Goal: Task Accomplishment & Management: Use online tool/utility

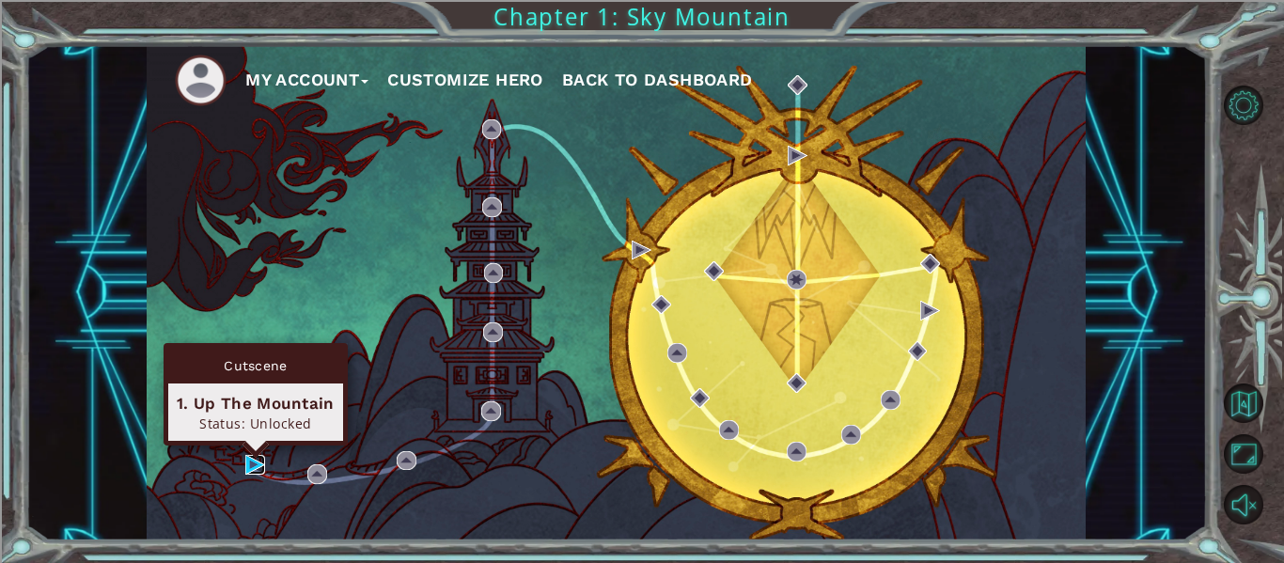
click at [259, 467] on img at bounding box center [255, 465] width 20 height 20
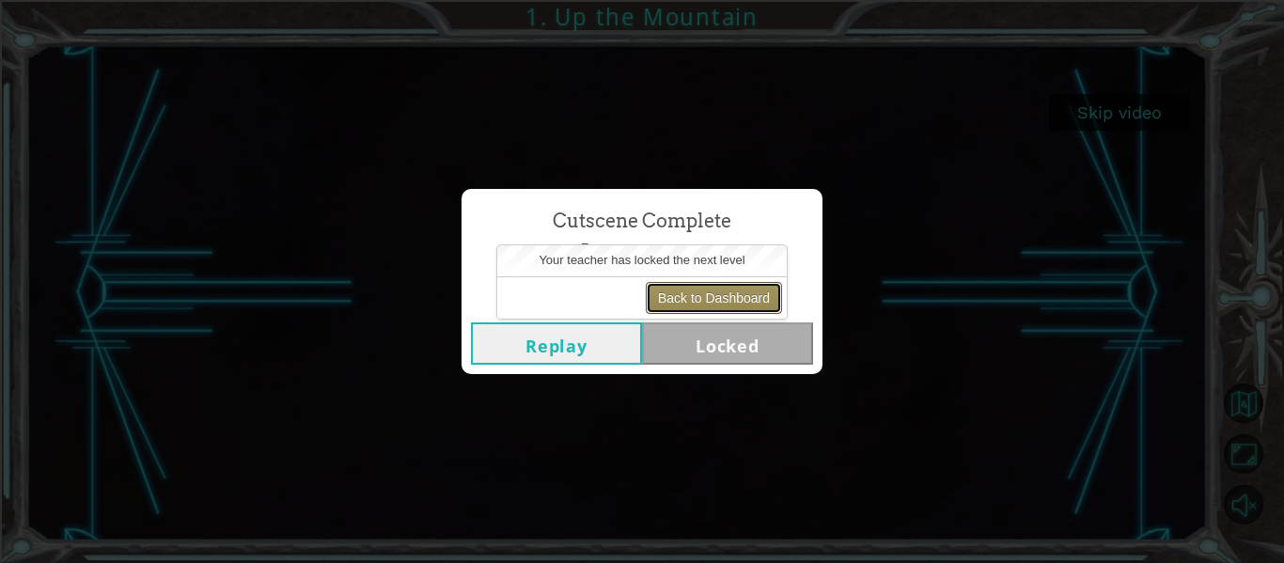
click at [695, 308] on button "Back to Dashboard" at bounding box center [714, 298] width 136 height 32
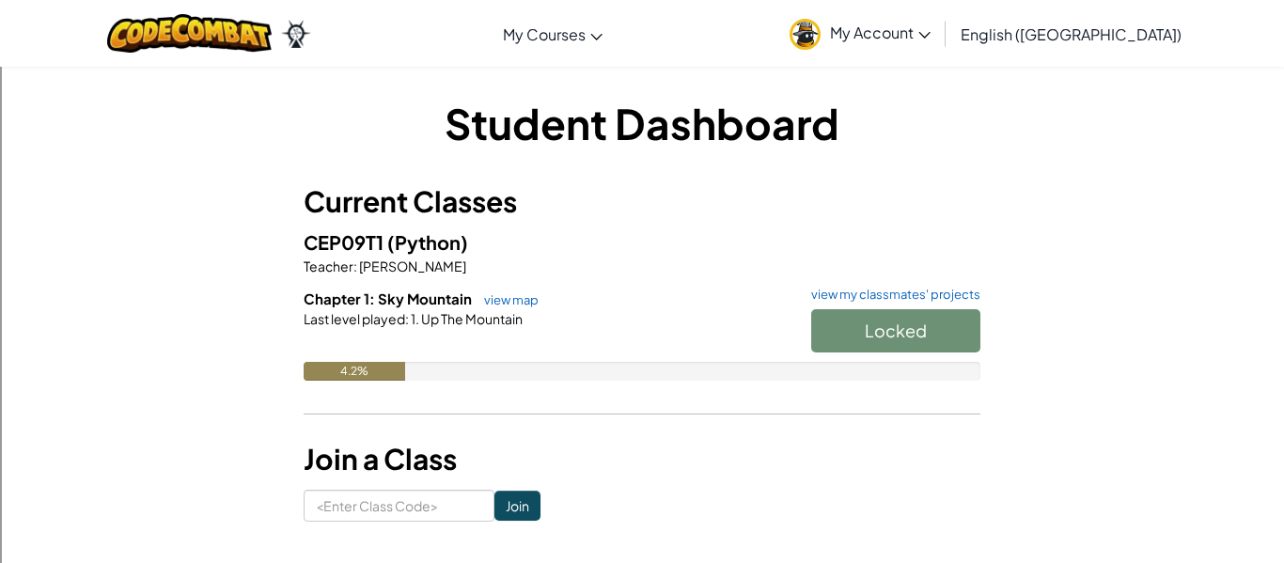
click at [838, 327] on div "Locked" at bounding box center [887, 335] width 188 height 53
click at [485, 306] on link "view map" at bounding box center [507, 299] width 64 height 15
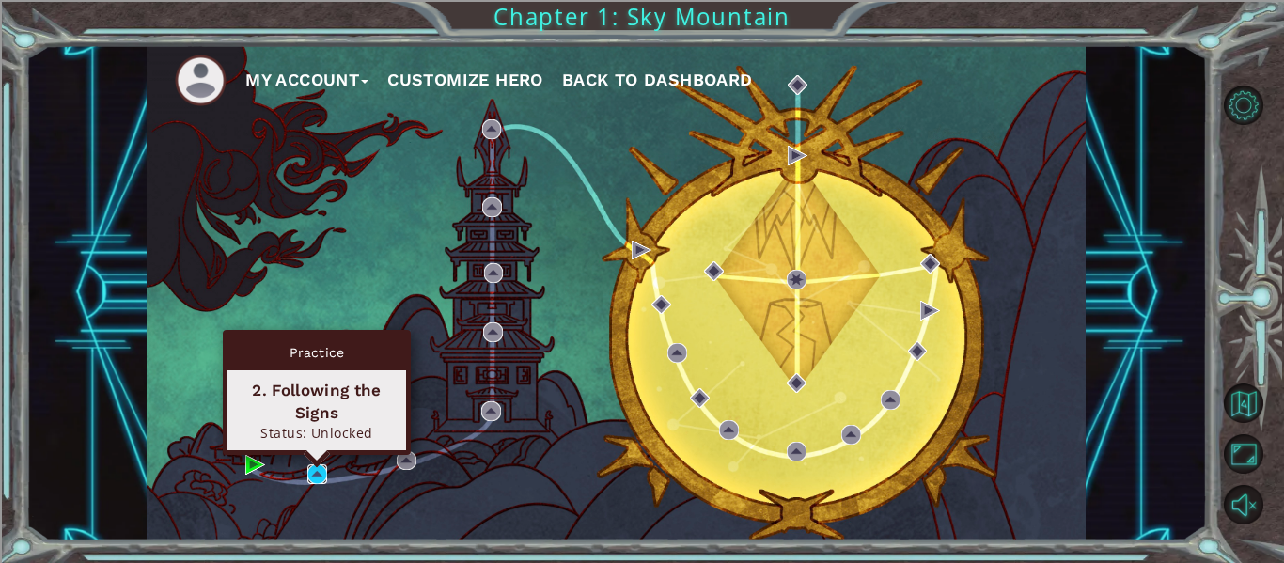
click at [308, 466] on img at bounding box center [317, 475] width 20 height 20
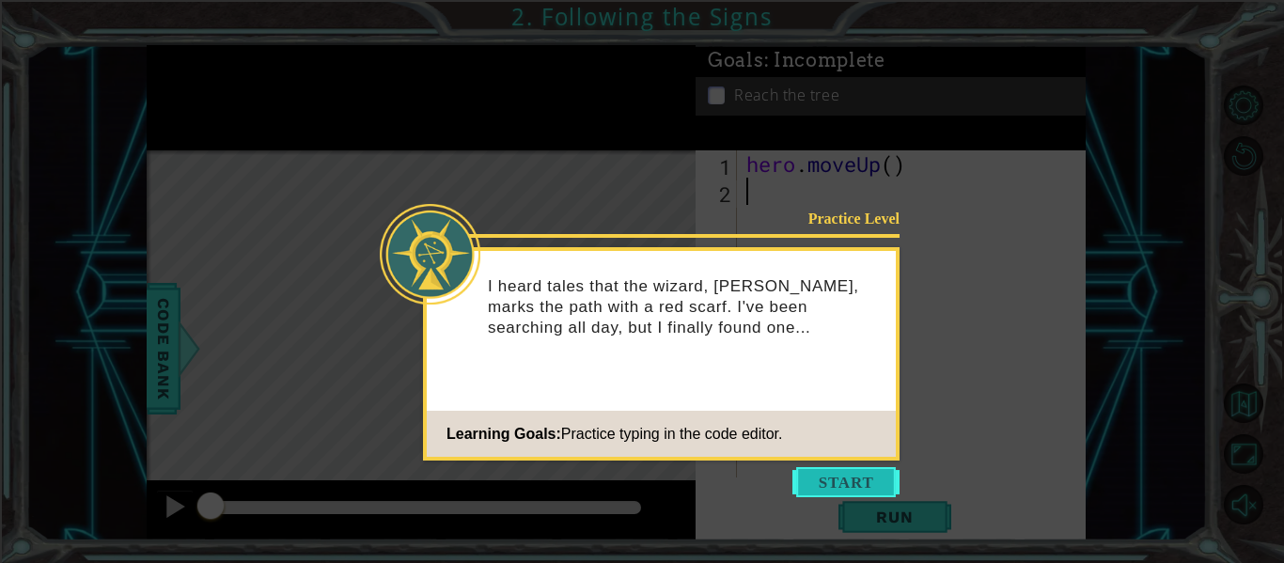
click at [843, 483] on button "Start" at bounding box center [846, 482] width 107 height 30
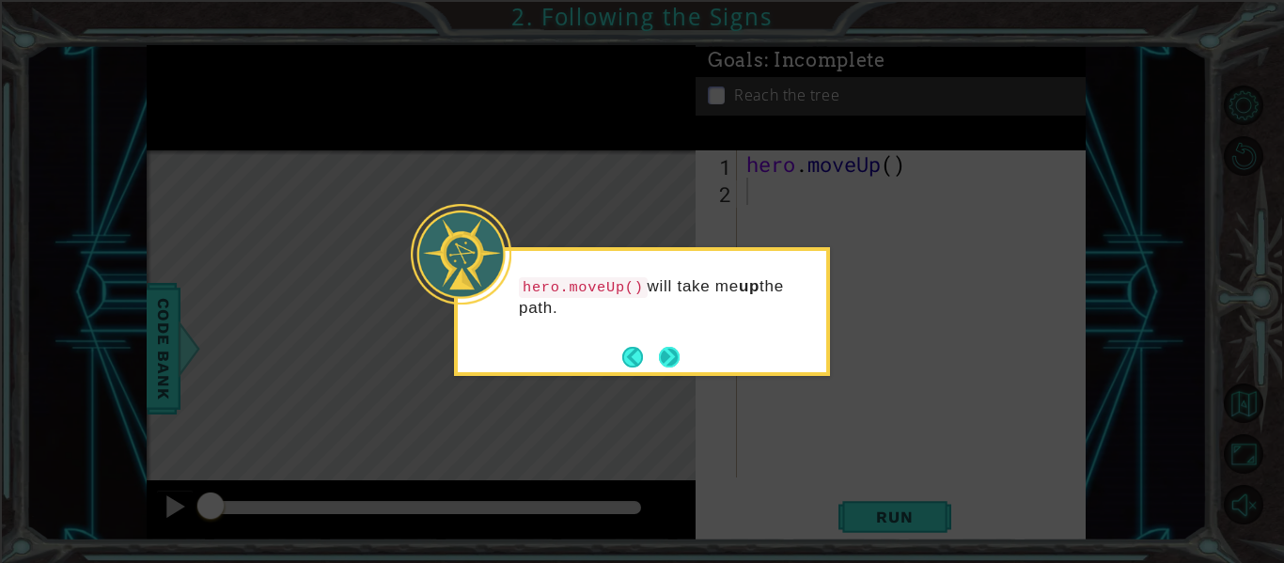
click at [670, 357] on button "Next" at bounding box center [669, 357] width 21 height 21
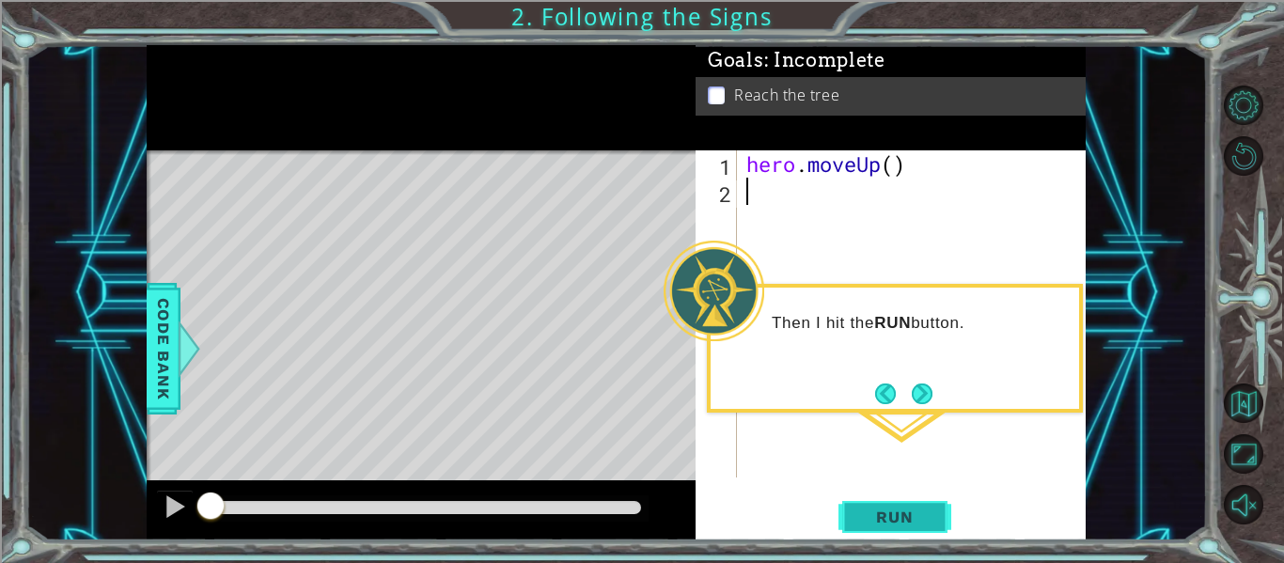
click at [843, 508] on button "Run" at bounding box center [895, 517] width 113 height 39
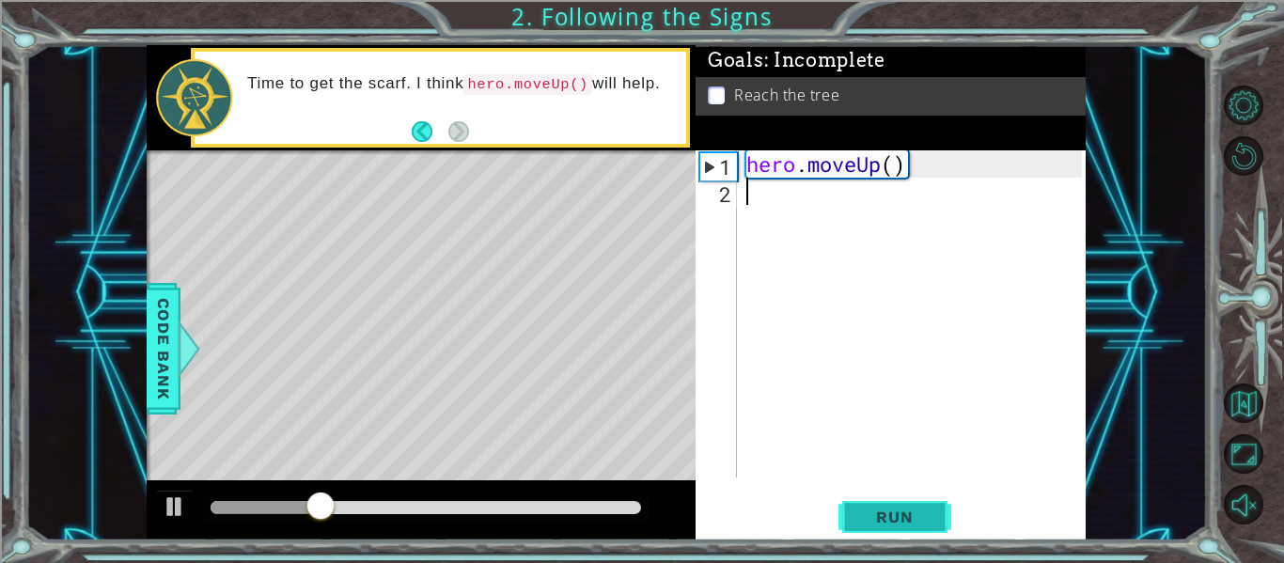
click at [851, 509] on button "Run" at bounding box center [895, 517] width 113 height 39
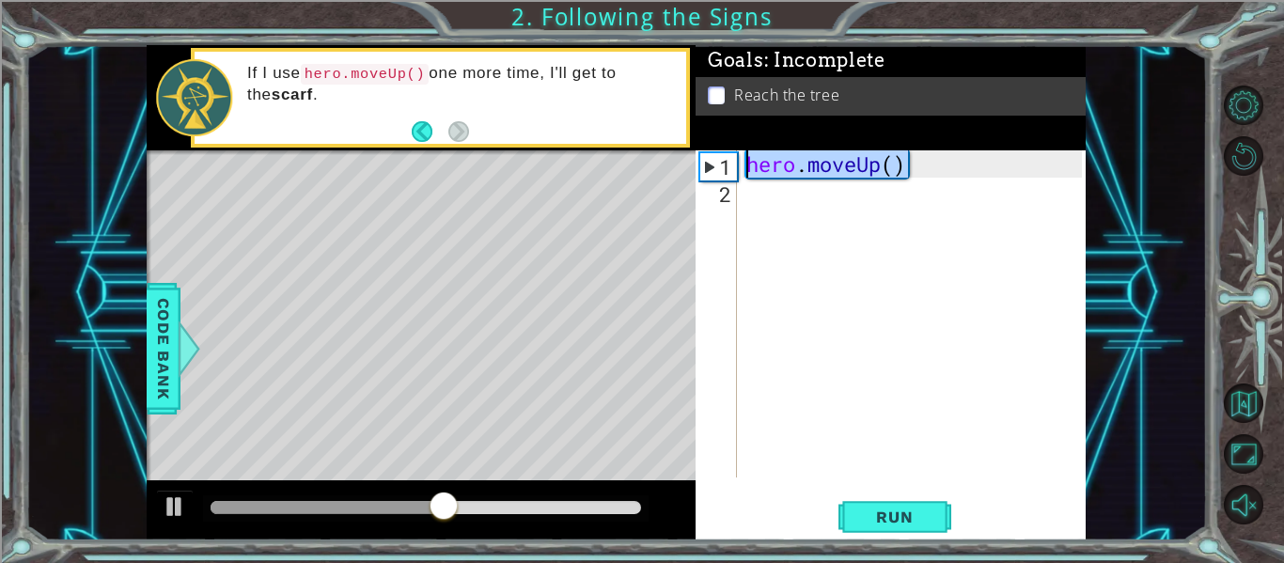
drag, startPoint x: 909, startPoint y: 166, endPoint x: 741, endPoint y: 163, distance: 168.4
click at [741, 163] on div "1 2 hero . moveUp ( ) ההההההההההההההההההההההההההההההההההההההההההההההההההההההההה…" at bounding box center [889, 313] width 386 height 327
type textarea "hero.moveUp()"
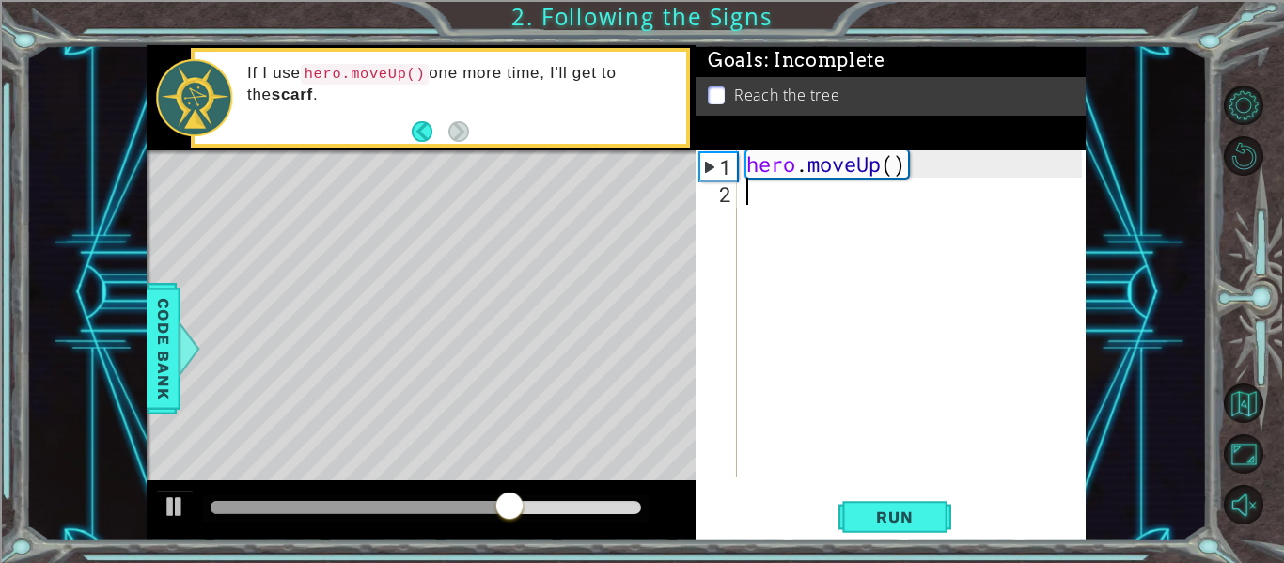
click at [755, 193] on div "hero . moveUp ( )" at bounding box center [917, 341] width 349 height 382
paste textarea "hero.moveUp()"
type textarea "hero.moveUp()"
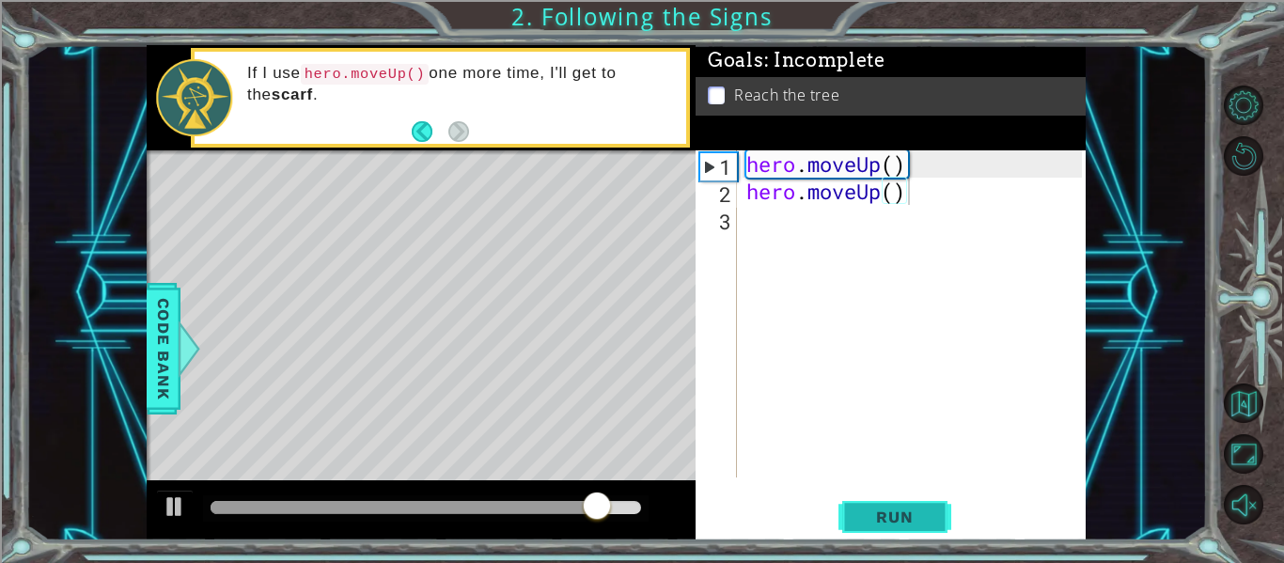
click at [922, 521] on span "Run" at bounding box center [895, 517] width 74 height 19
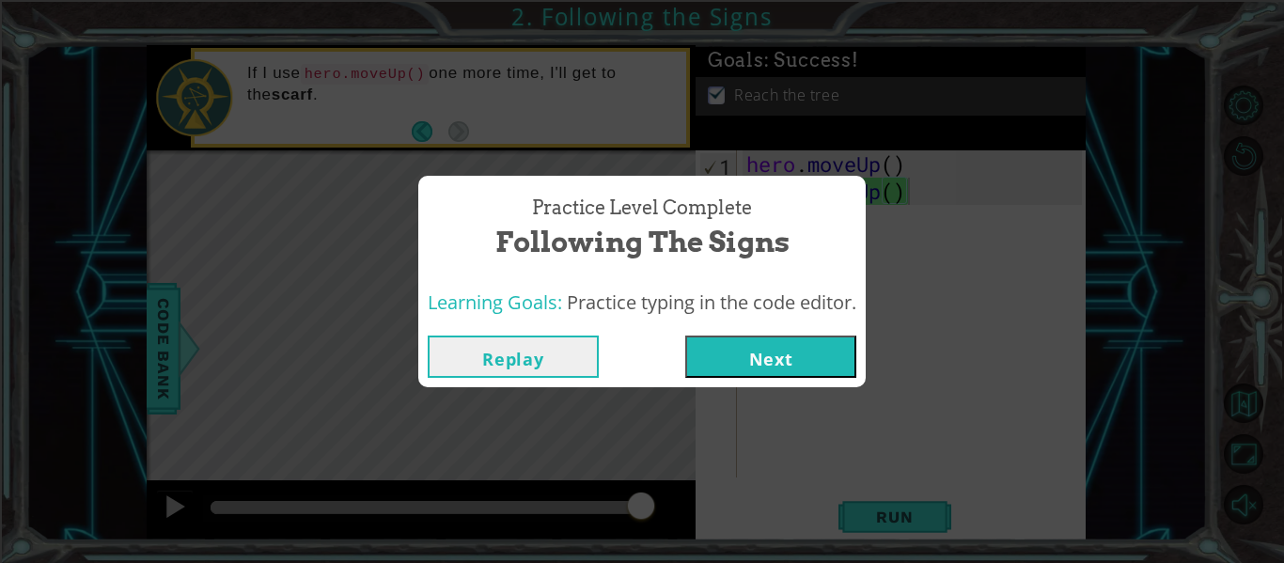
click at [726, 352] on button "Next" at bounding box center [770, 357] width 171 height 42
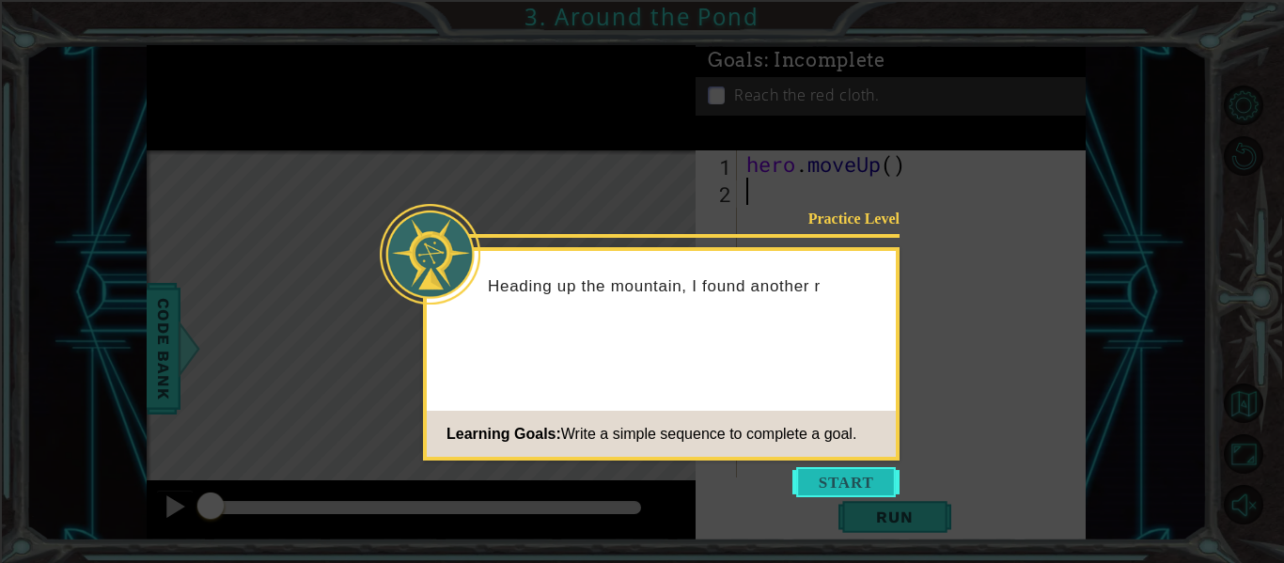
click at [830, 488] on button "Start" at bounding box center [846, 482] width 107 height 30
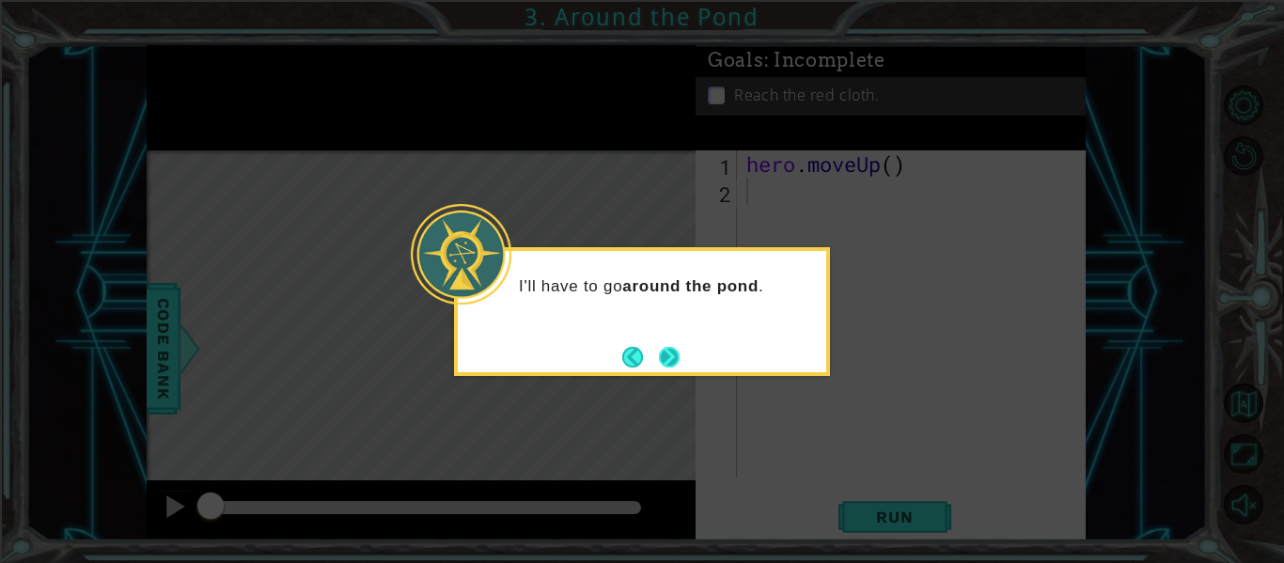
click at [668, 354] on button "Next" at bounding box center [669, 357] width 21 height 21
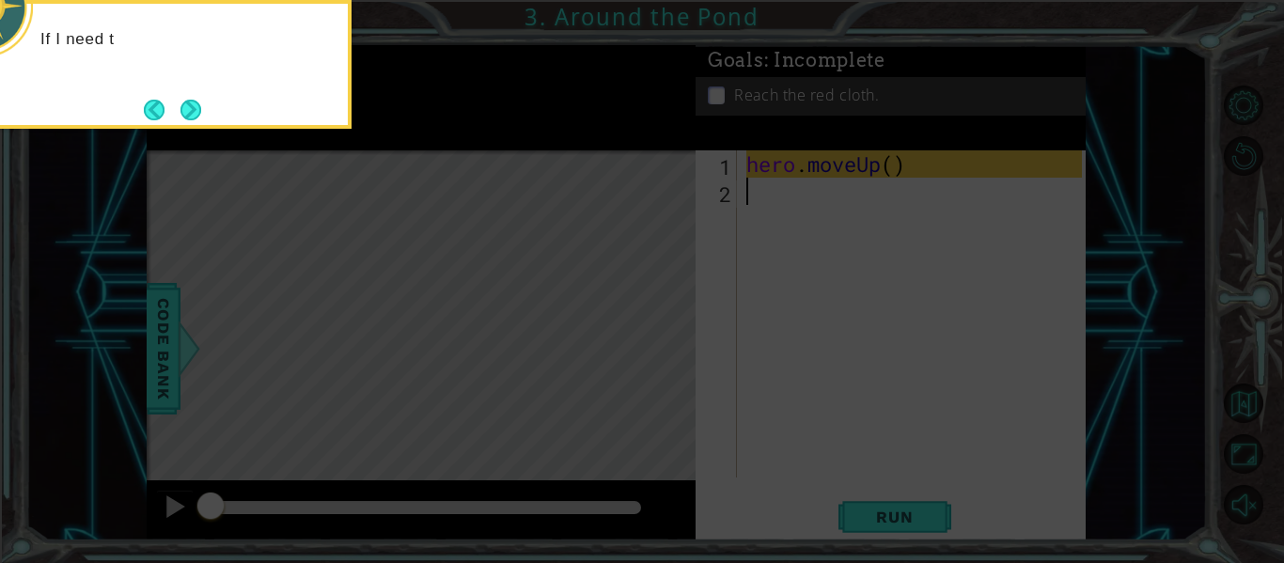
click at [740, 326] on icon at bounding box center [642, 84] width 1284 height 958
click at [184, 107] on button "Next" at bounding box center [191, 110] width 21 height 21
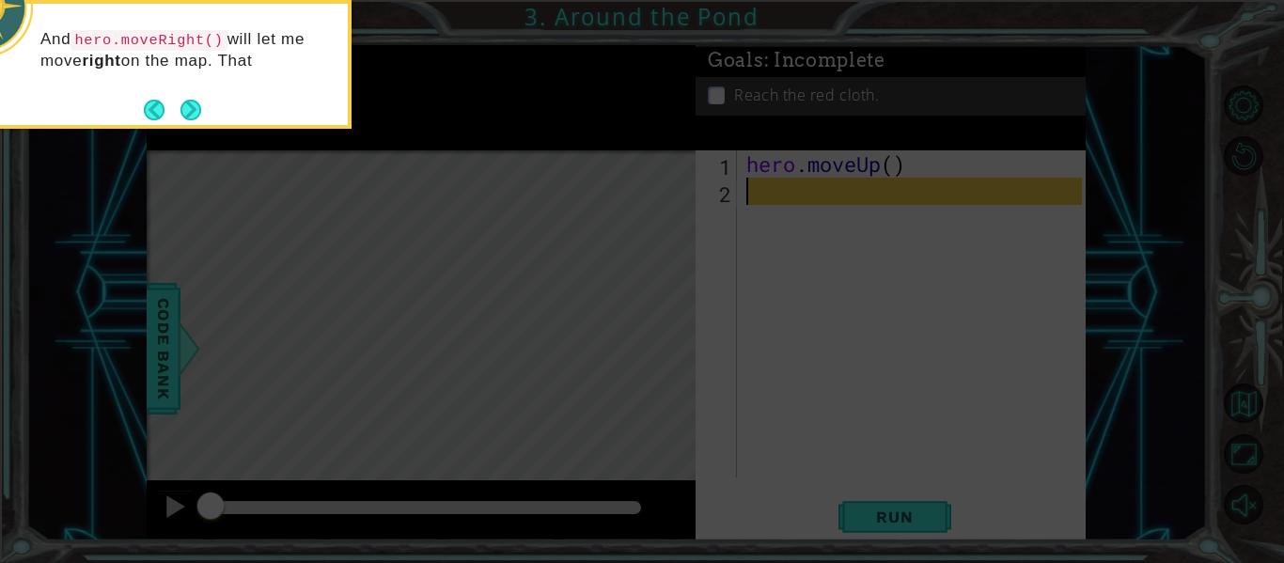
click at [184, 107] on button "Next" at bounding box center [192, 110] width 22 height 22
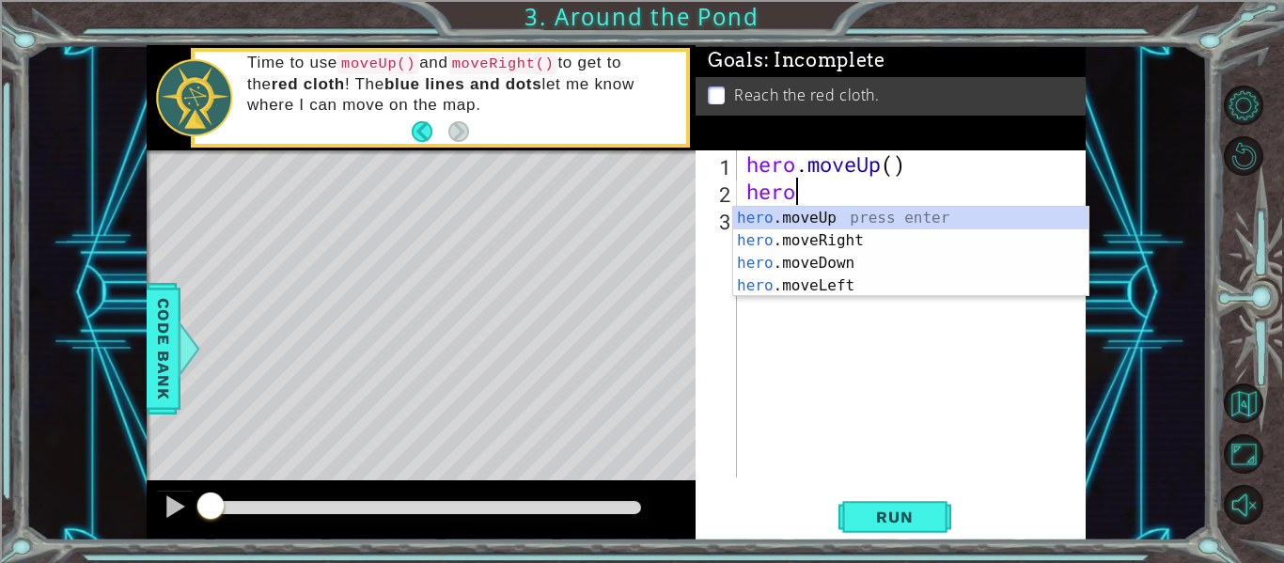
type textarea "hero."
click at [744, 243] on div "hero. moveUp press enter hero. moveRight press enter hero. moveDown press enter…" at bounding box center [910, 274] width 355 height 135
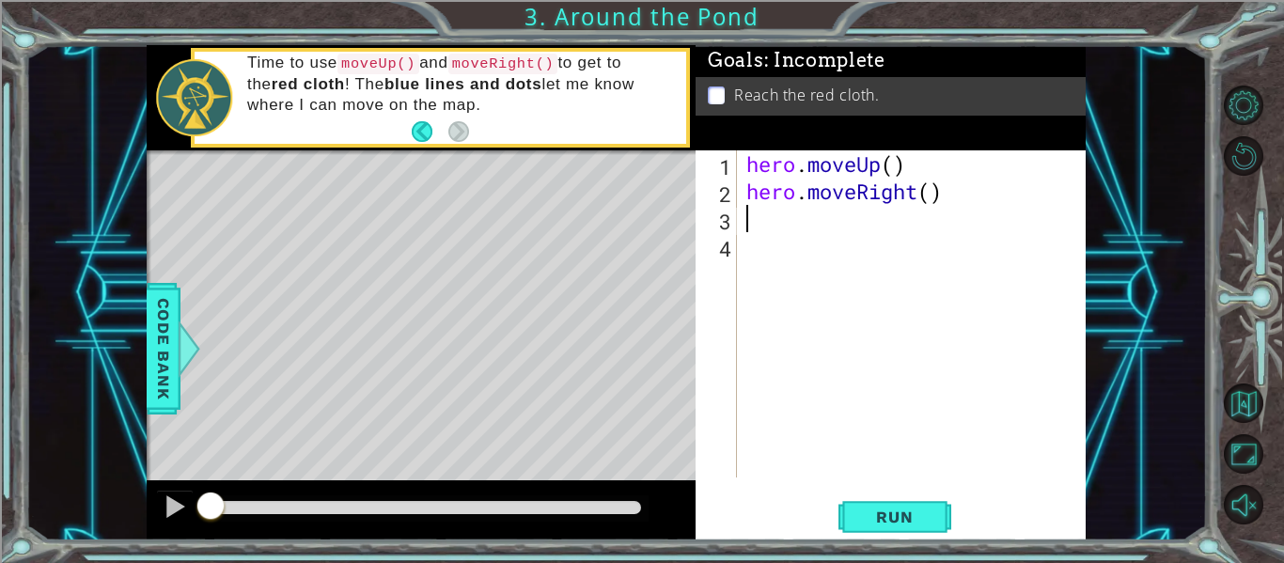
scroll to position [0, 0]
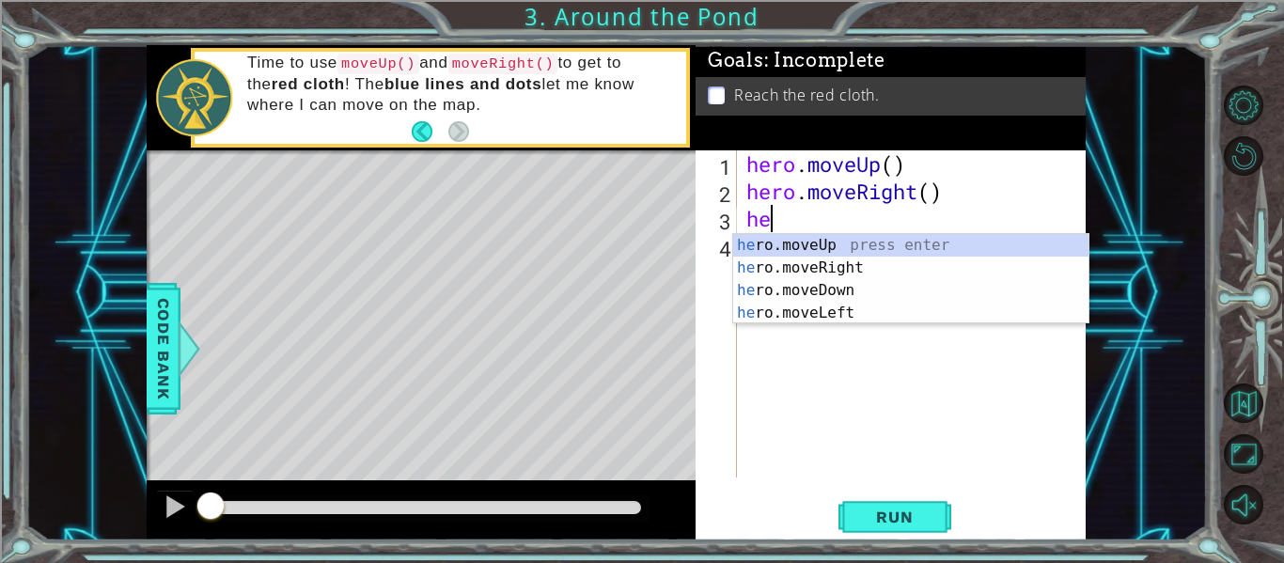
type textarea "her"
click at [860, 245] on div "her o.moveUp press enter her o.moveRight press enter her o.moveDown press enter…" at bounding box center [910, 301] width 355 height 135
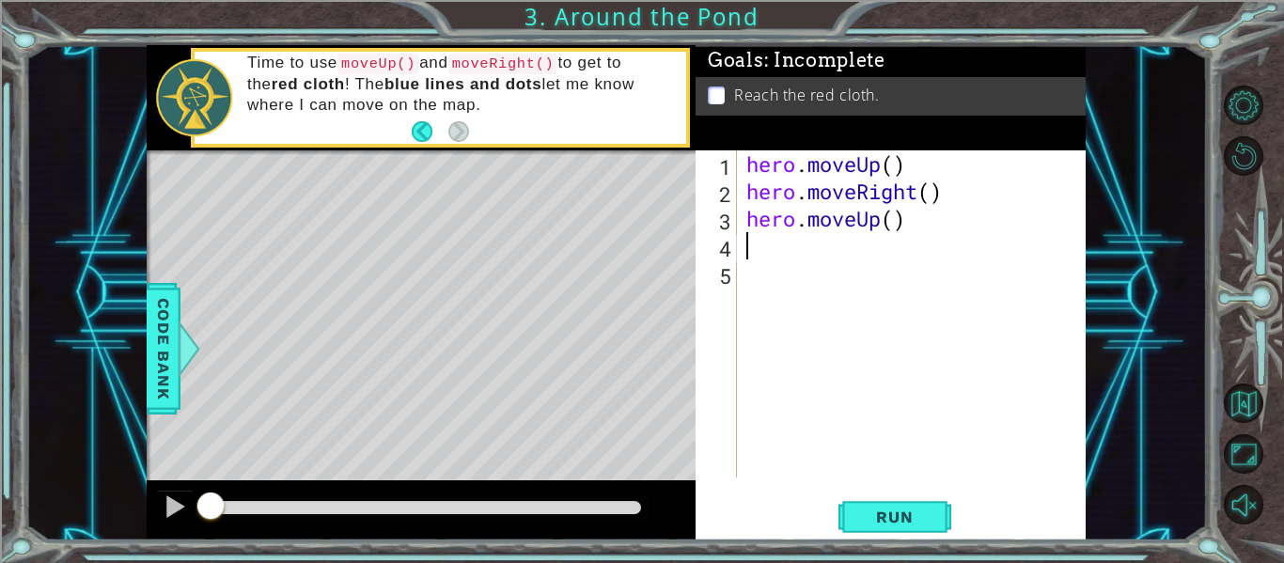
scroll to position [0, 0]
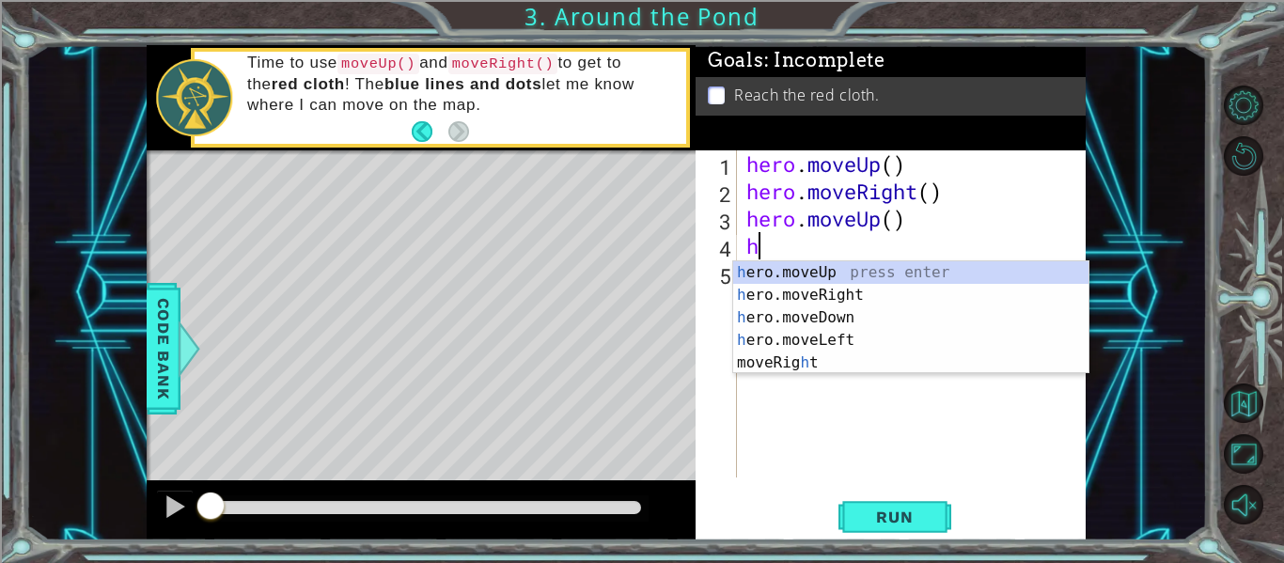
type textarea "he"
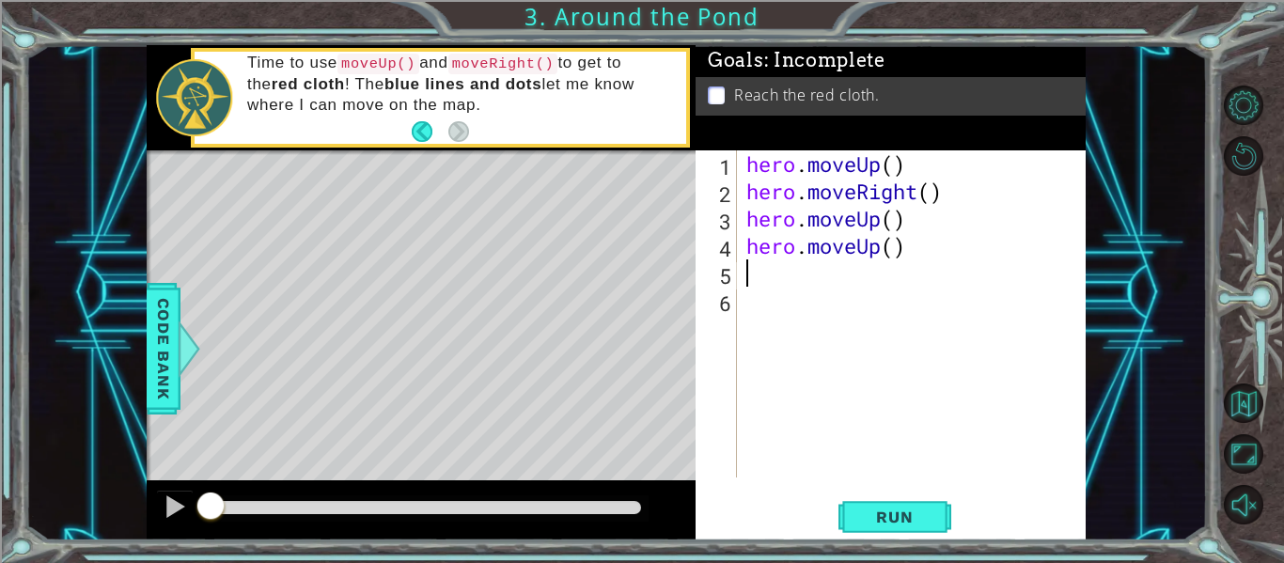
type textarea "h"
click at [919, 518] on span "Run" at bounding box center [895, 517] width 74 height 19
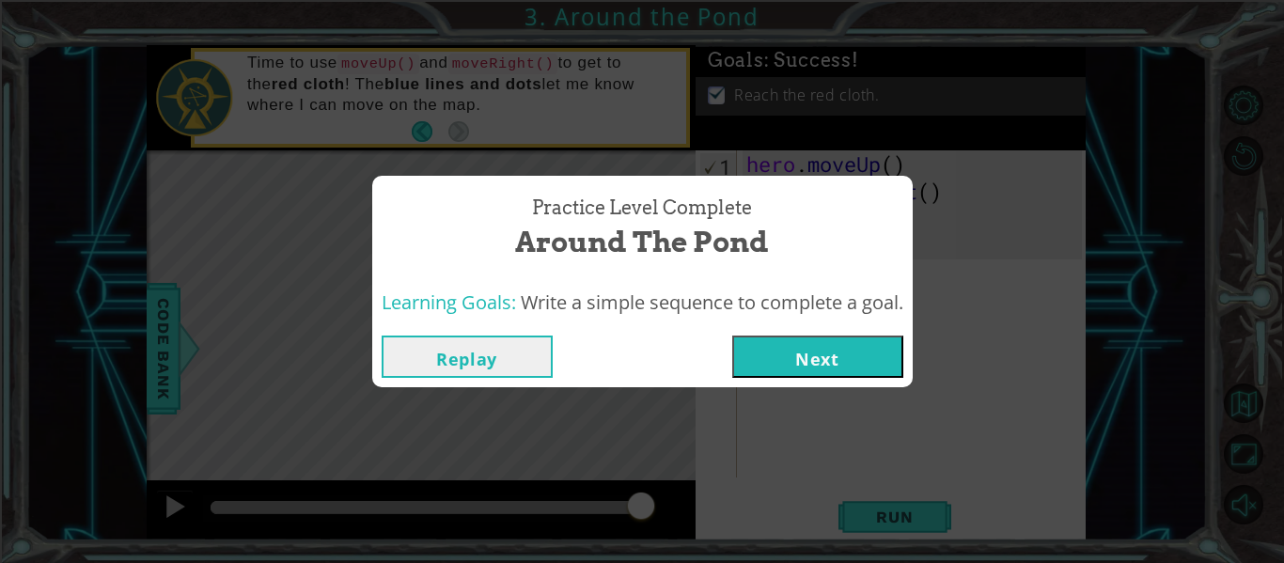
click at [778, 354] on button "Next" at bounding box center [818, 357] width 171 height 42
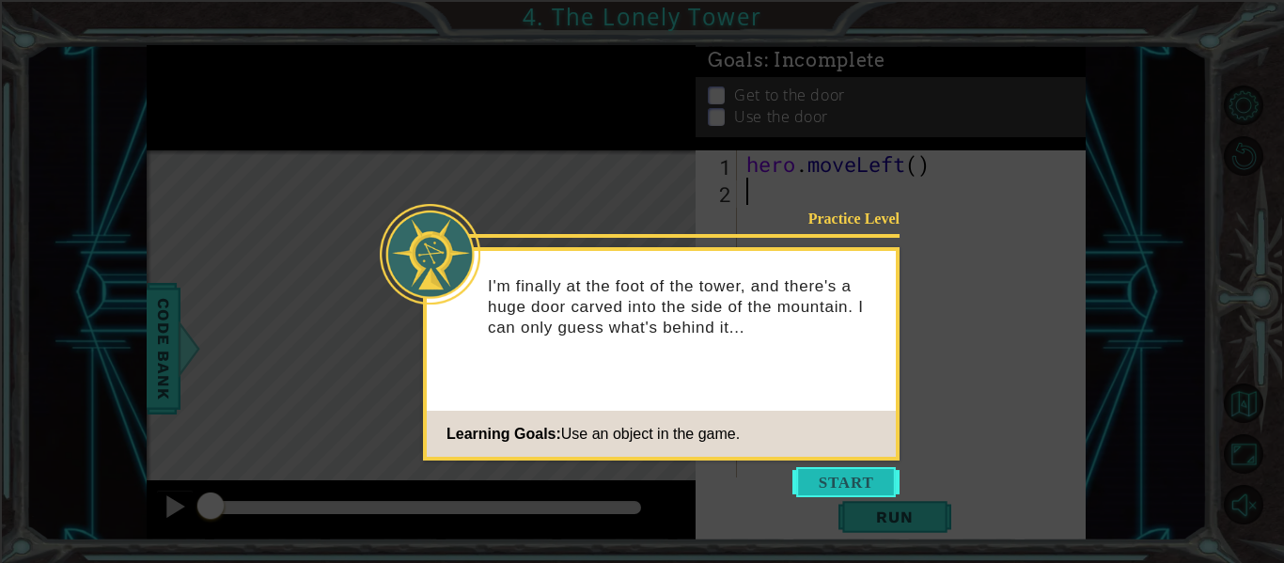
click at [857, 482] on button "Start" at bounding box center [846, 482] width 107 height 30
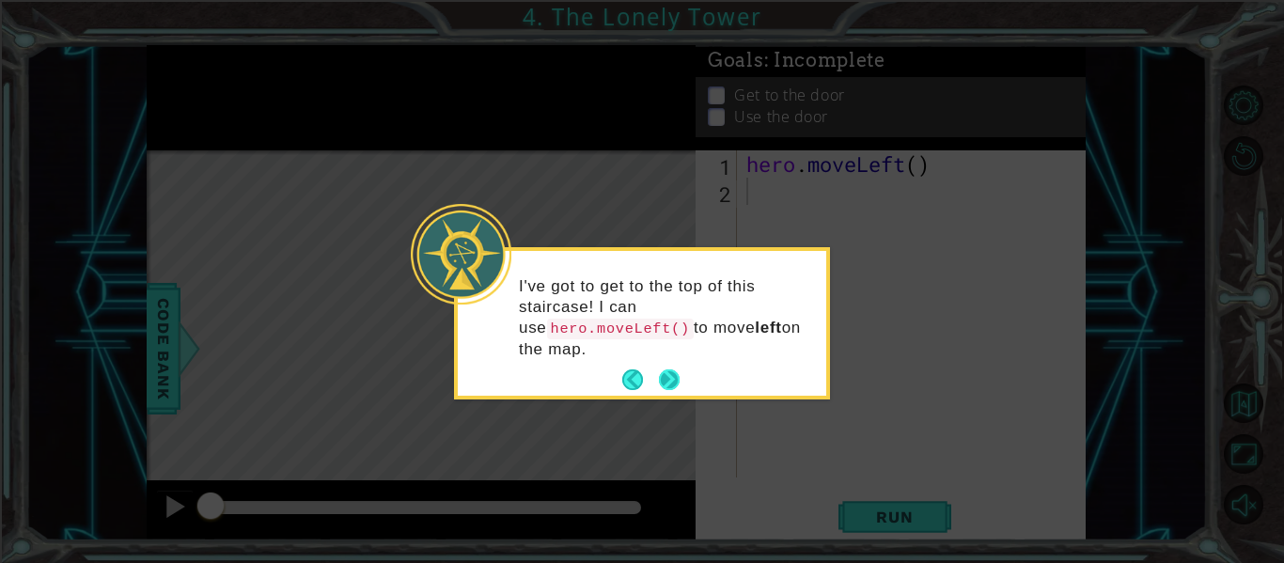
click at [661, 370] on button "Next" at bounding box center [669, 380] width 21 height 21
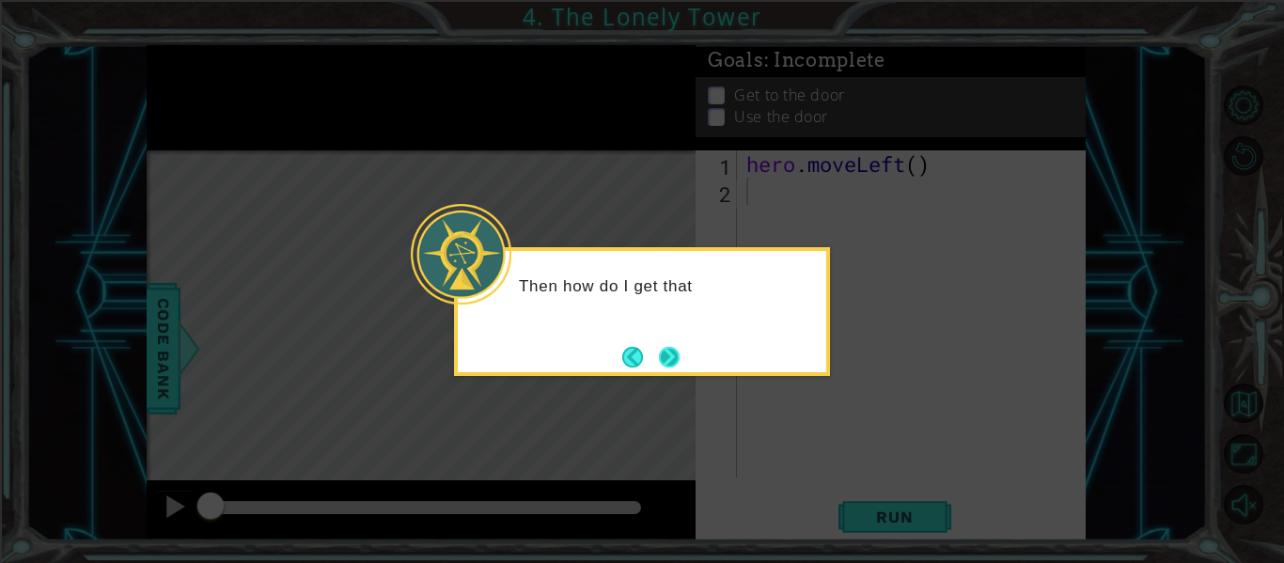
click at [671, 356] on button "Next" at bounding box center [669, 357] width 21 height 21
click at [671, 356] on icon at bounding box center [642, 281] width 1284 height 563
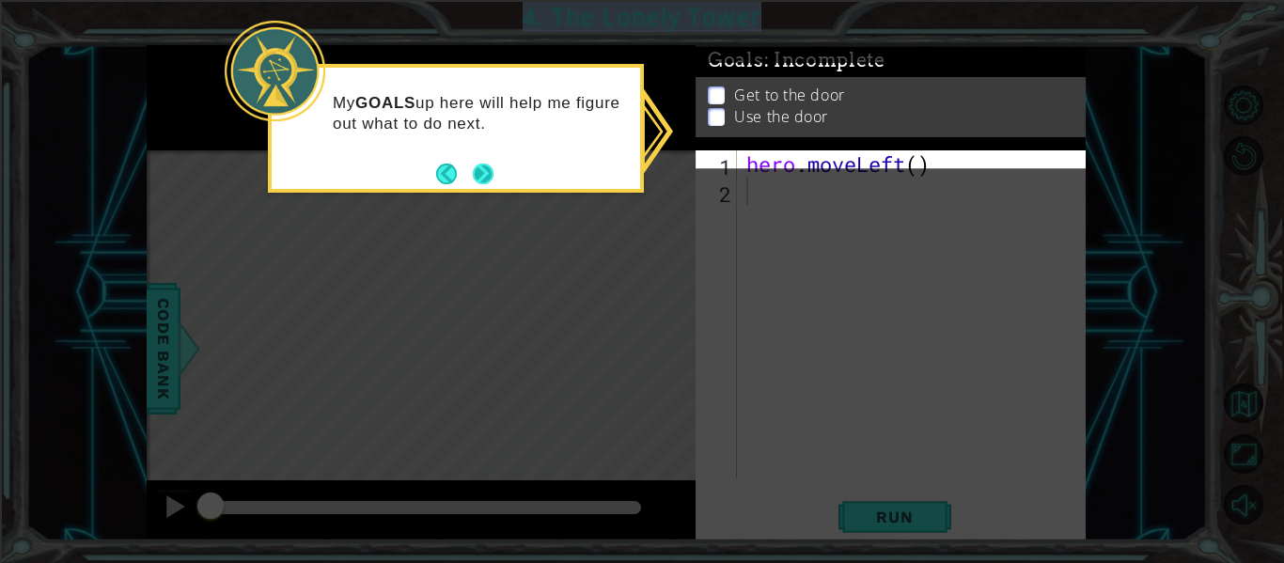
click at [482, 164] on button "Next" at bounding box center [483, 174] width 21 height 21
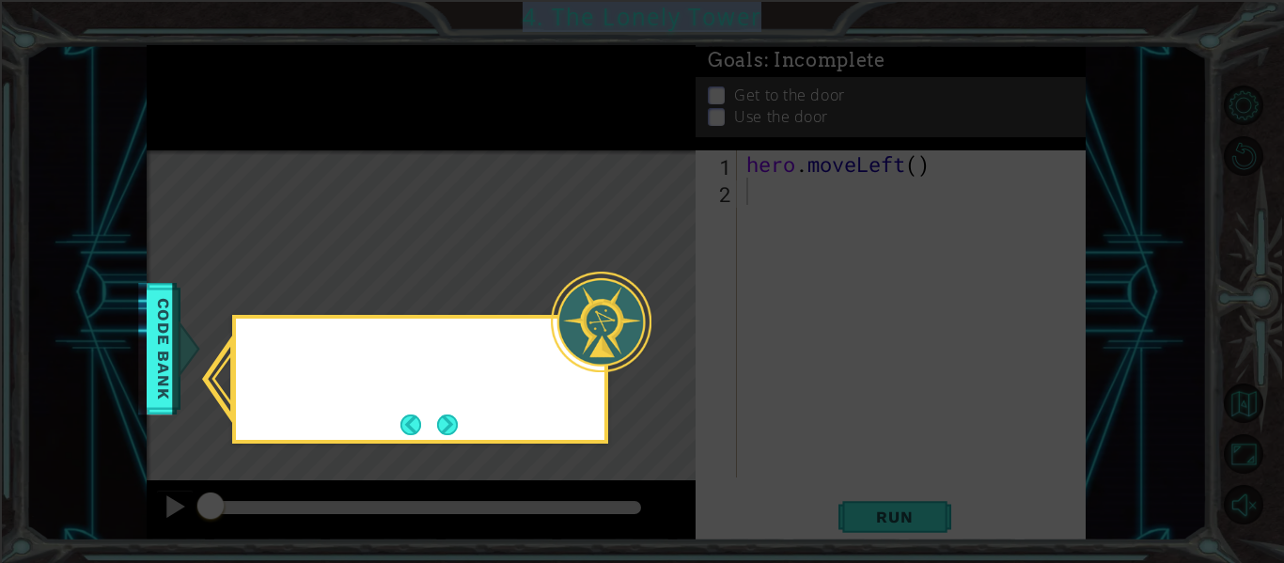
click at [482, 163] on icon at bounding box center [642, 281] width 1284 height 563
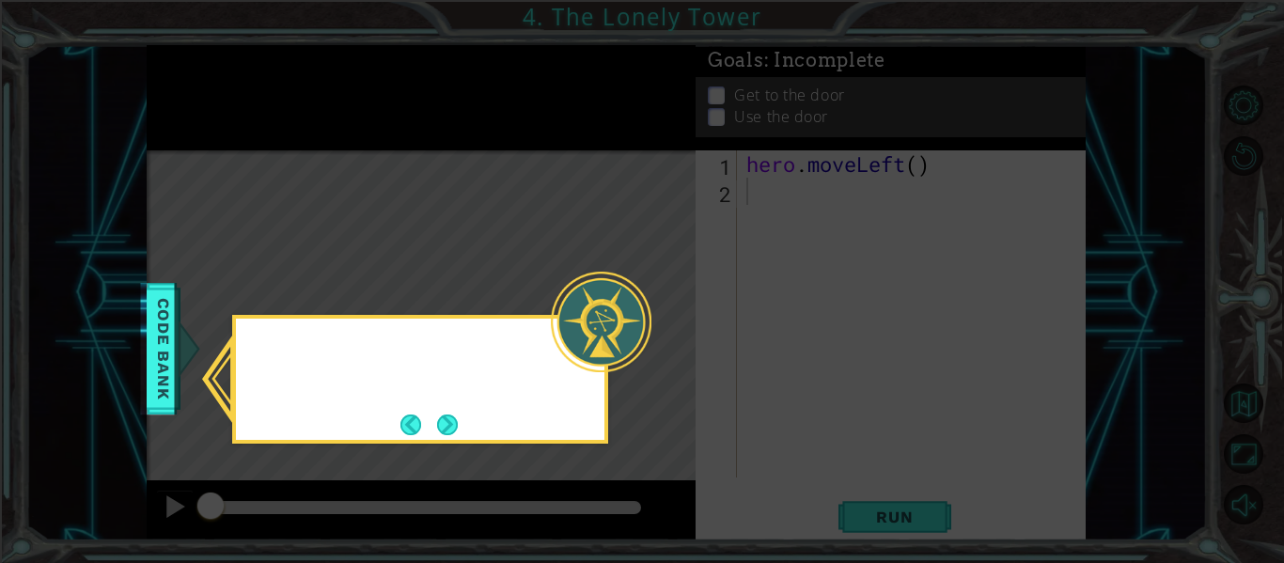
click at [482, 163] on icon at bounding box center [642, 281] width 1284 height 563
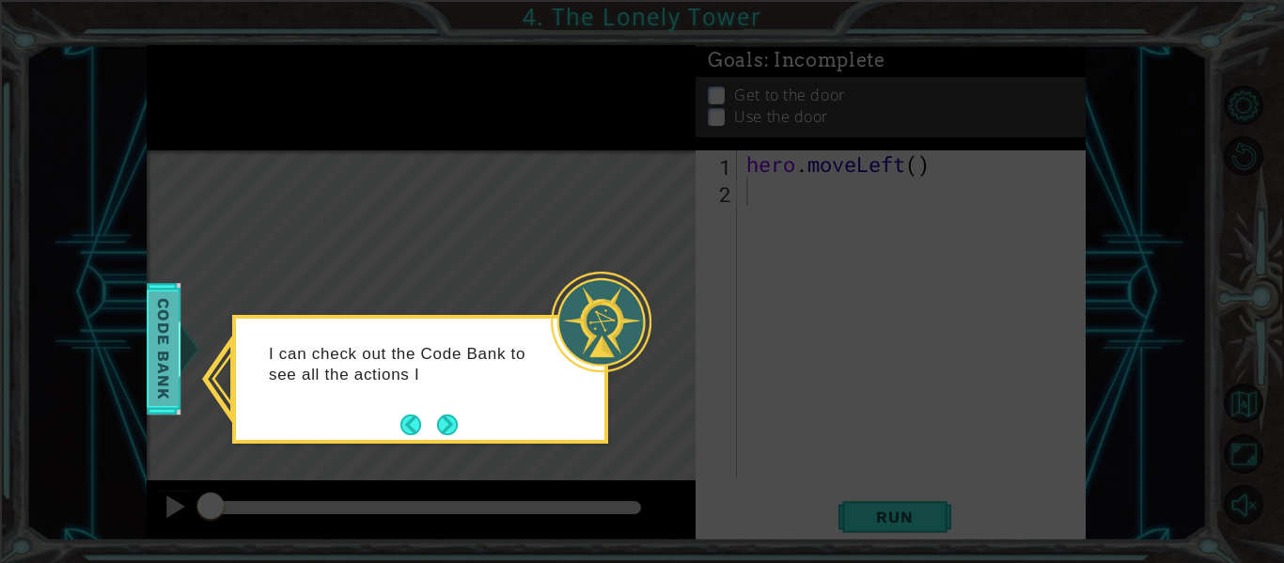
click at [150, 353] on span "Code Bank" at bounding box center [155, 348] width 30 height 115
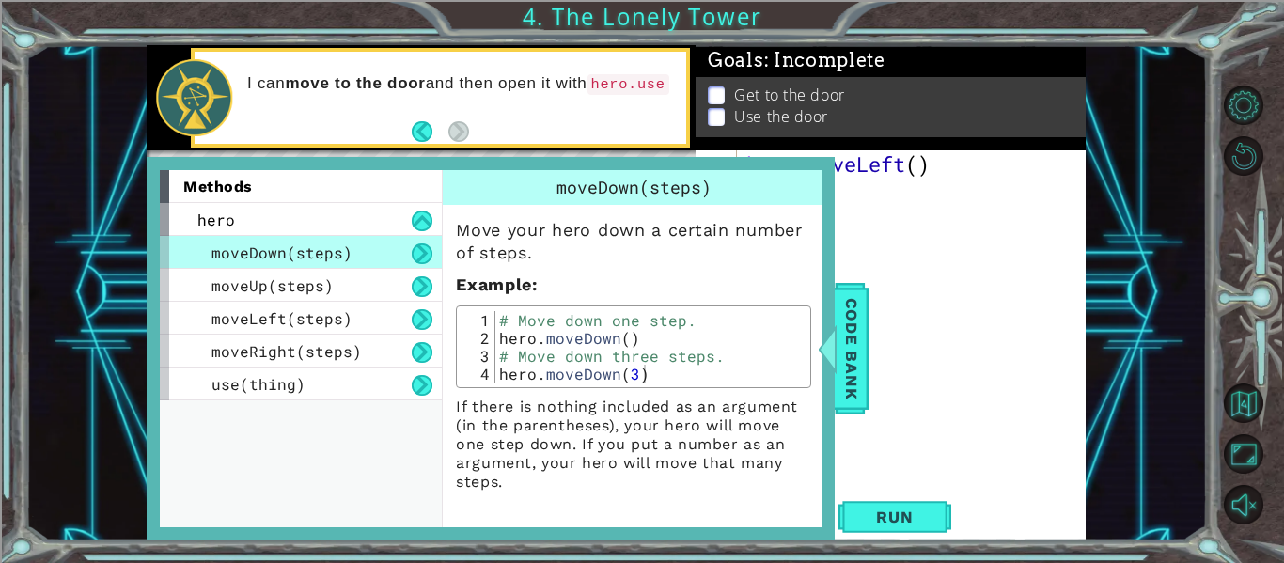
click at [871, 339] on div "hero . moveLeft ( )" at bounding box center [917, 341] width 349 height 382
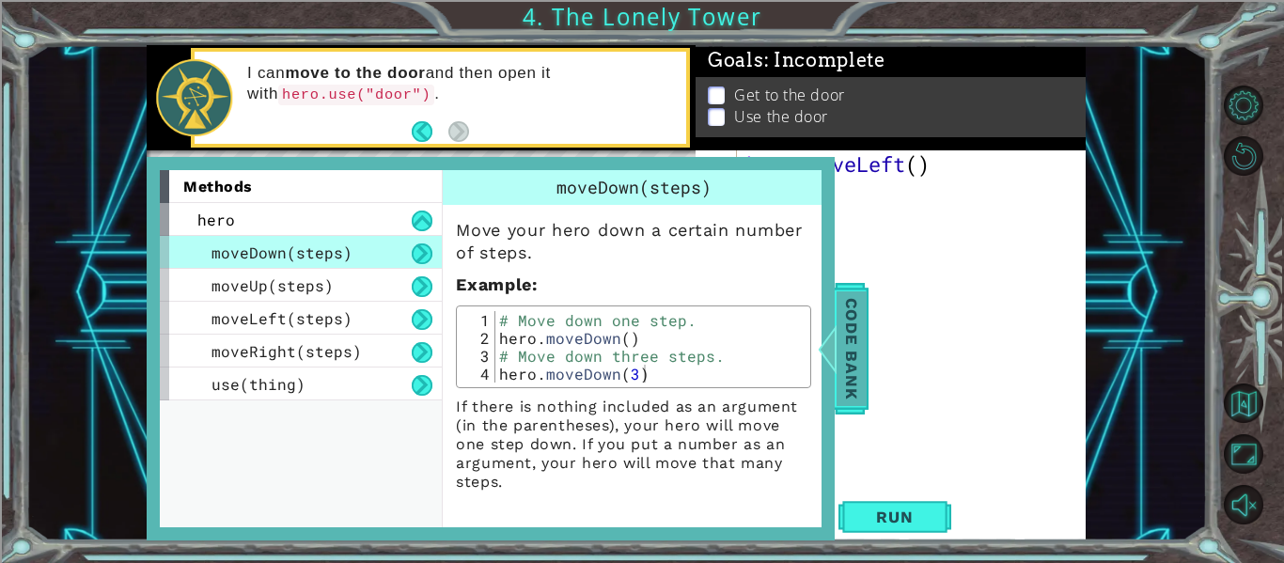
click at [855, 340] on span "Code Bank" at bounding box center [846, 348] width 30 height 115
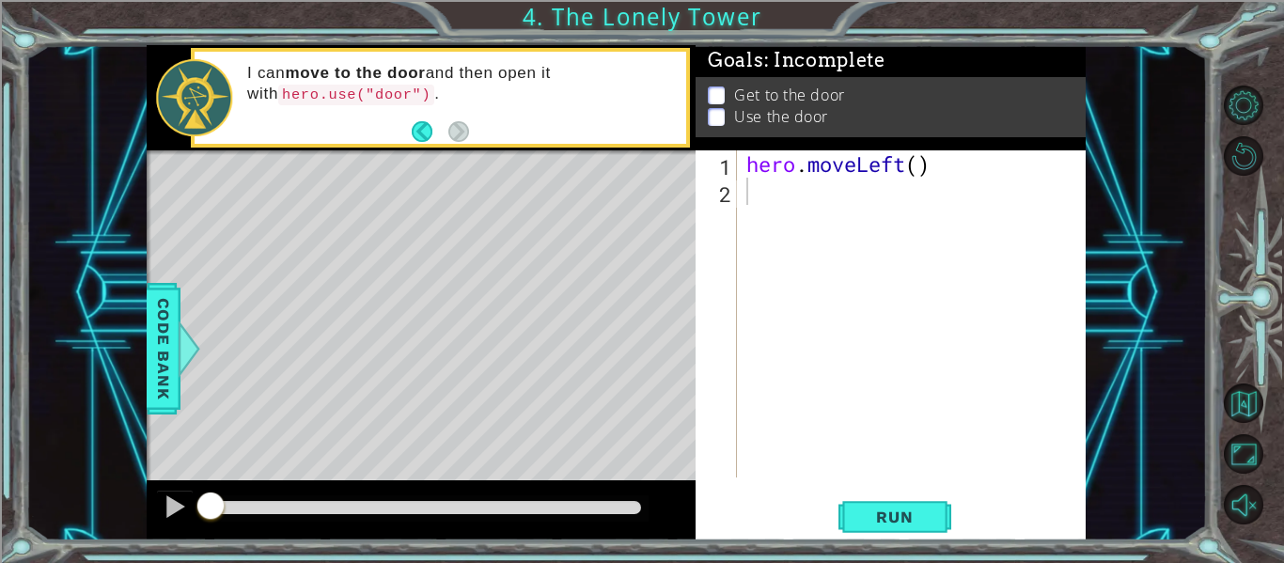
click at [860, 209] on div "hero . moveLeft ( )" at bounding box center [917, 341] width 349 height 382
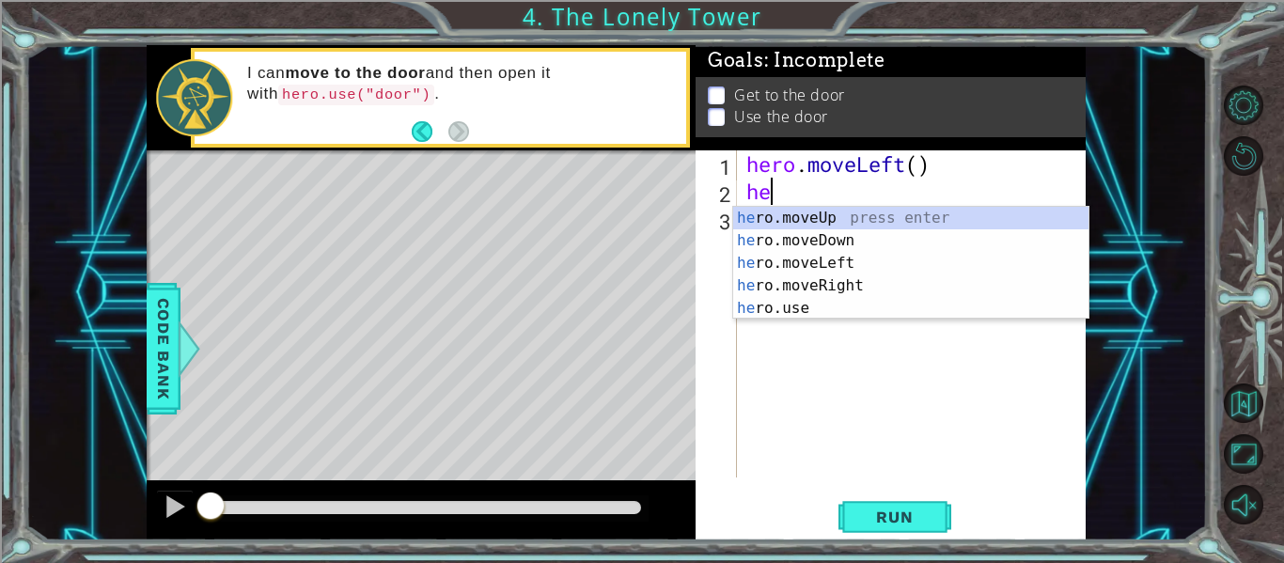
scroll to position [0, 1]
type textarea "hero"
click at [859, 267] on div "hero .moveUp press enter hero .moveDown press enter hero .moveLeft press enter …" at bounding box center [910, 286] width 355 height 158
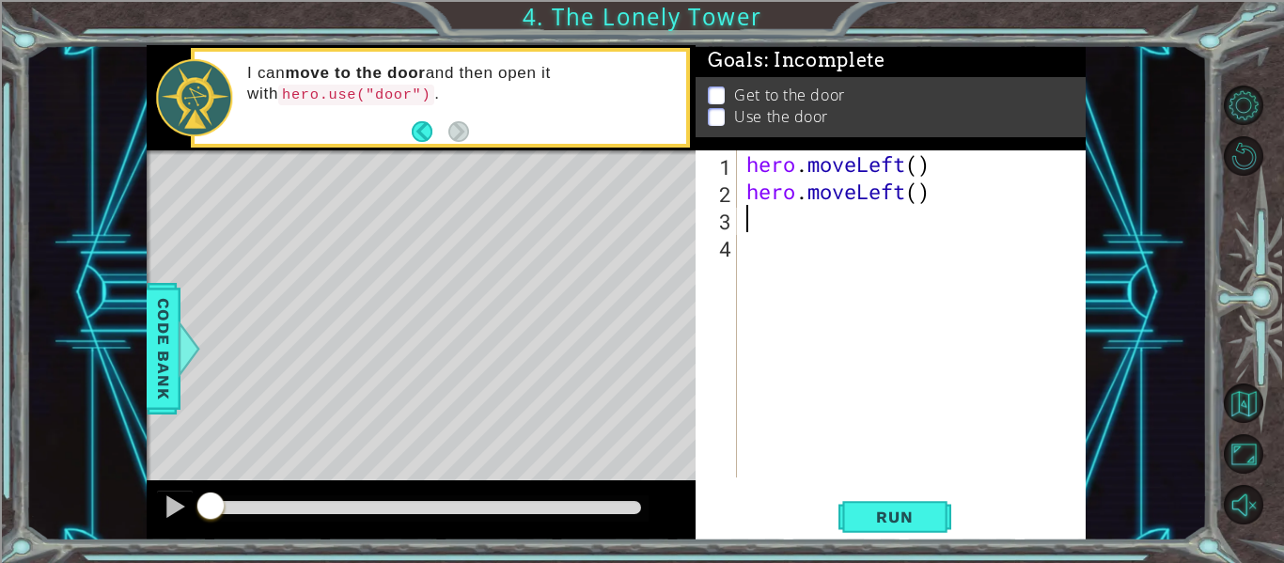
scroll to position [0, 0]
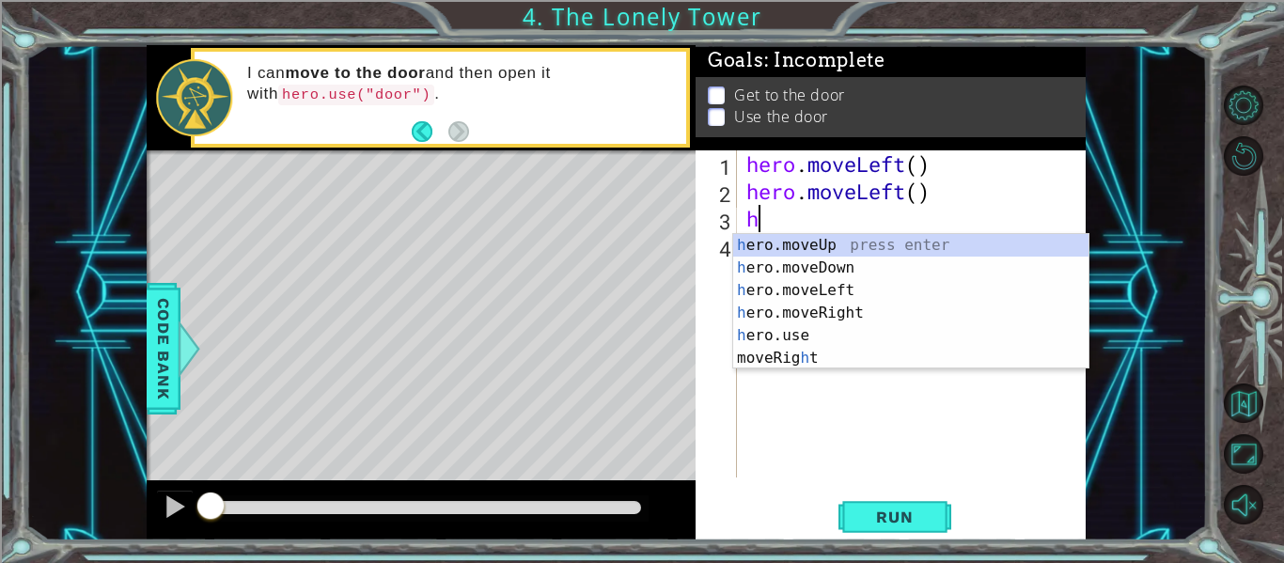
type textarea "her"
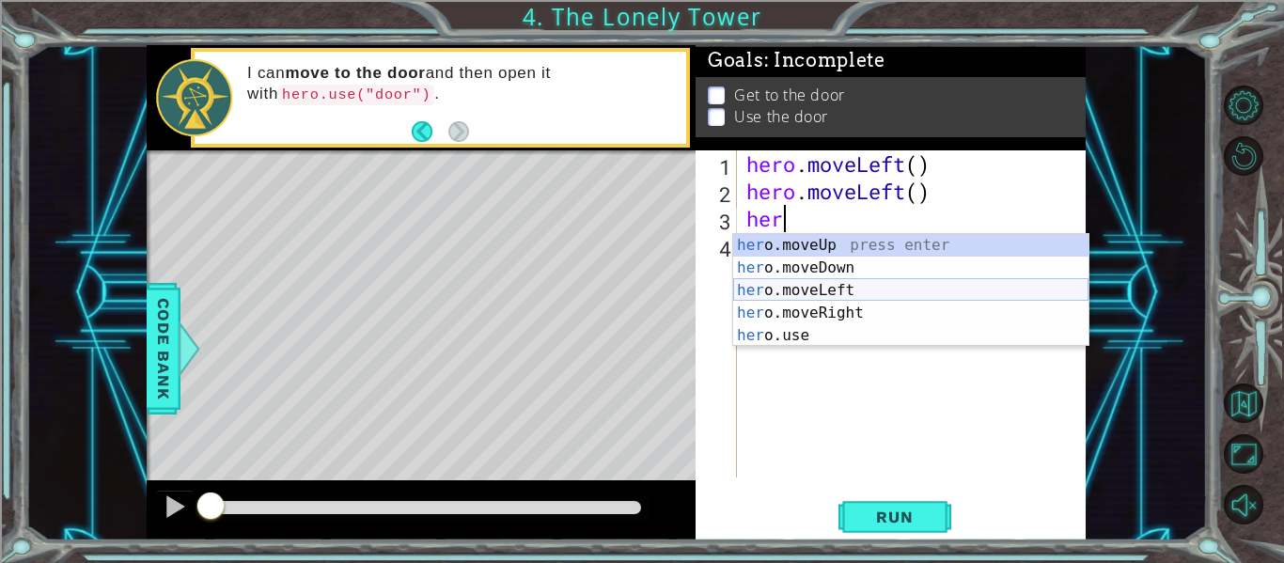
click at [859, 288] on div "her o.moveUp press enter her o.moveDown press enter her o.moveLeft press enter …" at bounding box center [910, 313] width 355 height 158
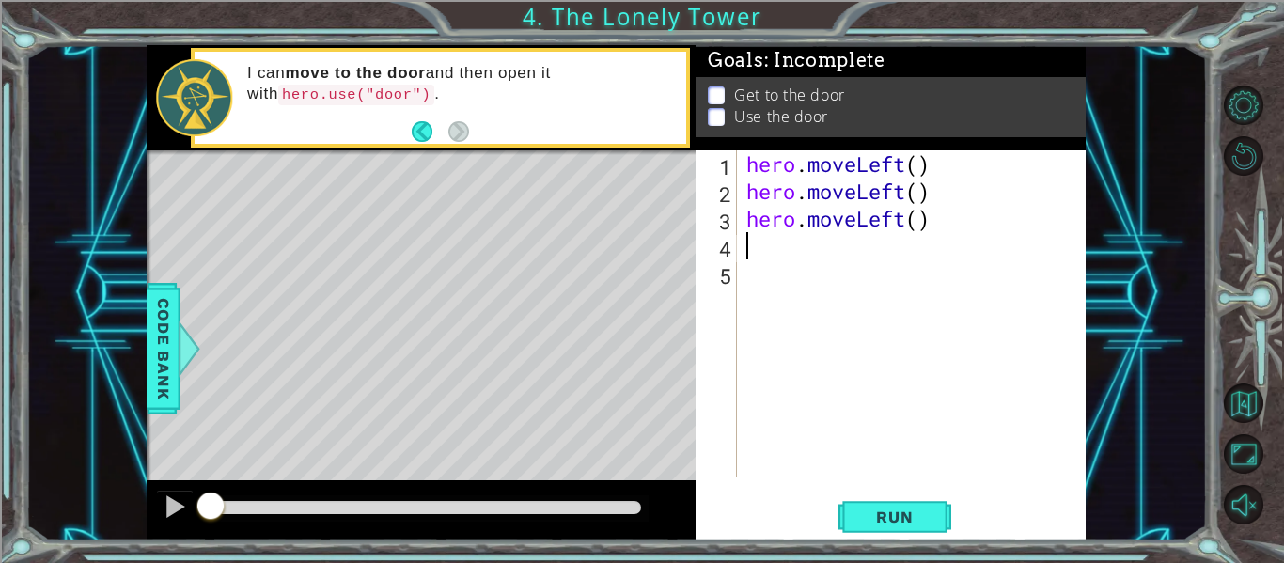
scroll to position [0, 0]
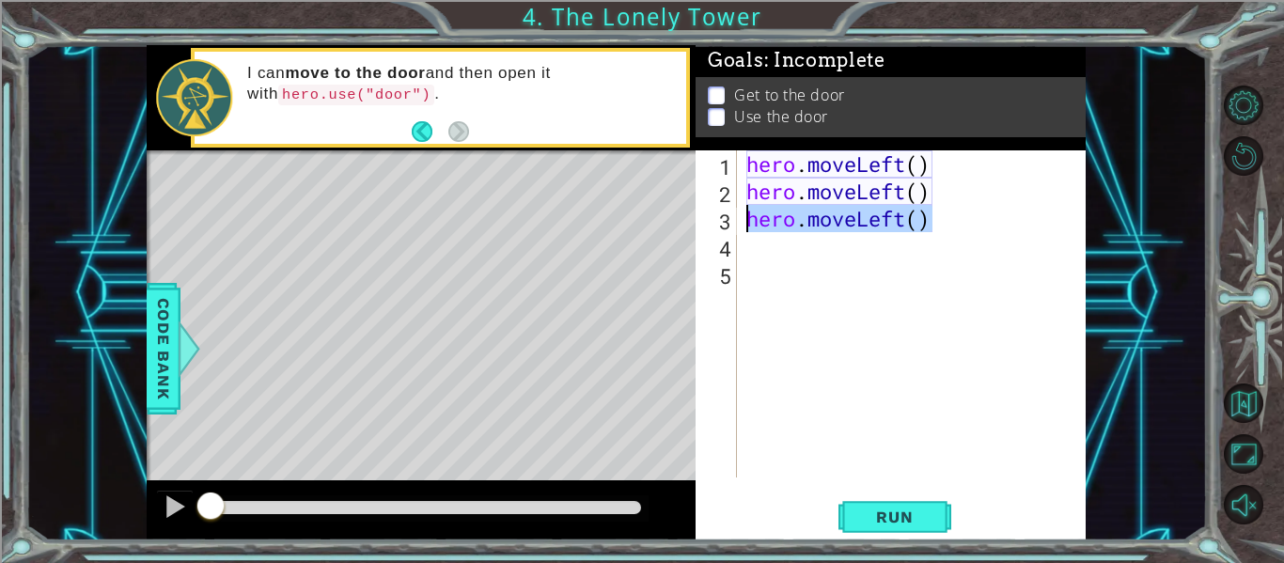
click at [622, 213] on div "1 ההההההההההההההההההההההההההההההההההההההההההההההההההההההההההההההההההההההההההההה…" at bounding box center [616, 293] width 939 height 496
type textarea "hero.moveLeft()"
type textarea "h"
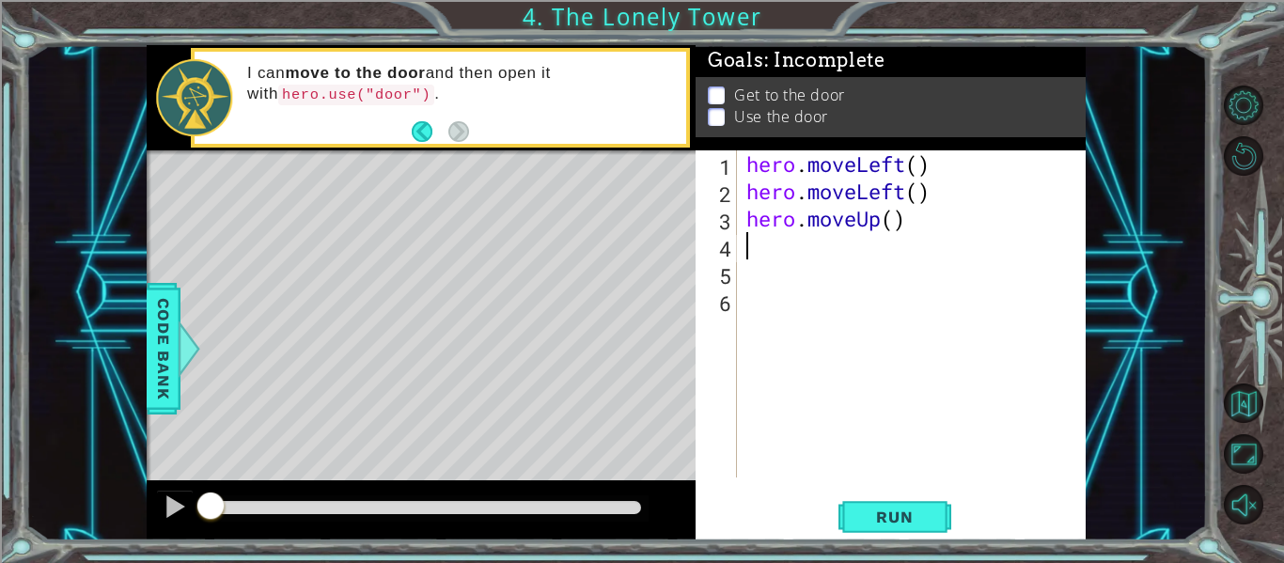
type textarea "h"
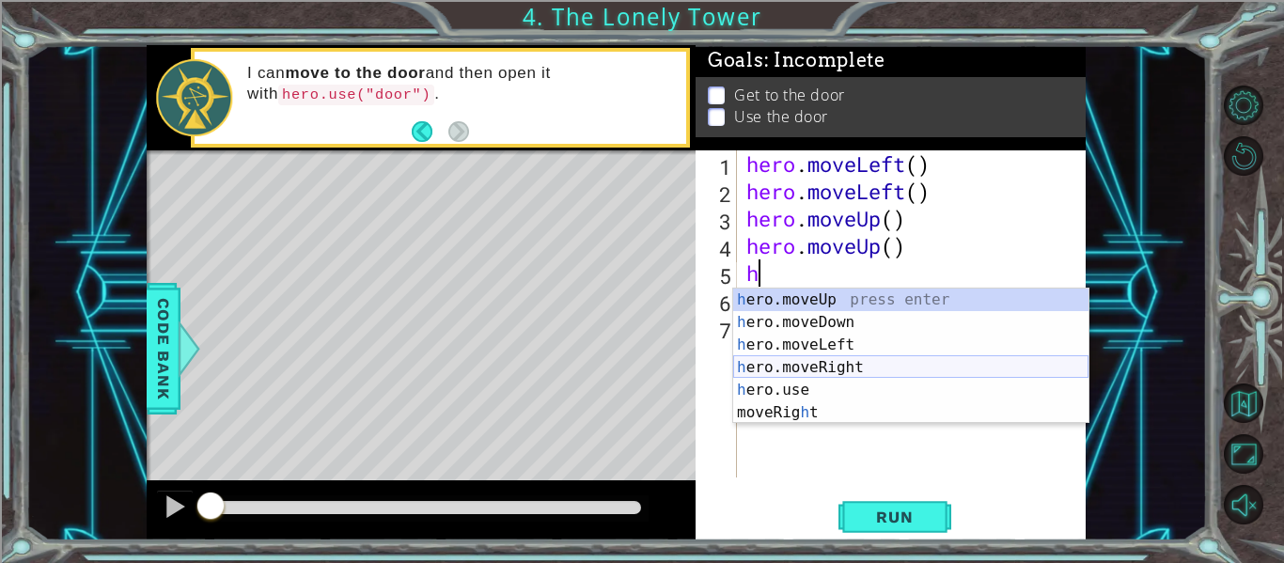
click at [750, 366] on div "h ero.moveUp press enter h ero.moveDown press enter h ero.moveLeft press enter …" at bounding box center [910, 379] width 355 height 181
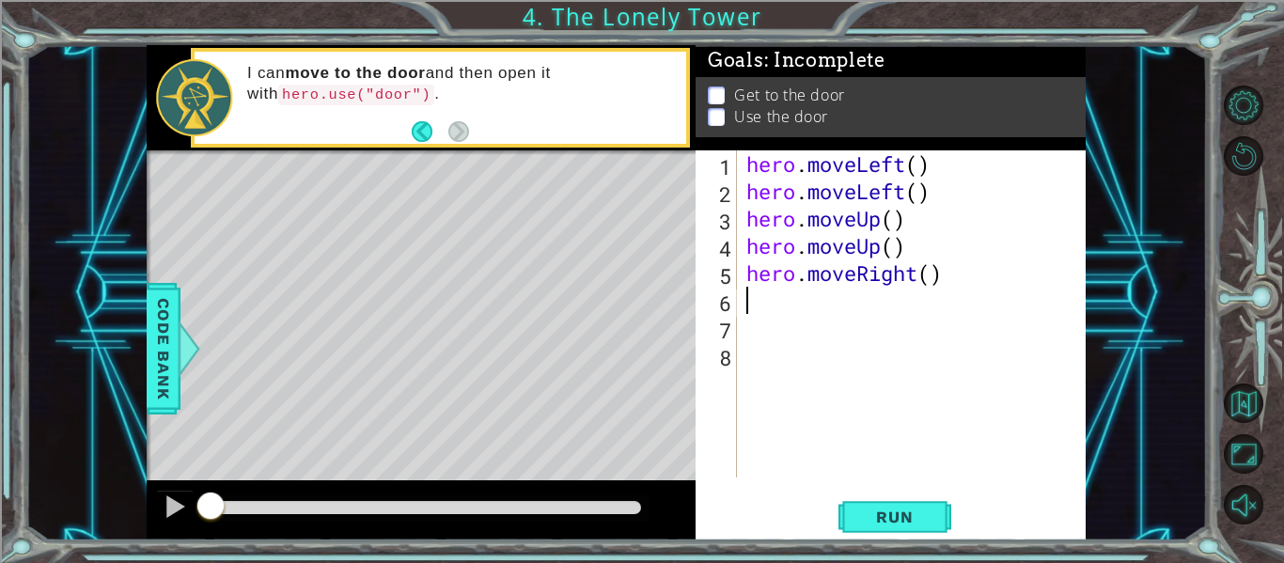
type textarea "h"
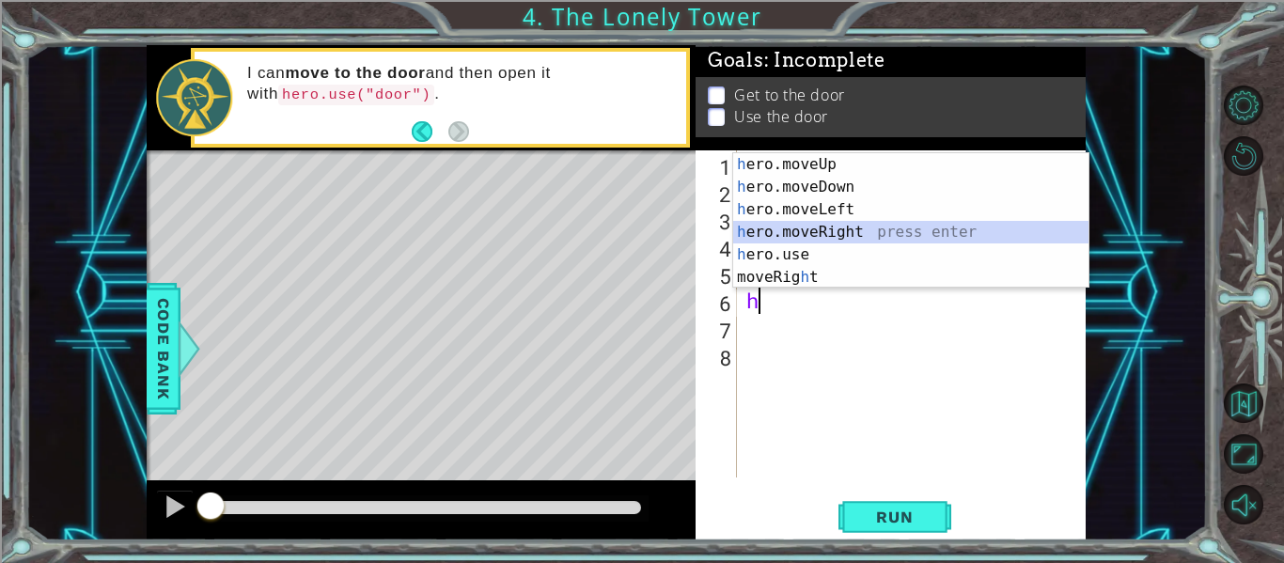
click at [784, 232] on div "h ero.moveUp press enter h ero.moveDown press enter h ero.moveLeft press enter …" at bounding box center [910, 243] width 355 height 181
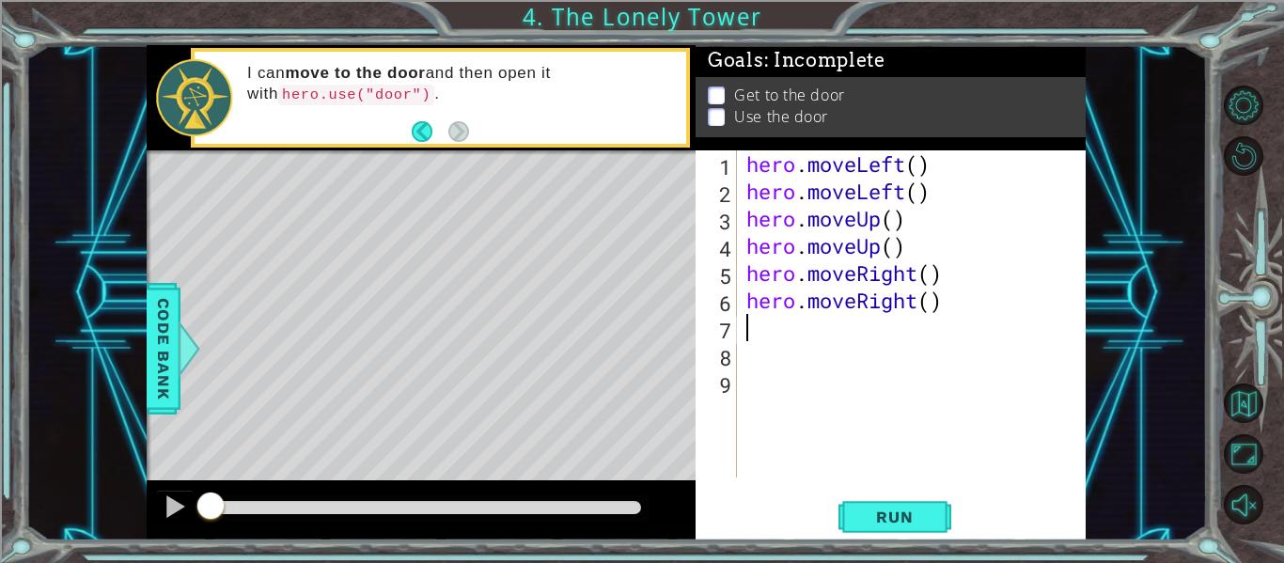
type textarea "h"
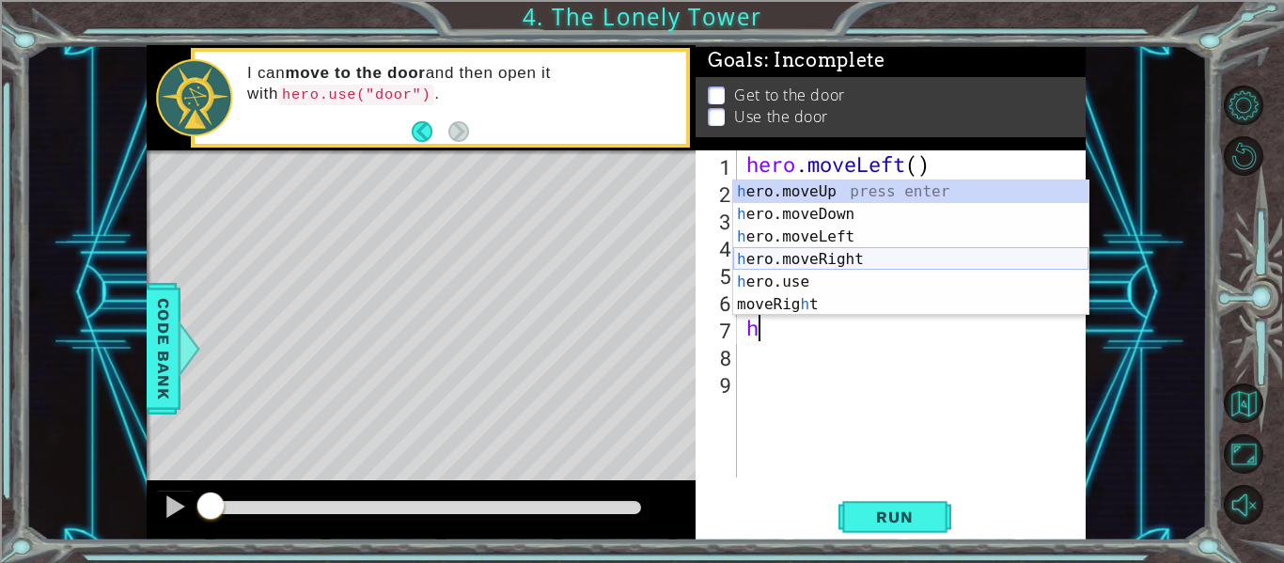
click at [838, 260] on div "h ero.moveUp press enter h ero.moveDown press enter h ero.moveLeft press enter …" at bounding box center [910, 271] width 355 height 181
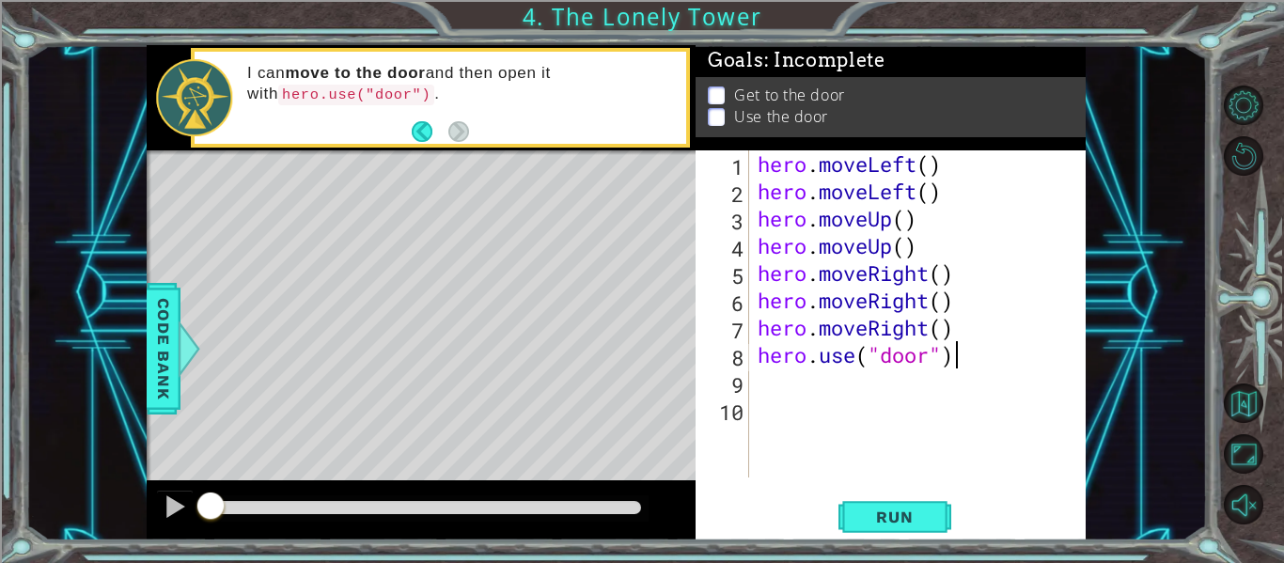
scroll to position [0, 8]
type textarea "hero.use("door")"
click at [880, 515] on span "Run" at bounding box center [895, 517] width 74 height 19
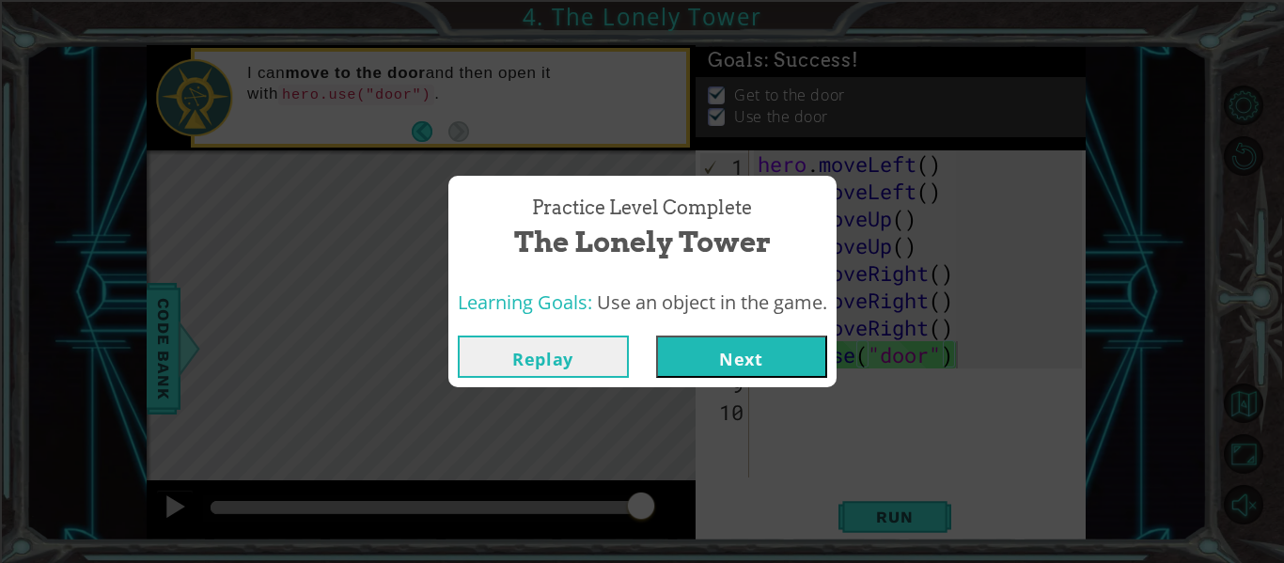
click at [692, 347] on button "Next" at bounding box center [741, 357] width 171 height 42
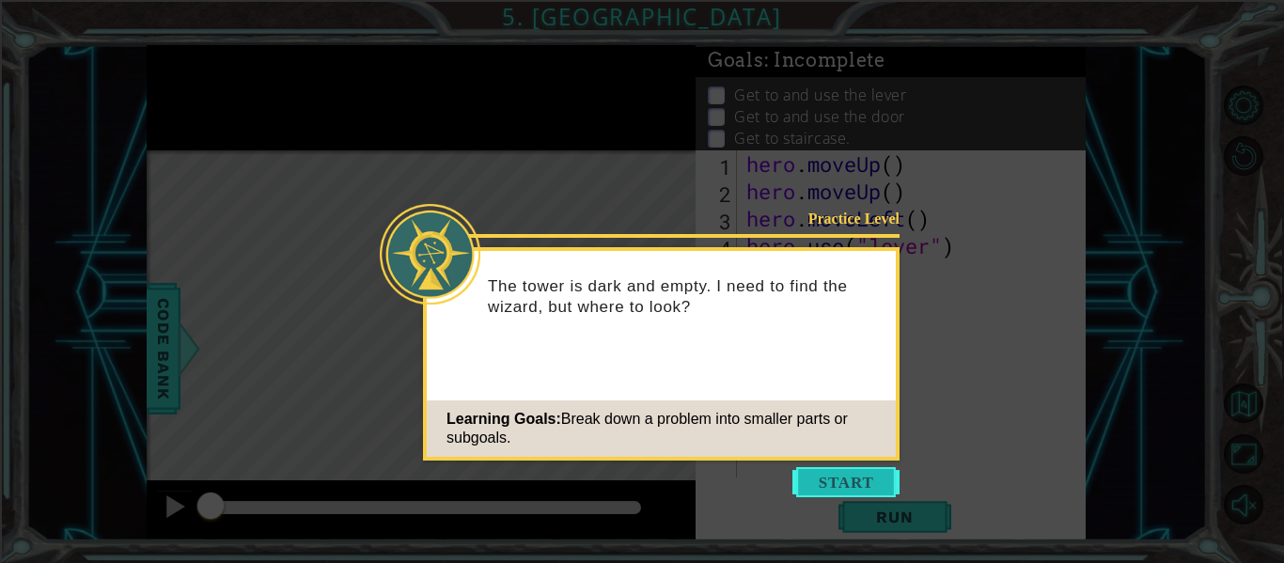
click at [816, 478] on button "Start" at bounding box center [846, 482] width 107 height 30
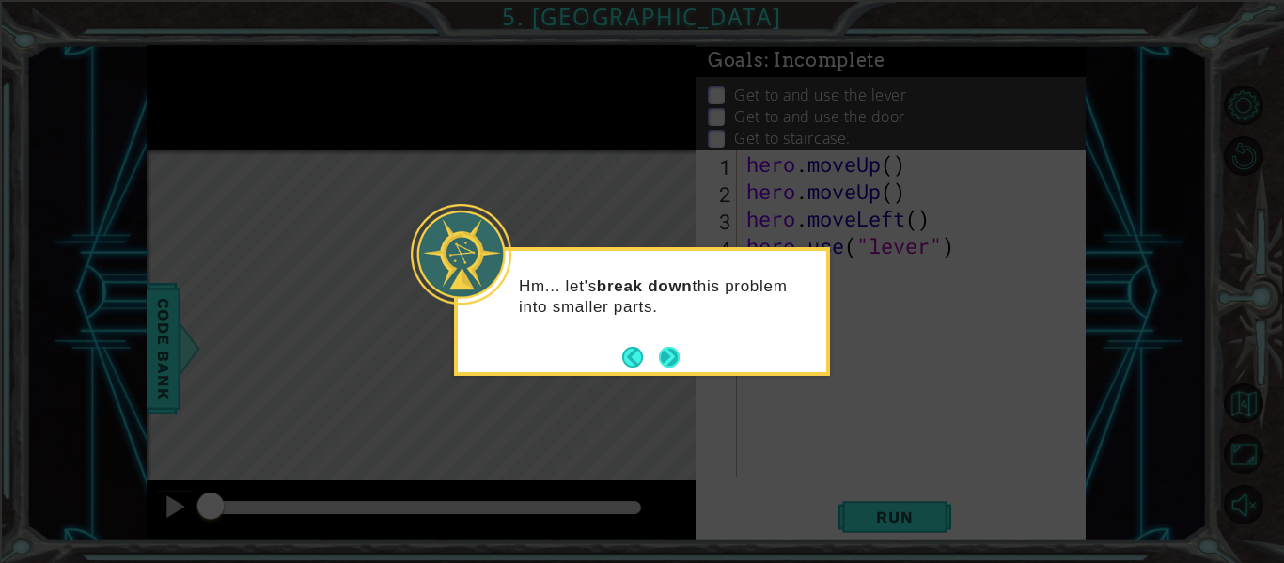
click at [656, 354] on button "Back" at bounding box center [640, 357] width 37 height 21
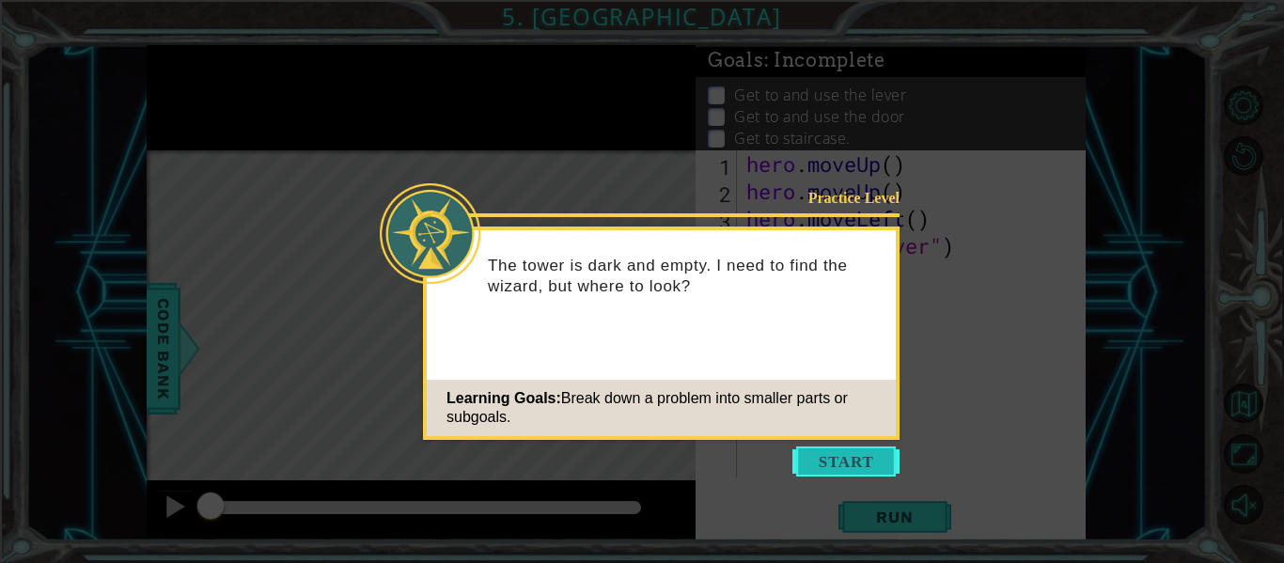
click at [821, 454] on button "Start" at bounding box center [846, 462] width 107 height 30
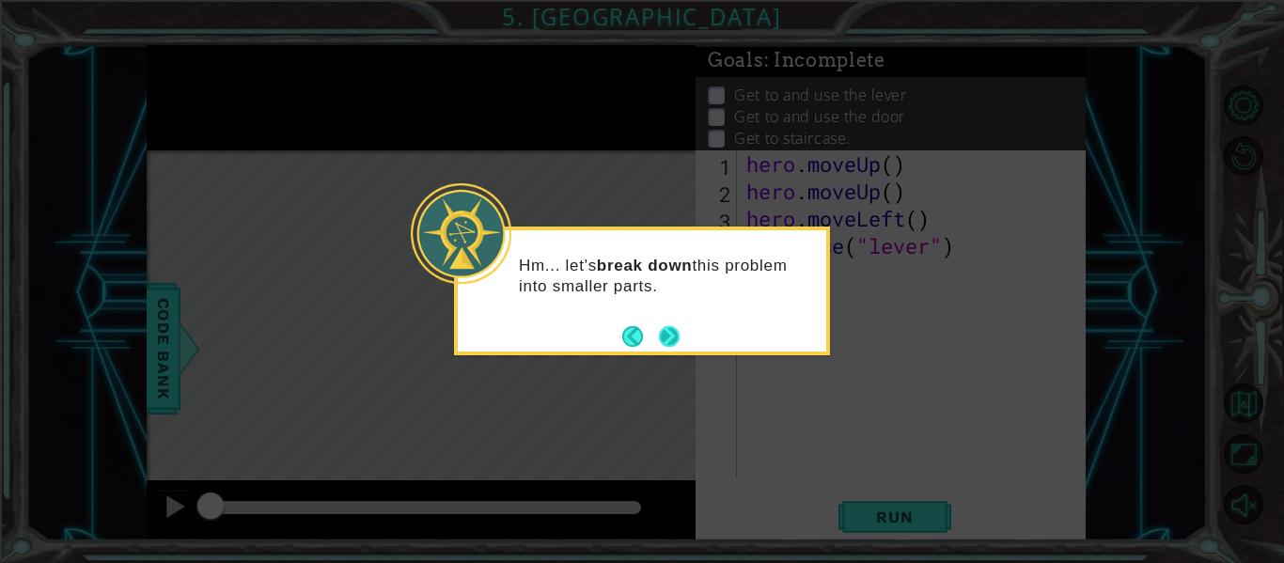
click at [660, 330] on button "Next" at bounding box center [669, 336] width 21 height 21
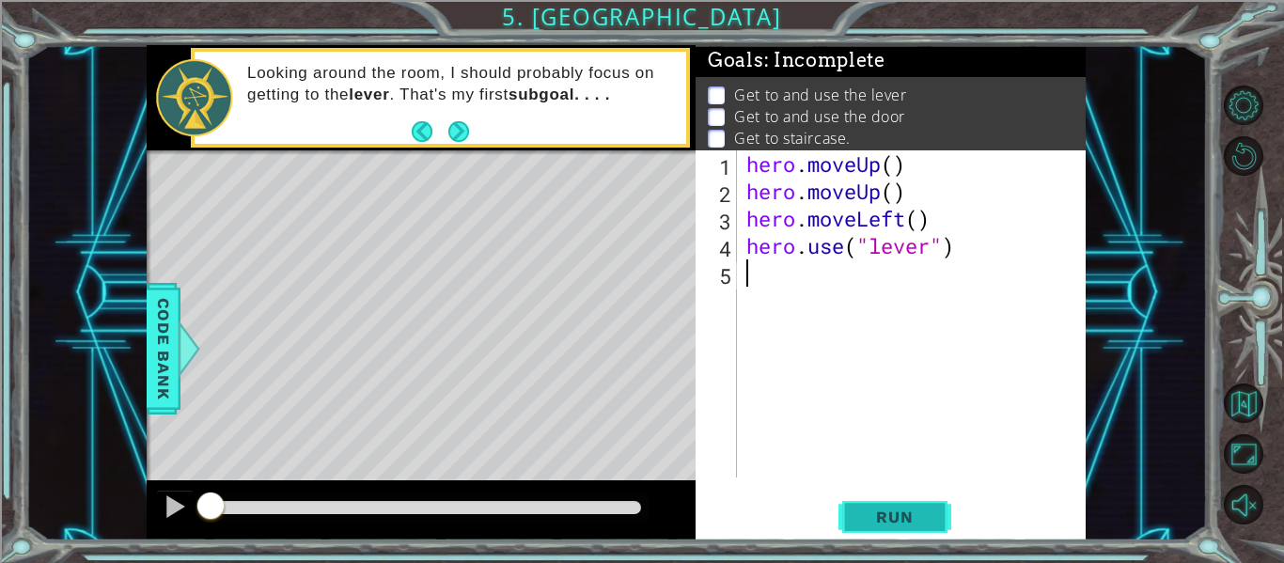
click at [902, 532] on button "Run" at bounding box center [895, 517] width 113 height 39
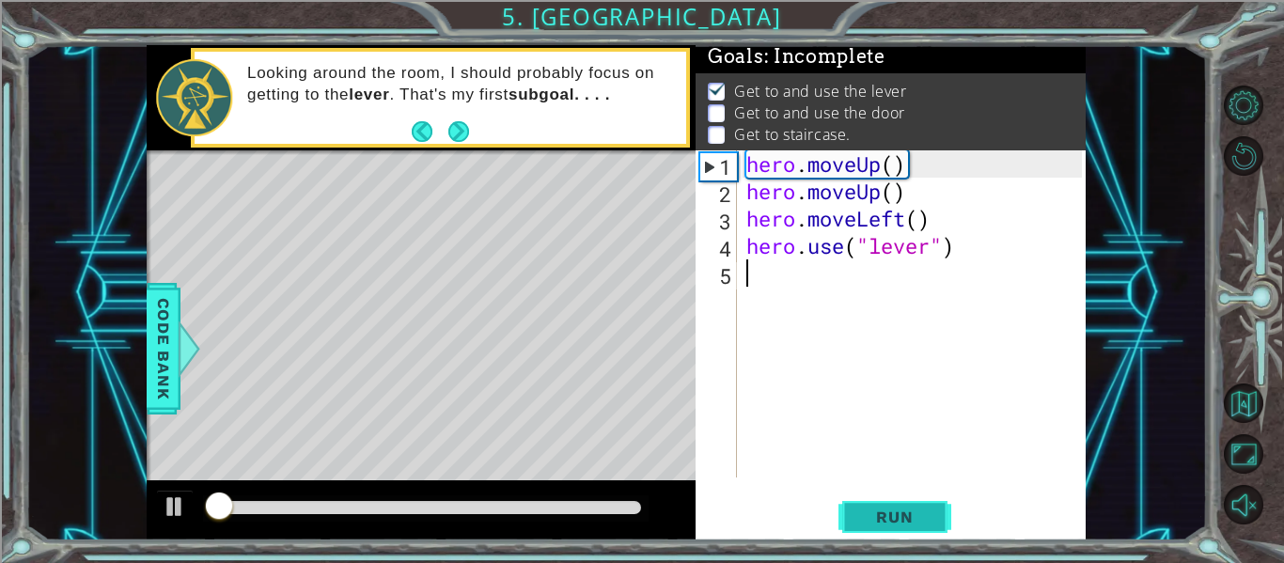
scroll to position [5, 0]
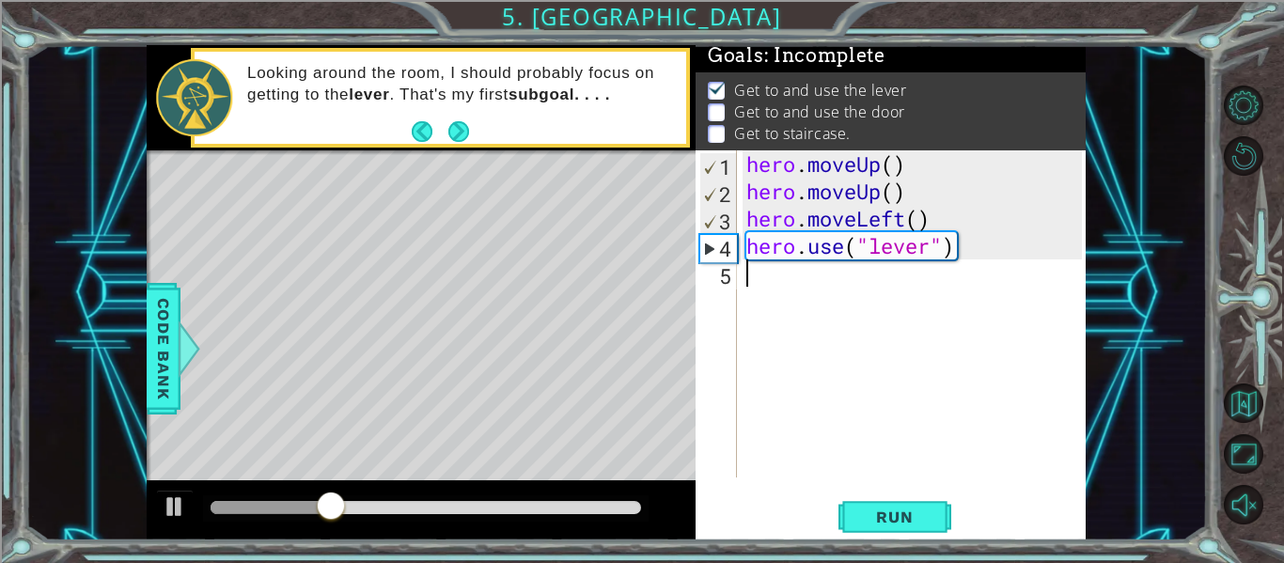
click at [831, 319] on div "hero . moveUp ( ) hero . moveUp ( ) hero . moveLeft ( ) hero . use ( "lever" )" at bounding box center [917, 341] width 349 height 382
click at [776, 256] on div "hero . moveUp ( ) hero . moveUp ( ) hero . moveLeft ( ) hero . use ( "lever" )" at bounding box center [917, 341] width 349 height 382
type textarea "hero.use("lever")"
click at [776, 272] on div "hero . moveUp ( ) hero . moveUp ( ) hero . moveLeft ( ) hero . use ( "lever" )" at bounding box center [917, 341] width 349 height 382
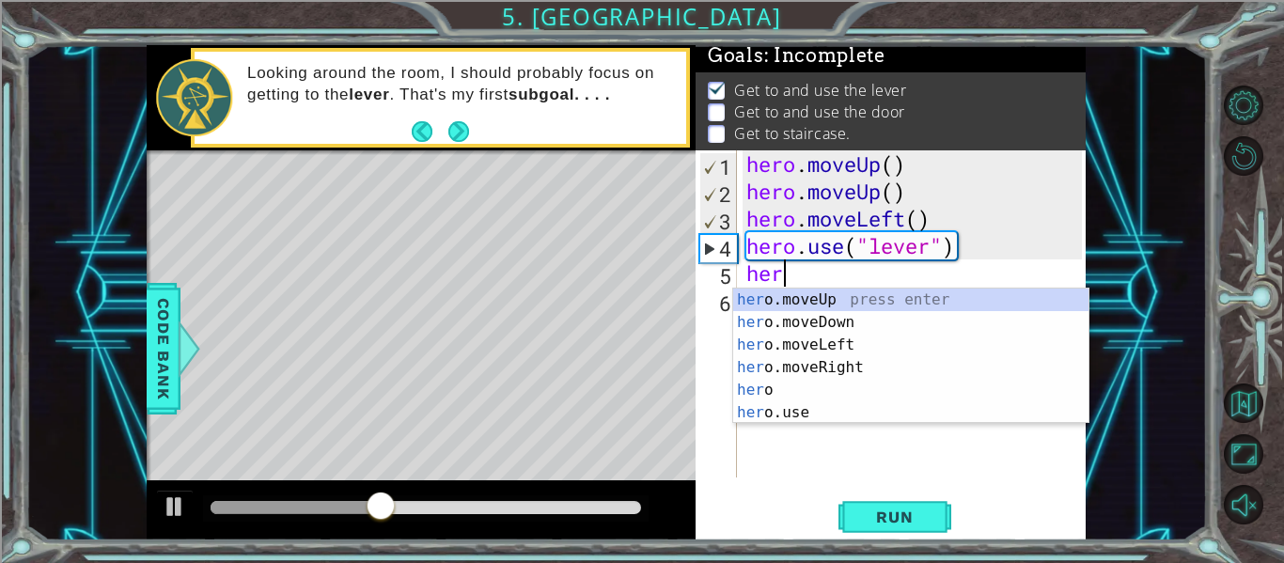
type textarea "hero"
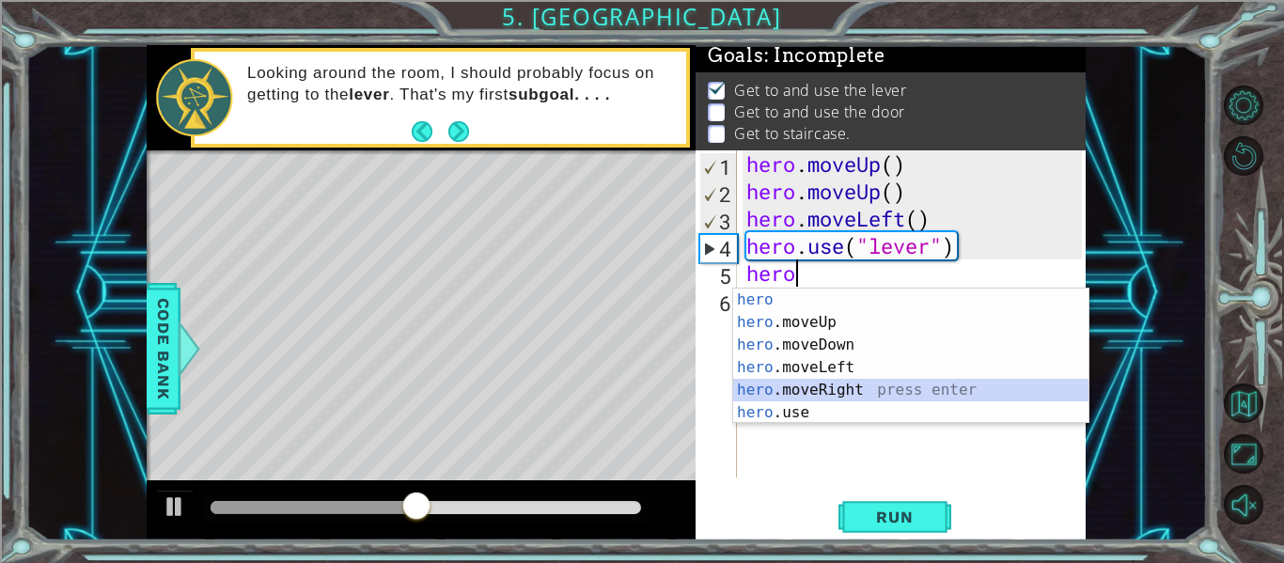
click at [794, 390] on div "hero press enter hero .moveUp press enter hero .moveDown press enter hero .move…" at bounding box center [910, 379] width 355 height 181
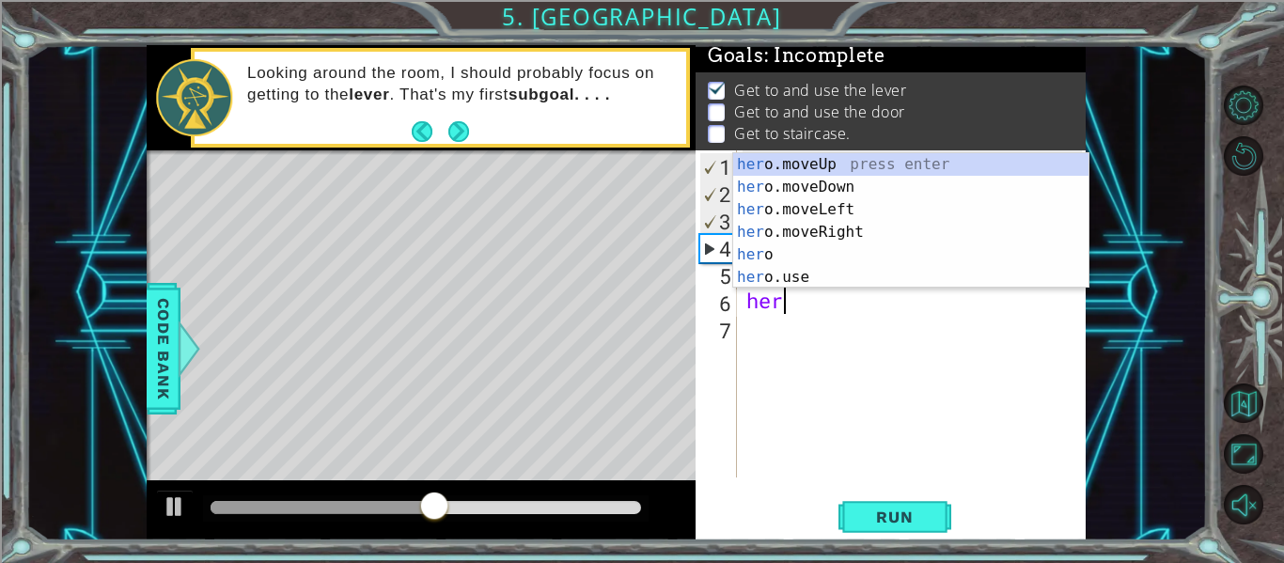
type textarea "hero"
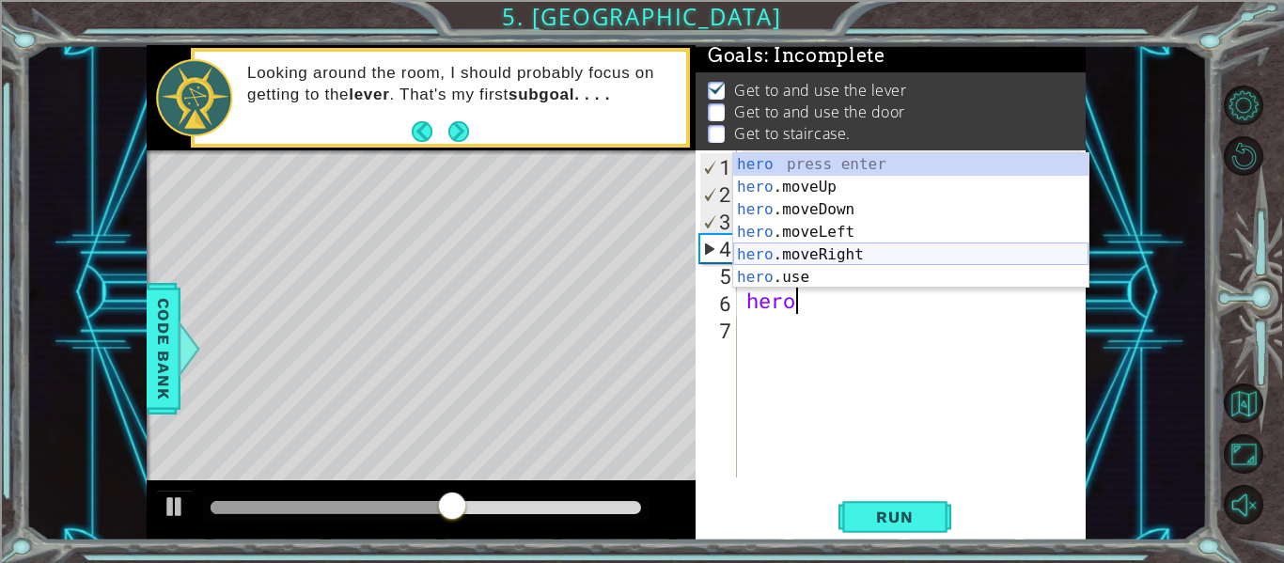
click at [849, 256] on div "hero press enter hero .moveUp press enter hero .moveDown press enter hero .move…" at bounding box center [910, 243] width 355 height 181
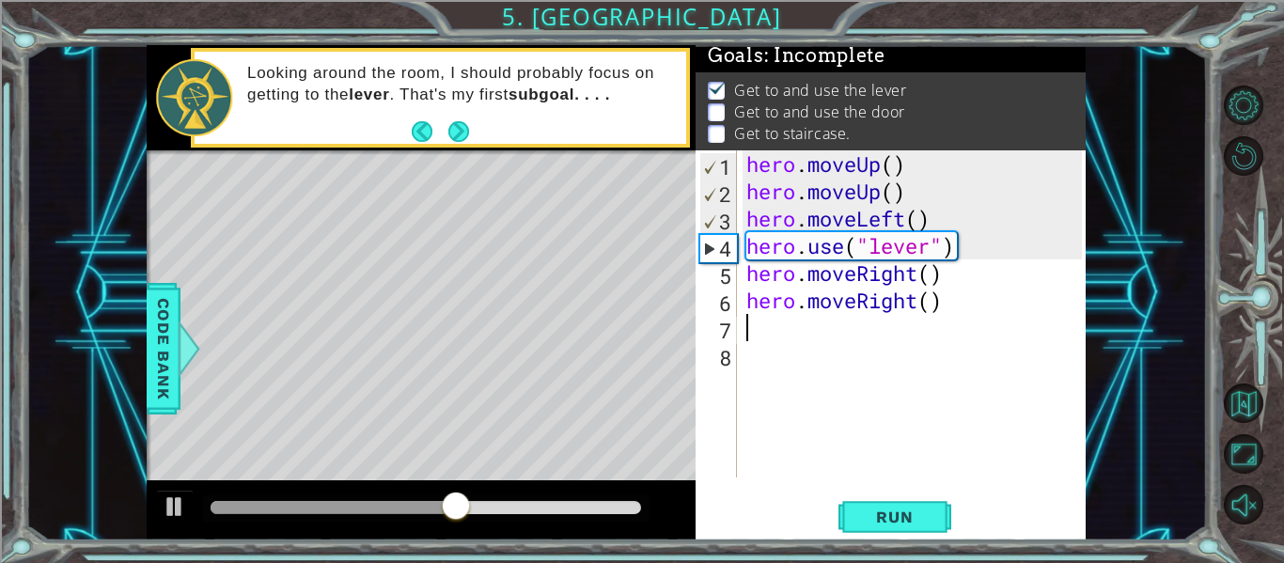
scroll to position [0, 0]
type textarea "h"
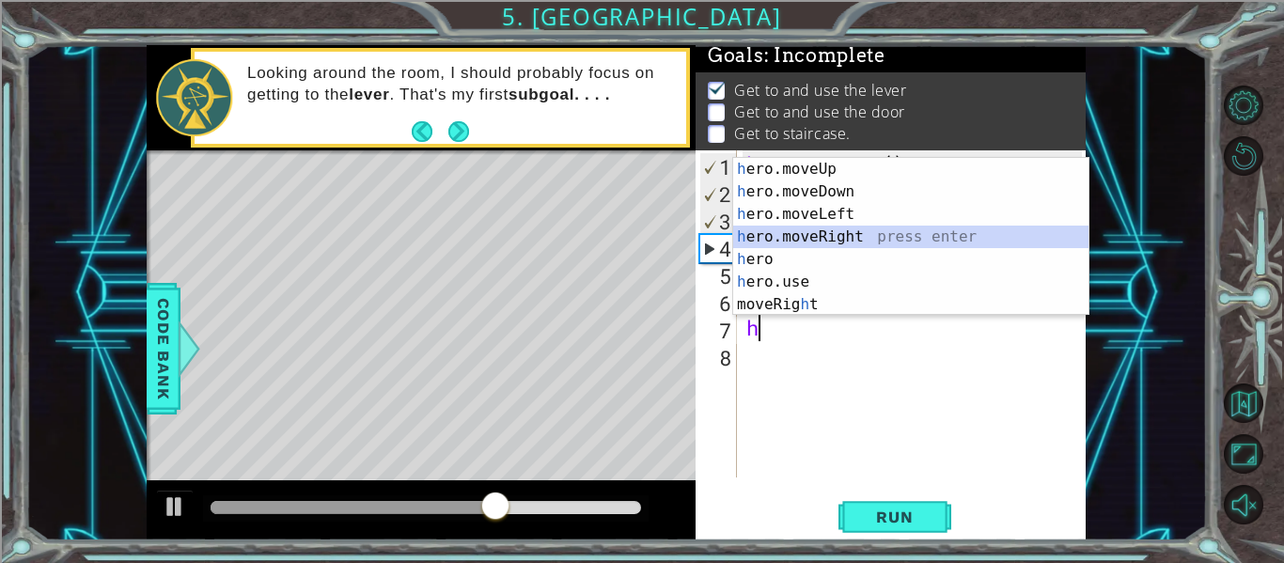
click at [813, 241] on div "h ero.moveUp press enter h ero.moveDown press enter h ero.moveLeft press enter …" at bounding box center [910, 259] width 355 height 203
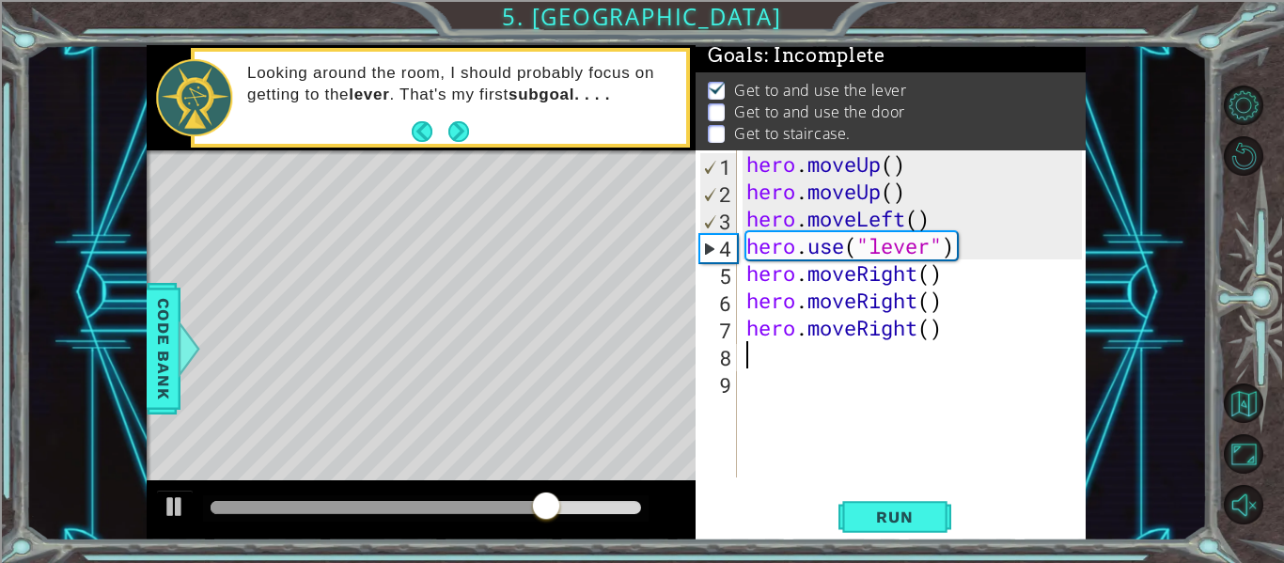
type textarea "h"
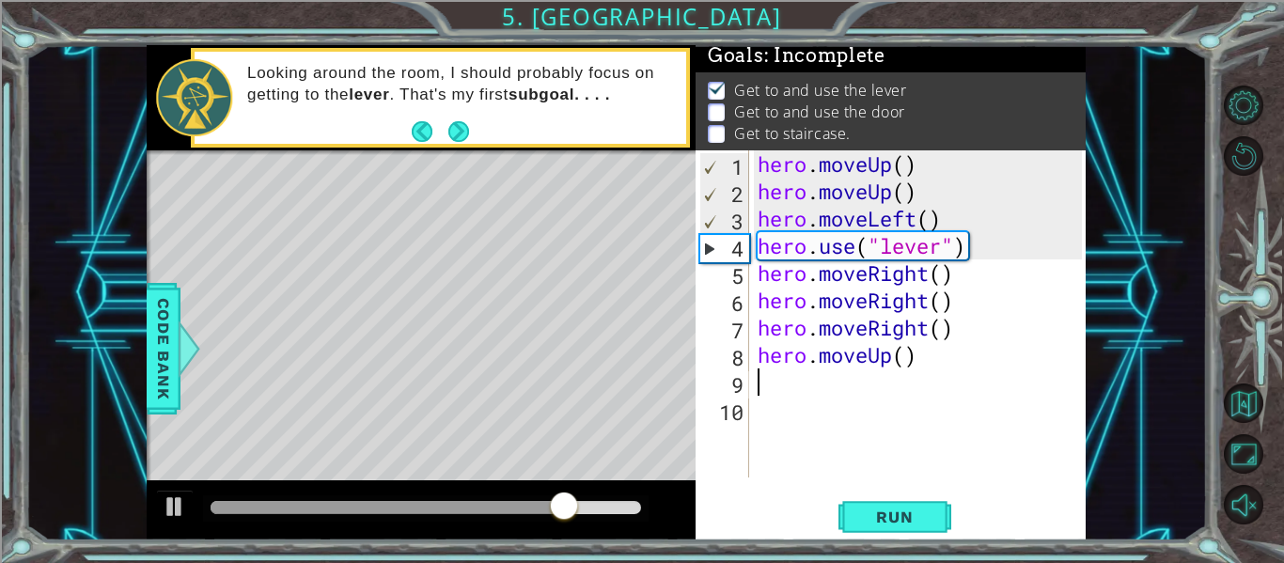
type textarea "h"
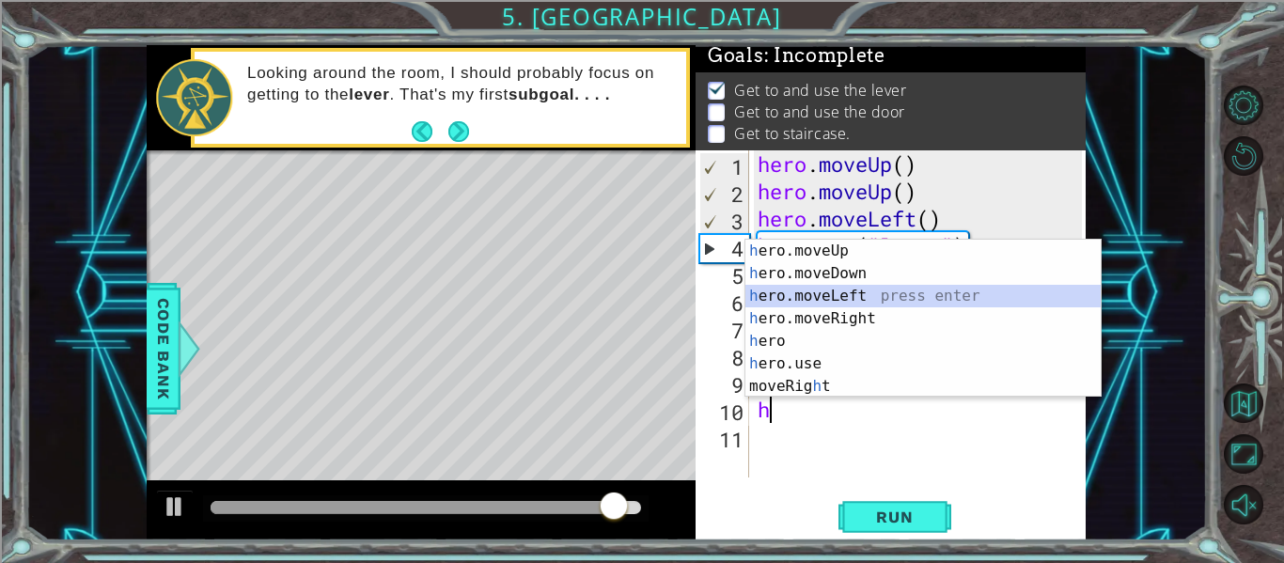
click at [854, 298] on div "h ero.moveUp press enter h ero.moveDown press enter h ero.moveLeft press enter …" at bounding box center [923, 341] width 355 height 203
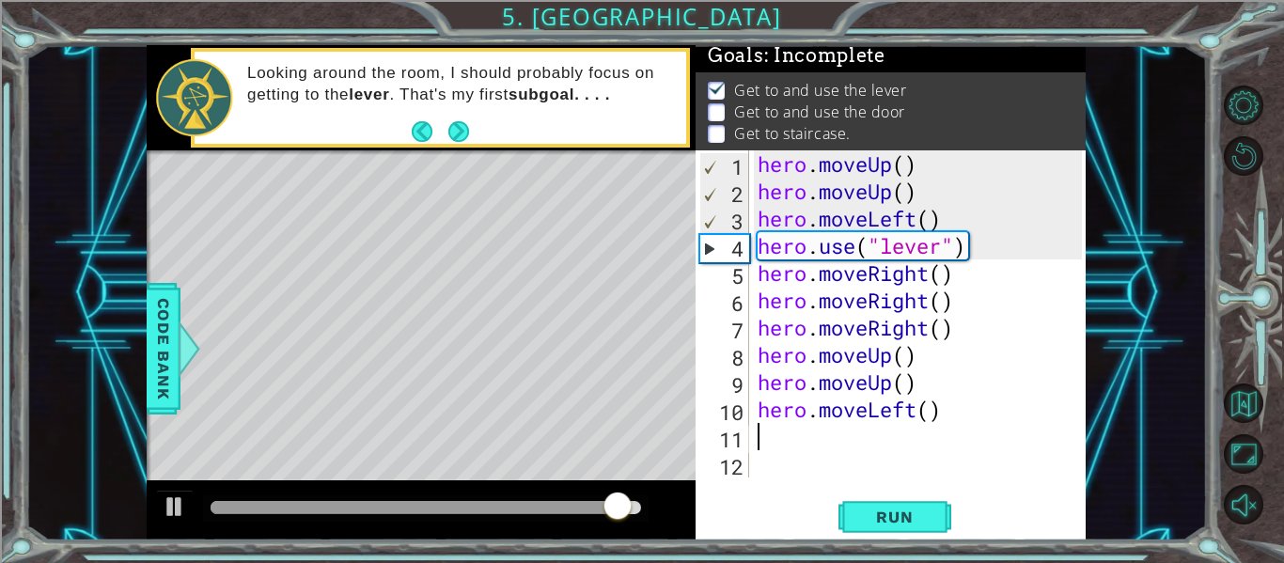
type textarea "h"
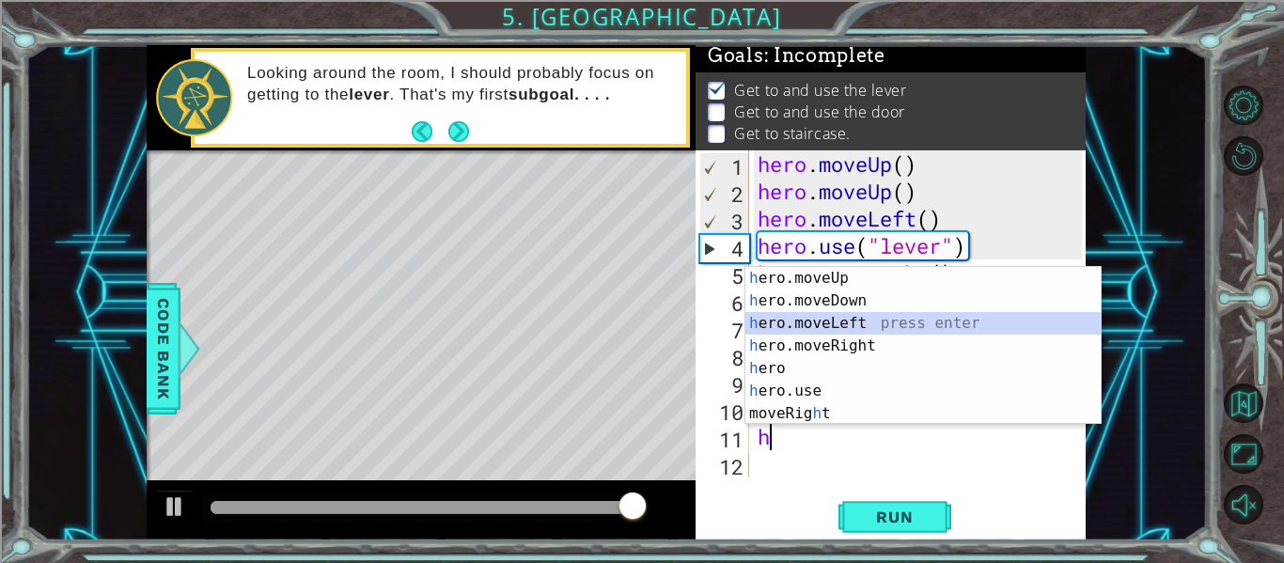
click at [852, 314] on div "h ero.moveUp press enter h ero.moveDown press enter h ero.moveLeft press enter …" at bounding box center [923, 368] width 355 height 203
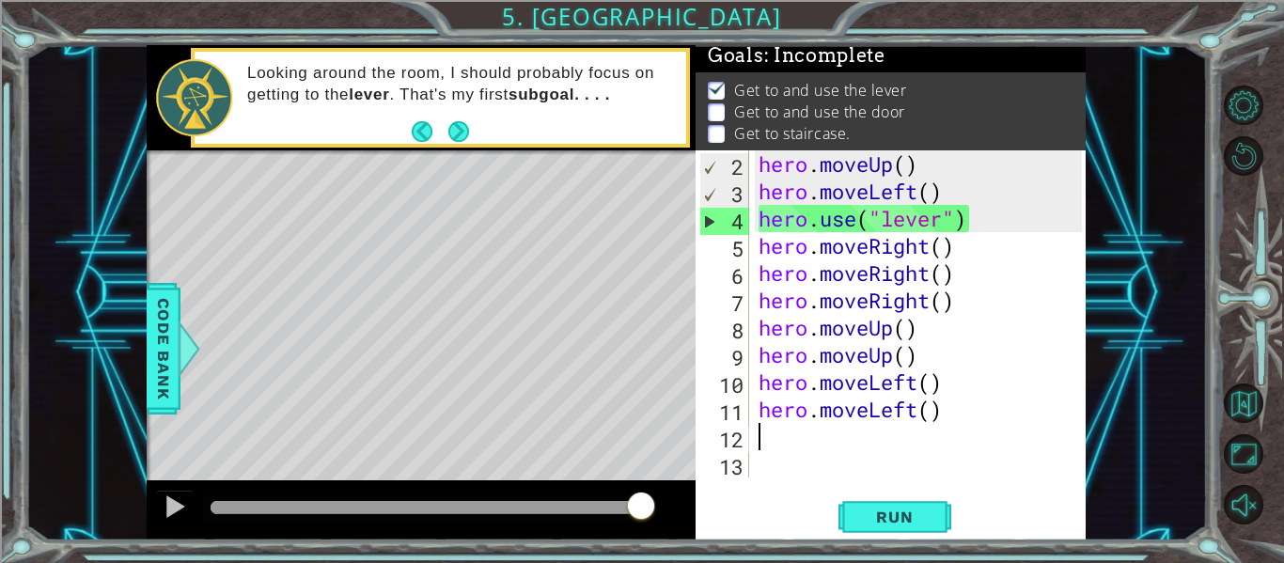
type textarea "h"
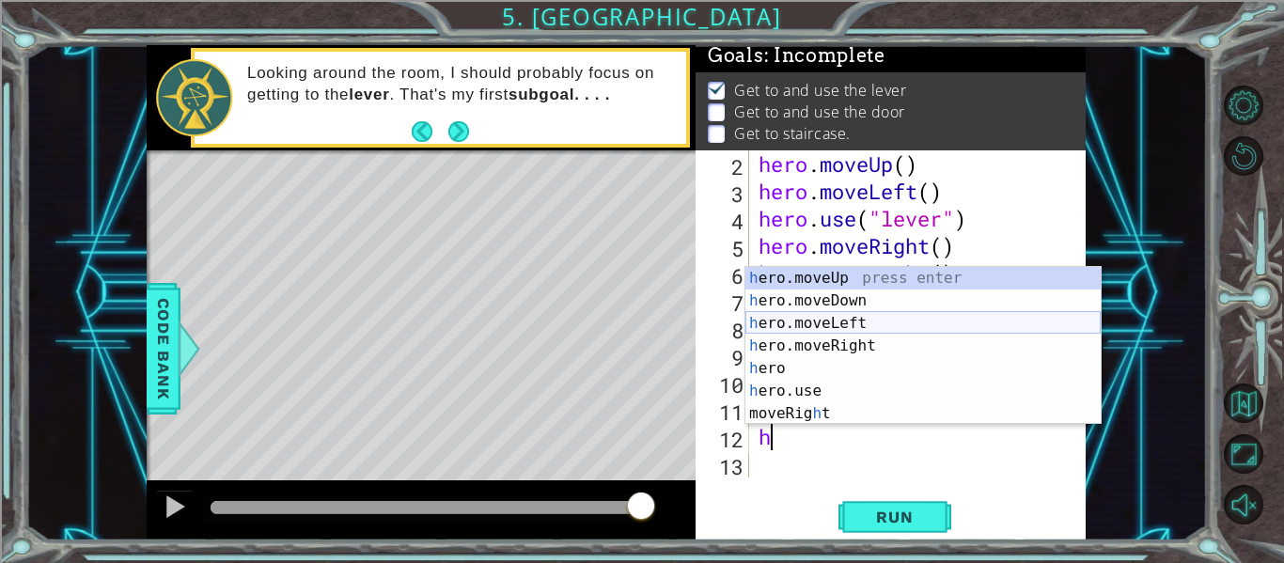
click at [859, 326] on div "h ero.moveUp press enter h ero.moveDown press enter h ero.moveLeft press enter …" at bounding box center [923, 368] width 355 height 203
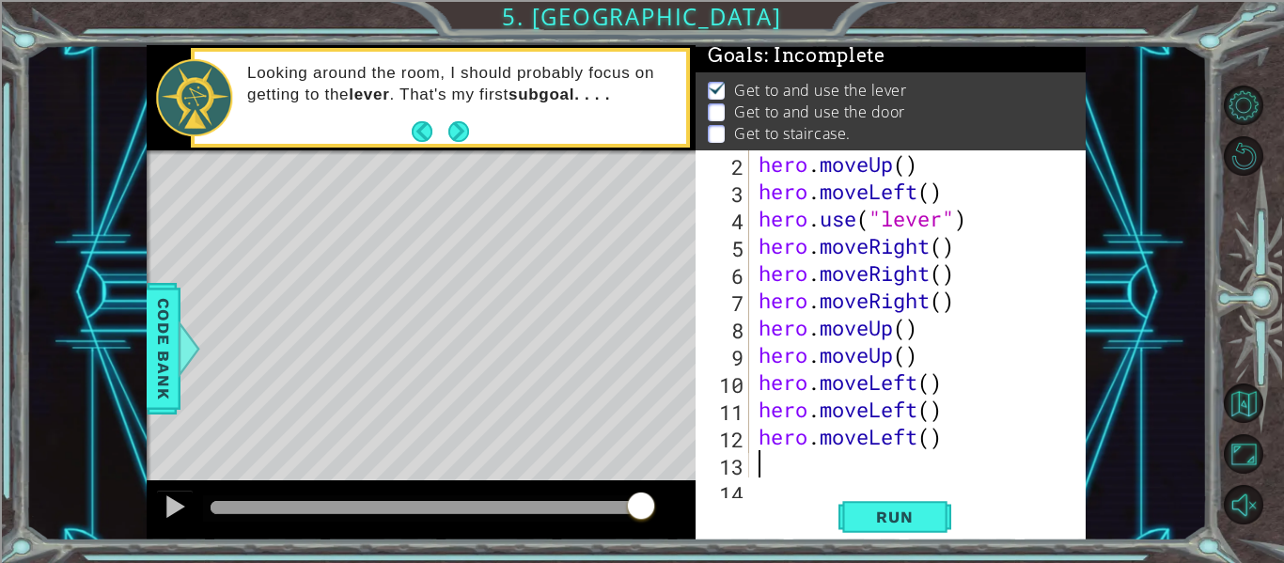
scroll to position [55, 0]
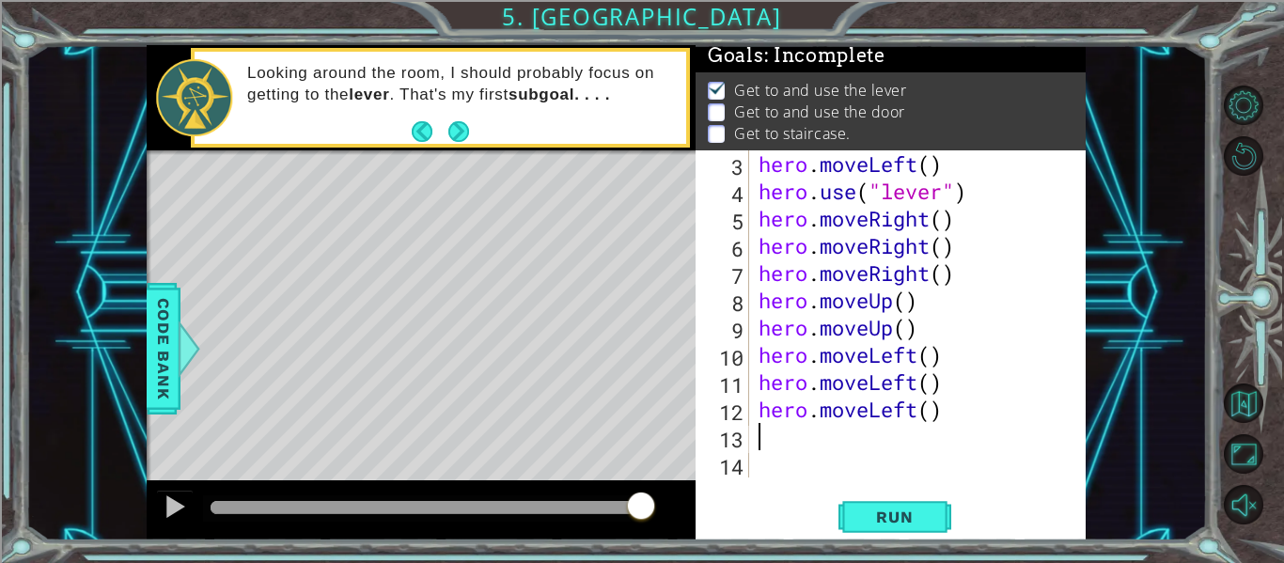
type textarea "h"
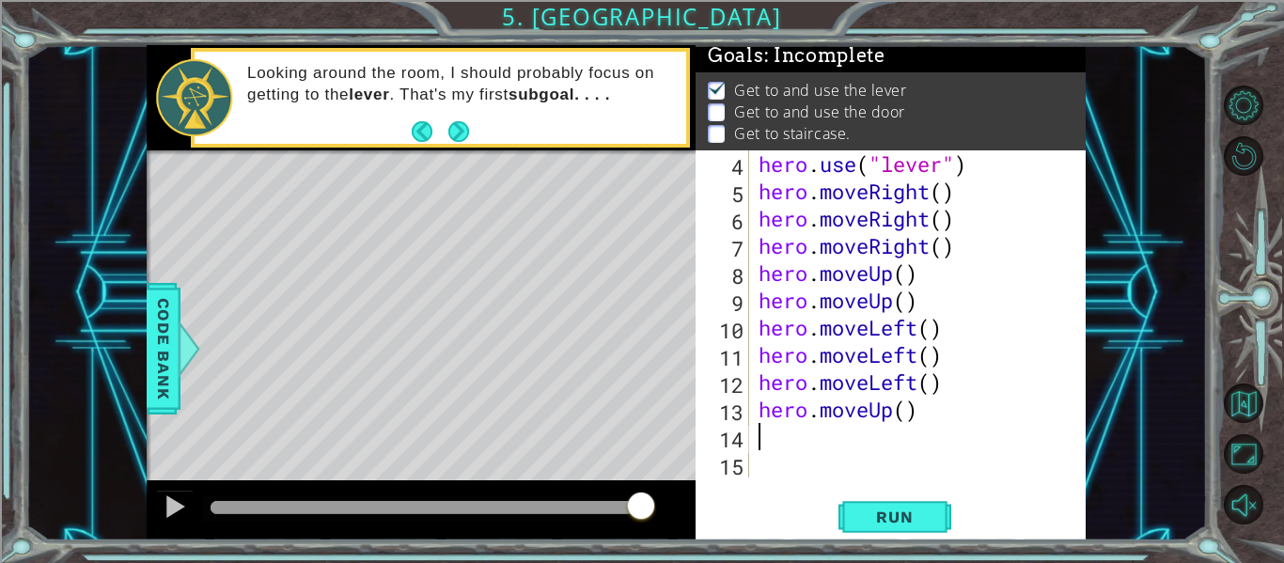
scroll to position [82, 0]
click at [900, 508] on span "Run" at bounding box center [895, 517] width 74 height 19
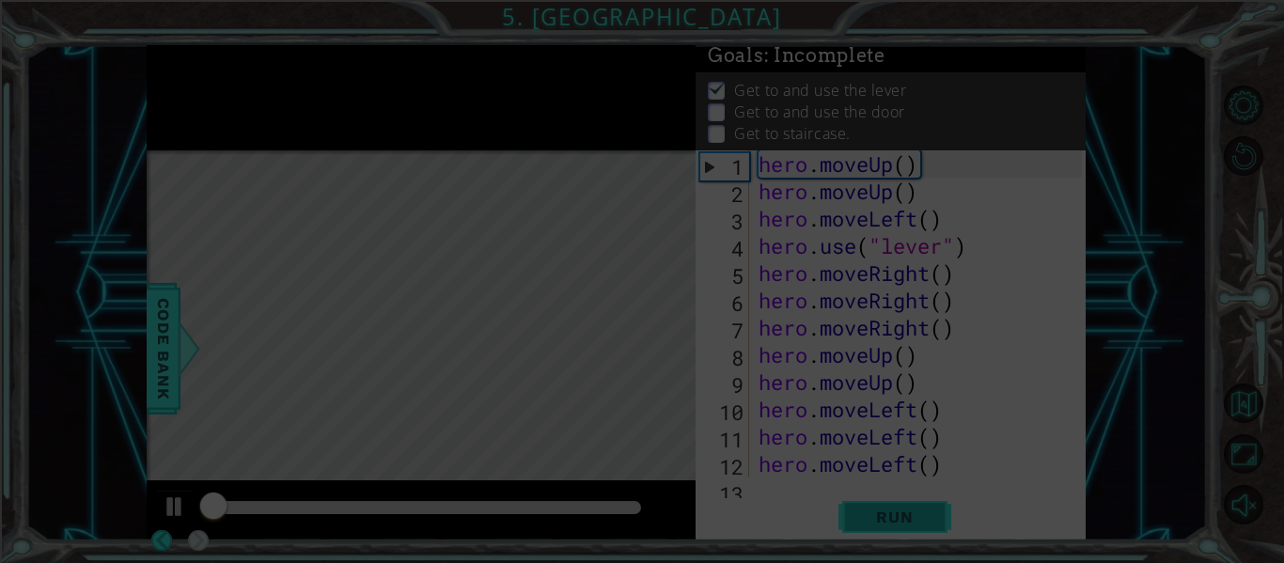
scroll to position [0, 0]
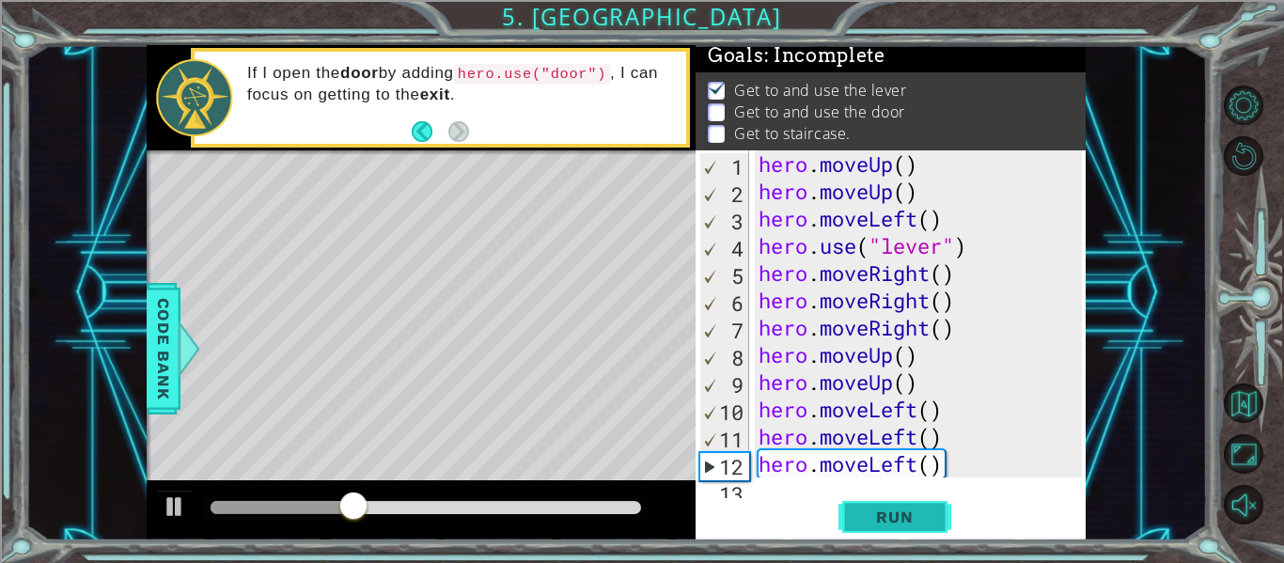
click at [903, 503] on button "Run" at bounding box center [895, 517] width 113 height 39
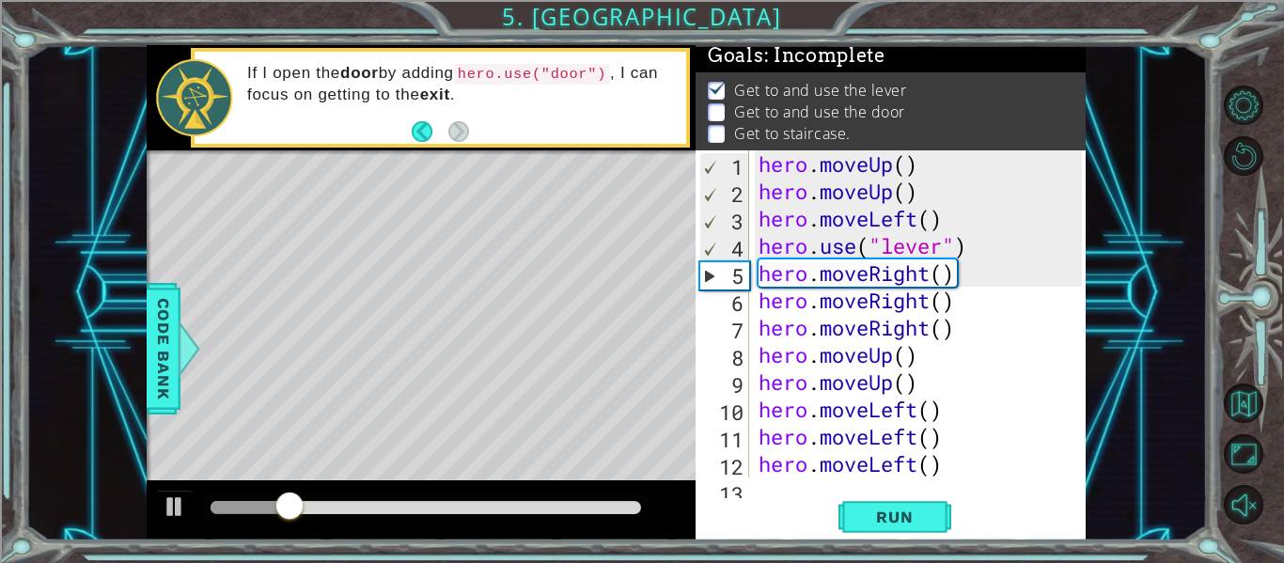
click at [992, 258] on div "hero . moveUp ( ) hero . moveUp ( ) hero . moveLeft ( ) hero . use ( "lever" ) …" at bounding box center [923, 341] width 337 height 382
type textarea "hero.use("lever")"
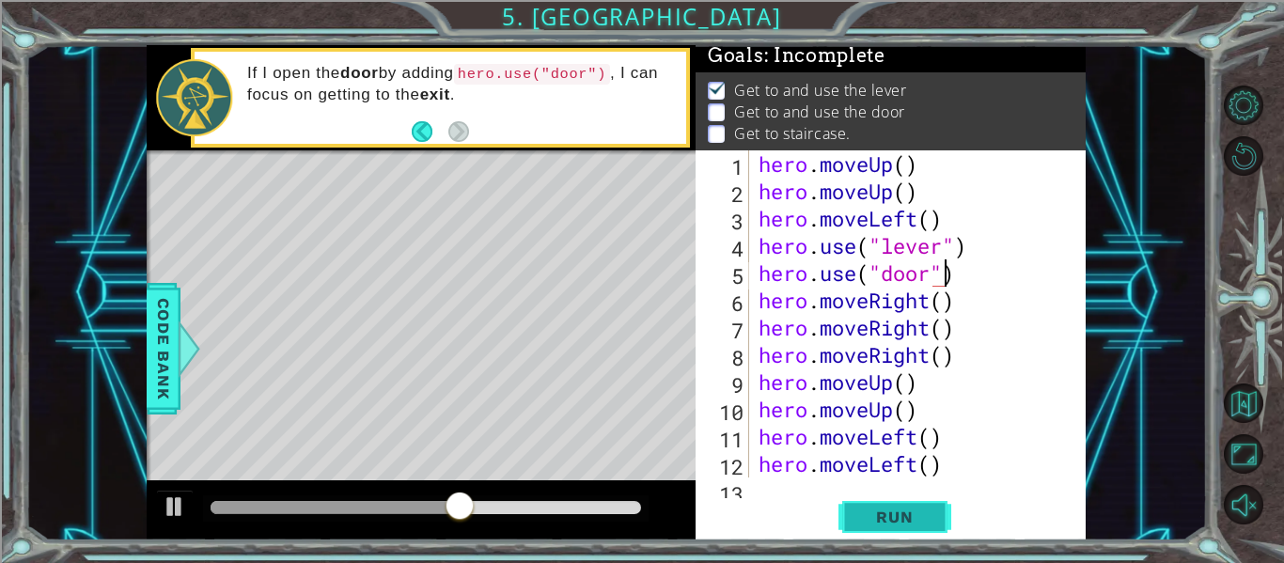
scroll to position [0, 8]
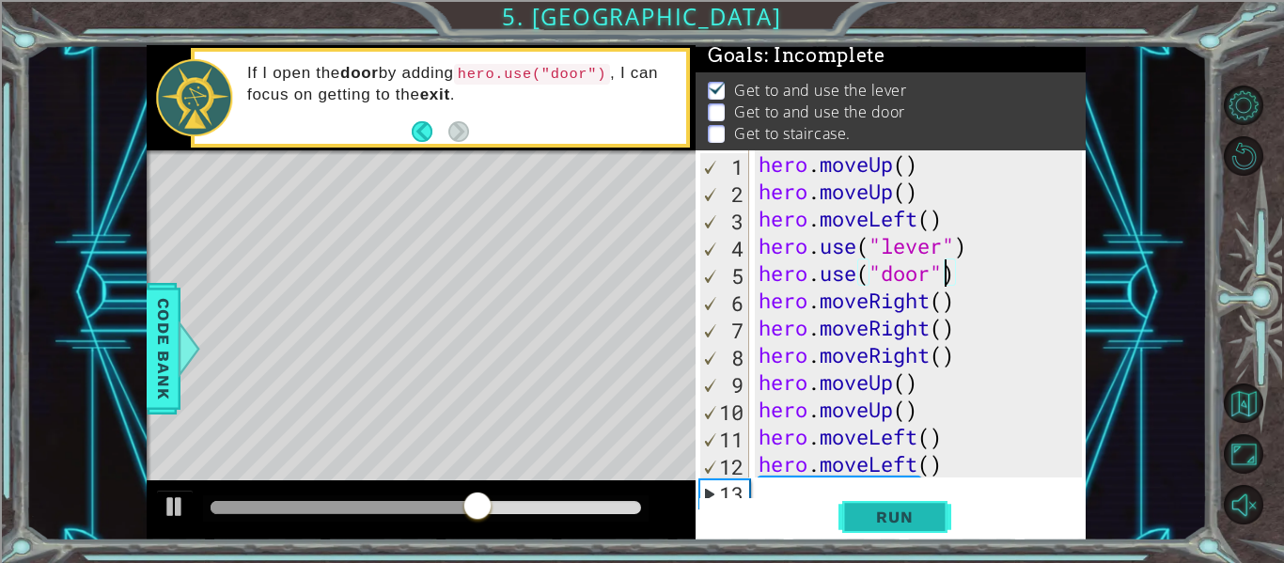
type textarea "hero.use("door")"
click at [891, 527] on button "Run" at bounding box center [895, 517] width 113 height 39
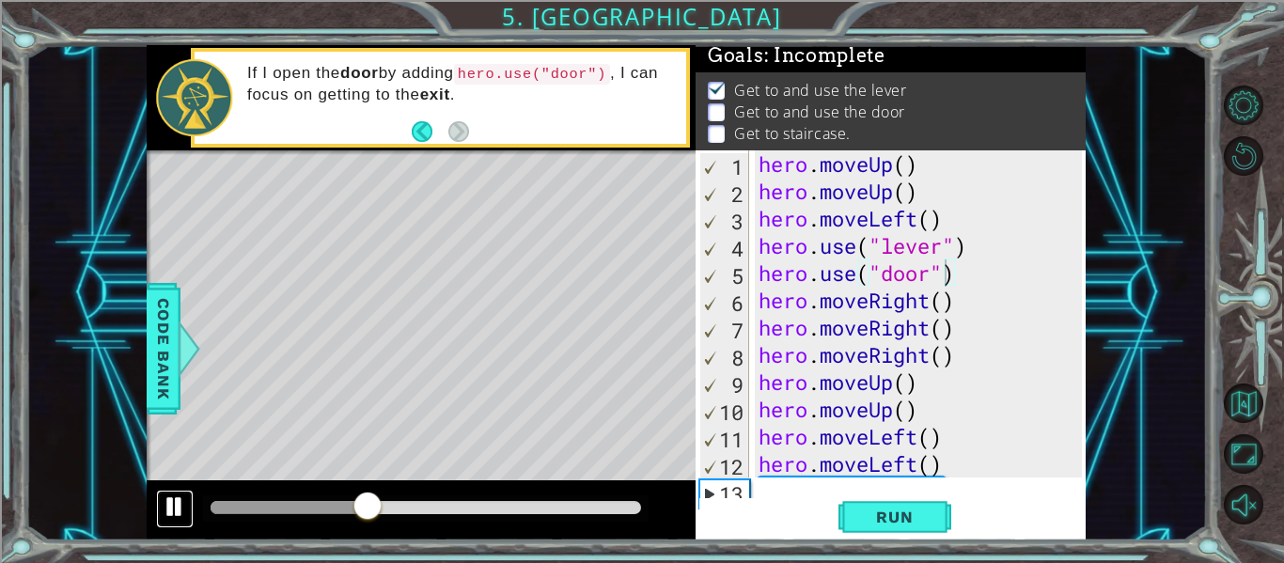
click at [173, 505] on div at bounding box center [175, 507] width 24 height 24
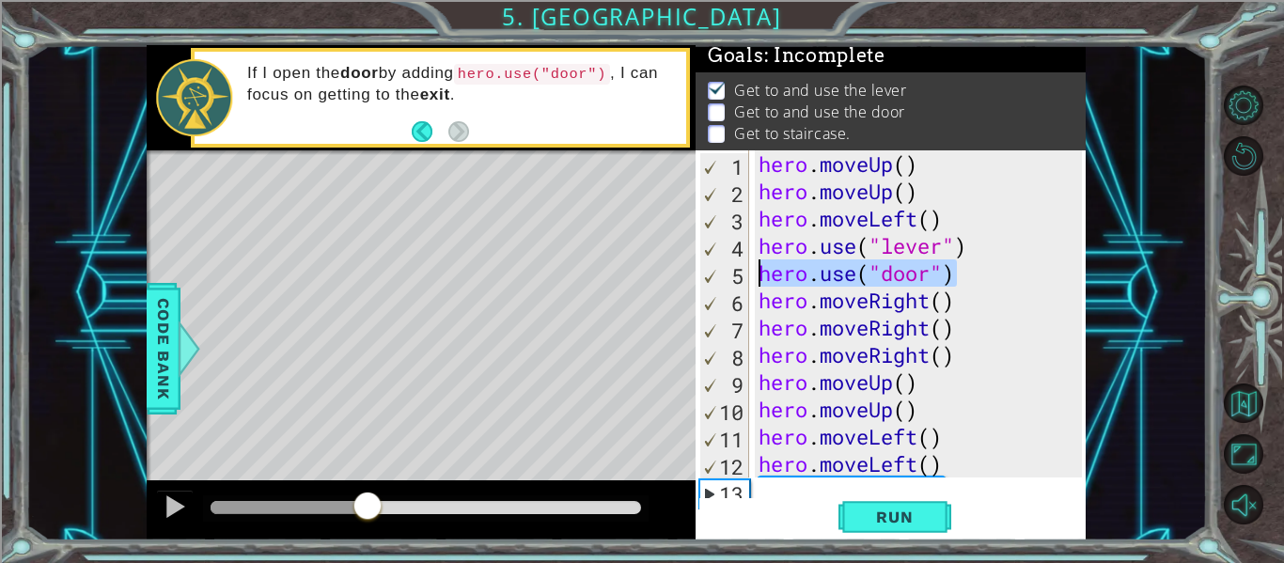
drag, startPoint x: 982, startPoint y: 274, endPoint x: 749, endPoint y: 270, distance: 232.3
click at [749, 270] on div "hero.use("door") 1 2 3 4 5 6 7 8 9 10 11 12 13 hero . moveUp ( ) hero . moveUp …" at bounding box center [889, 313] width 386 height 327
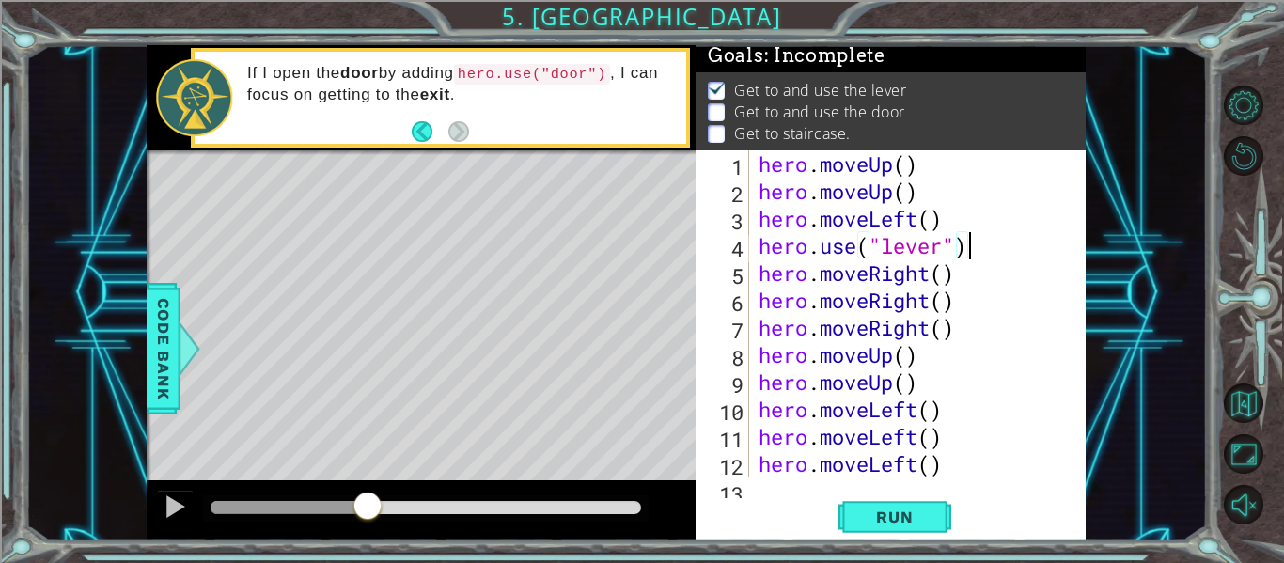
click at [966, 329] on div "hero . moveUp ( ) hero . moveUp ( ) hero . moveLeft ( ) hero . use ( "lever" ) …" at bounding box center [923, 341] width 337 height 382
type textarea "hero.moveRight()"
paste textarea "hero.use("door")"
type textarea "hero.use("door")"
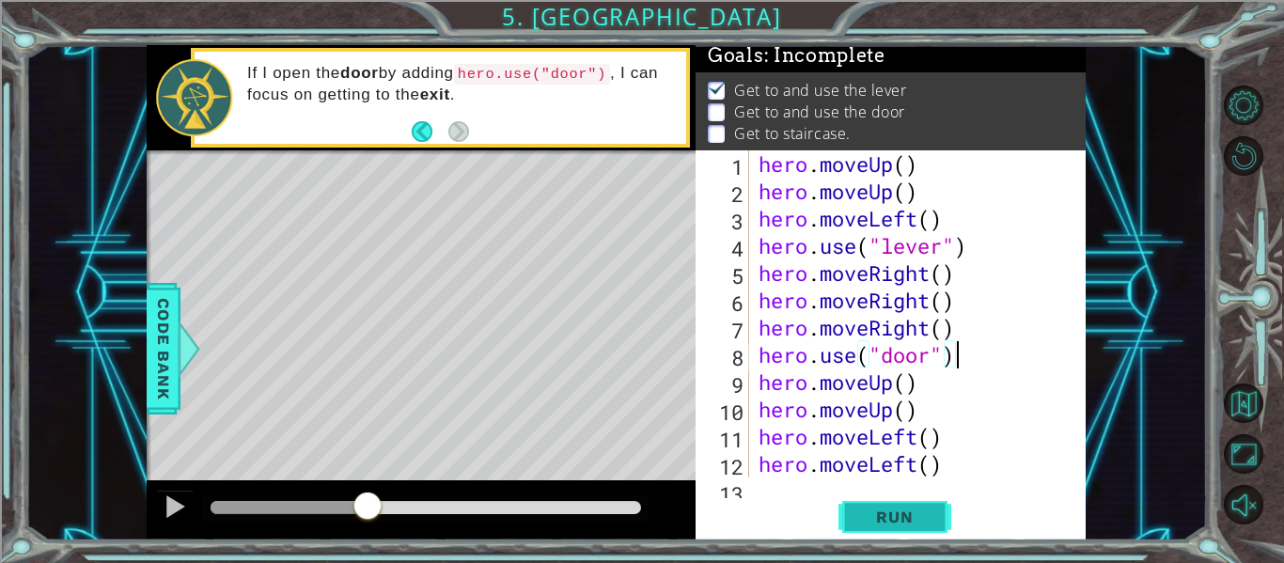
click at [911, 518] on span "Run" at bounding box center [895, 517] width 74 height 19
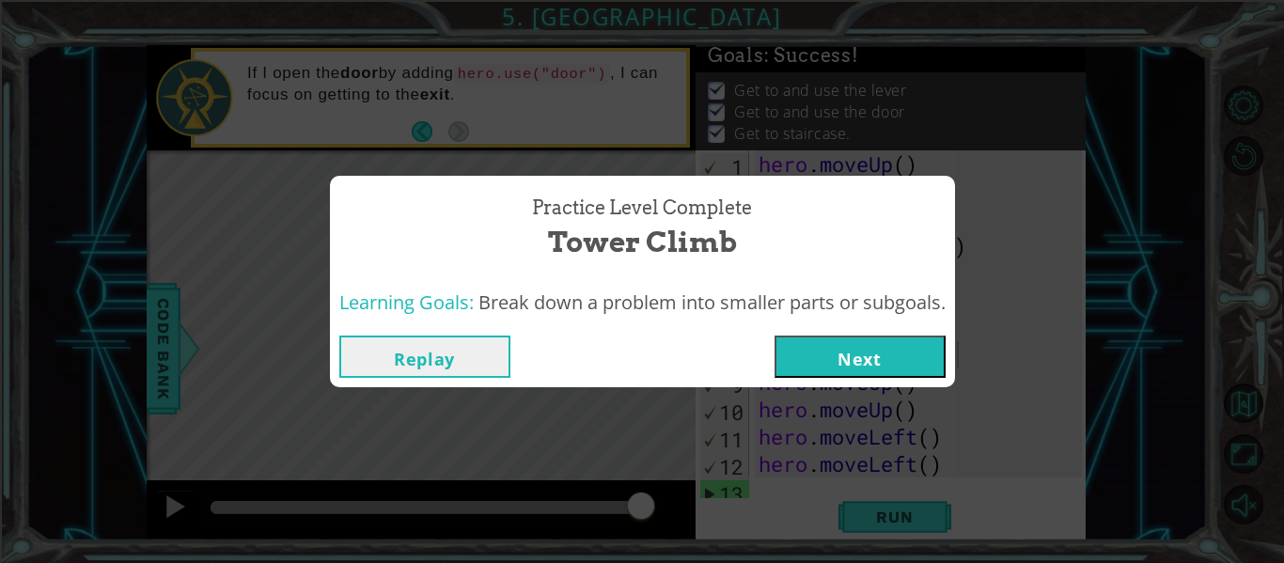
click at [845, 365] on button "Next" at bounding box center [860, 357] width 171 height 42
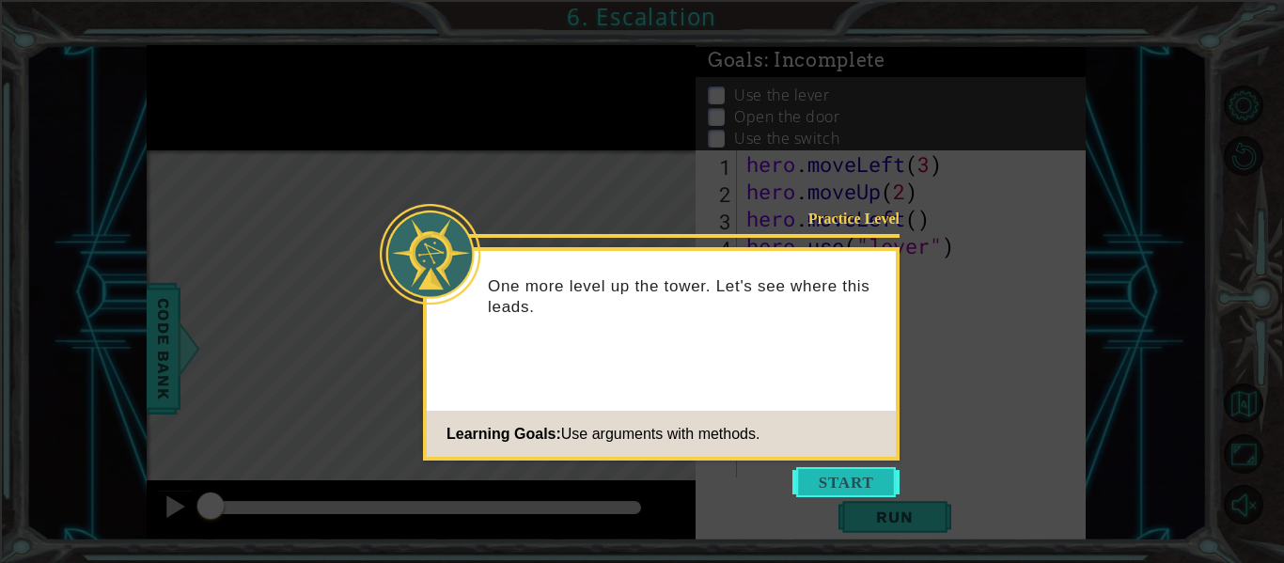
click at [850, 470] on button "Start" at bounding box center [846, 482] width 107 height 30
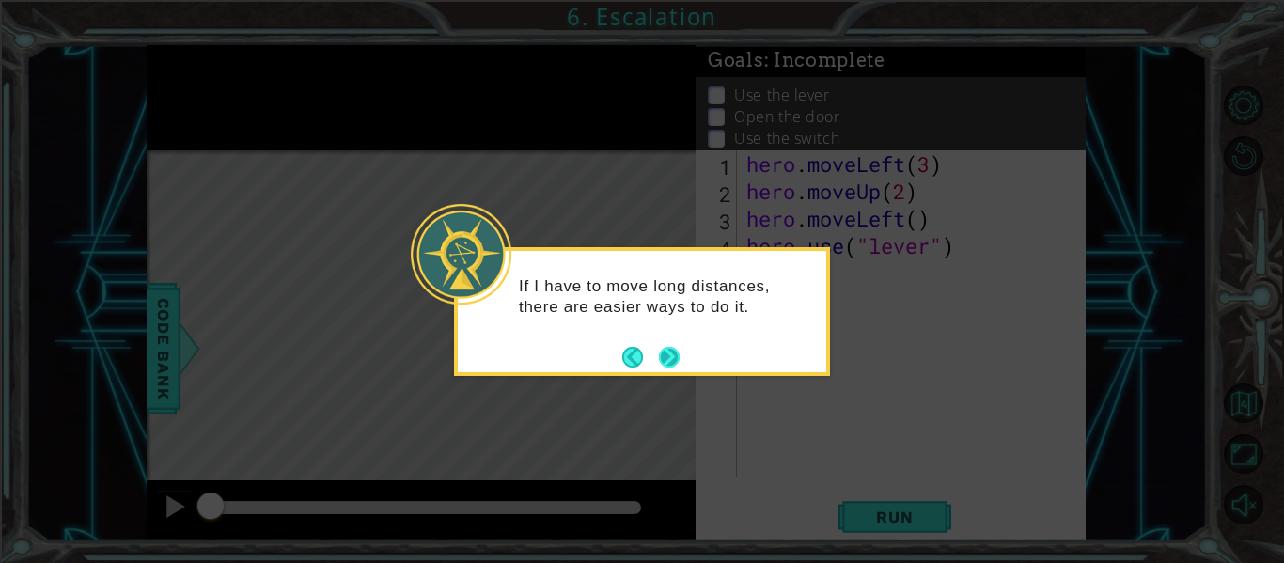
click at [680, 347] on button "Next" at bounding box center [669, 357] width 21 height 21
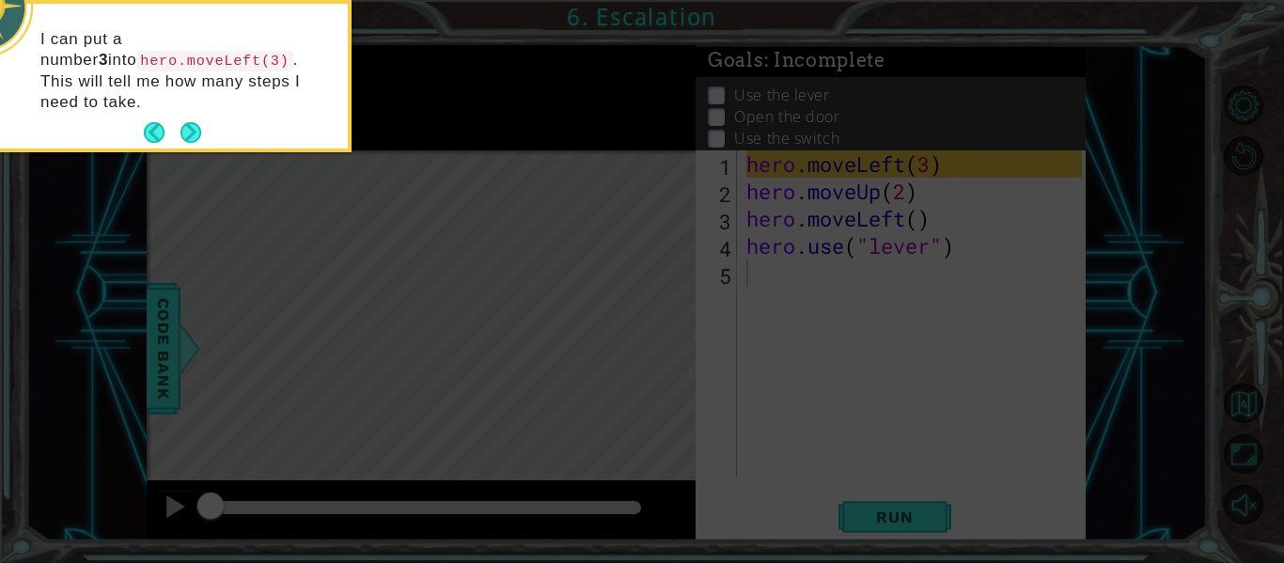
click at [680, 348] on icon at bounding box center [642, 84] width 1284 height 958
click at [196, 120] on button "Next" at bounding box center [191, 133] width 35 height 35
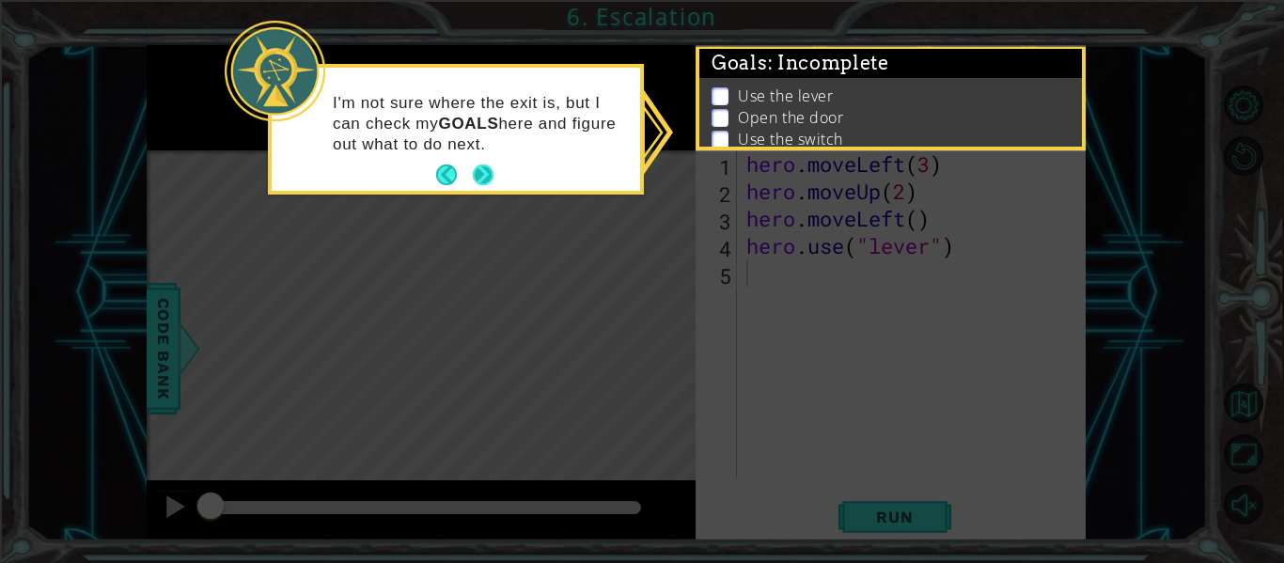
click at [493, 173] on button "Next" at bounding box center [483, 175] width 21 height 21
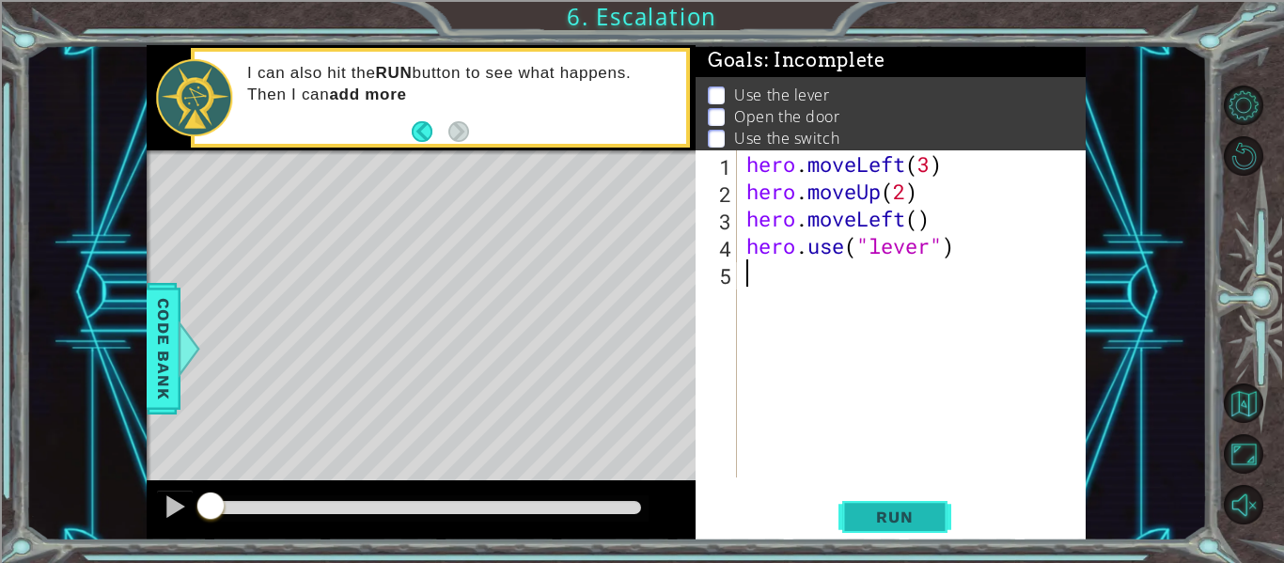
click at [919, 520] on span "Run" at bounding box center [895, 517] width 74 height 19
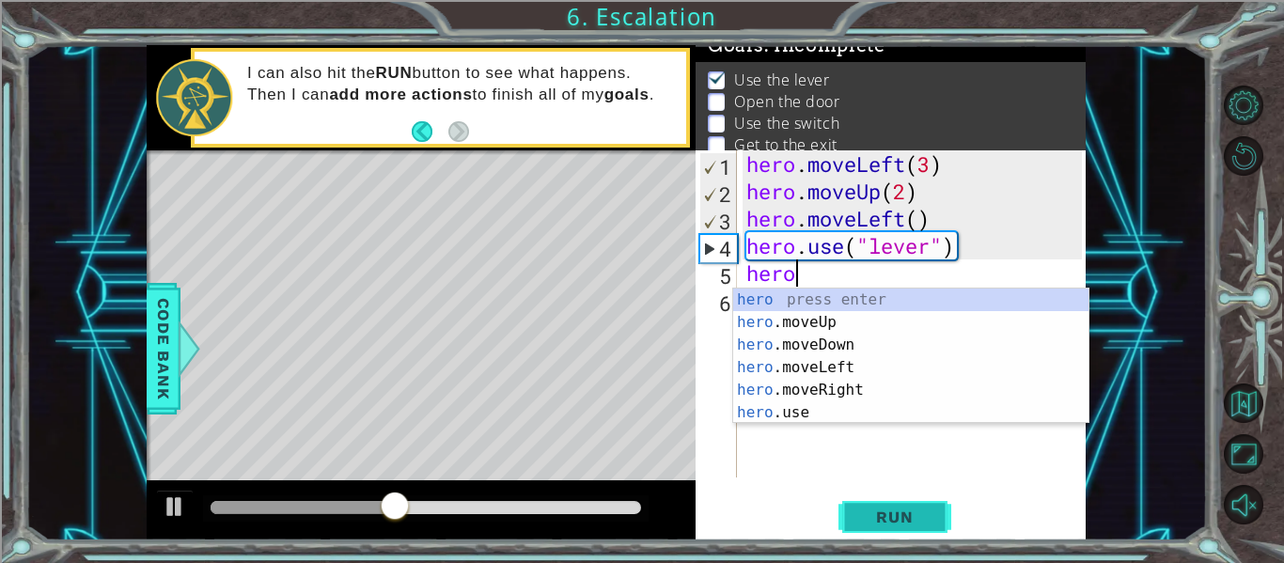
scroll to position [0, 2]
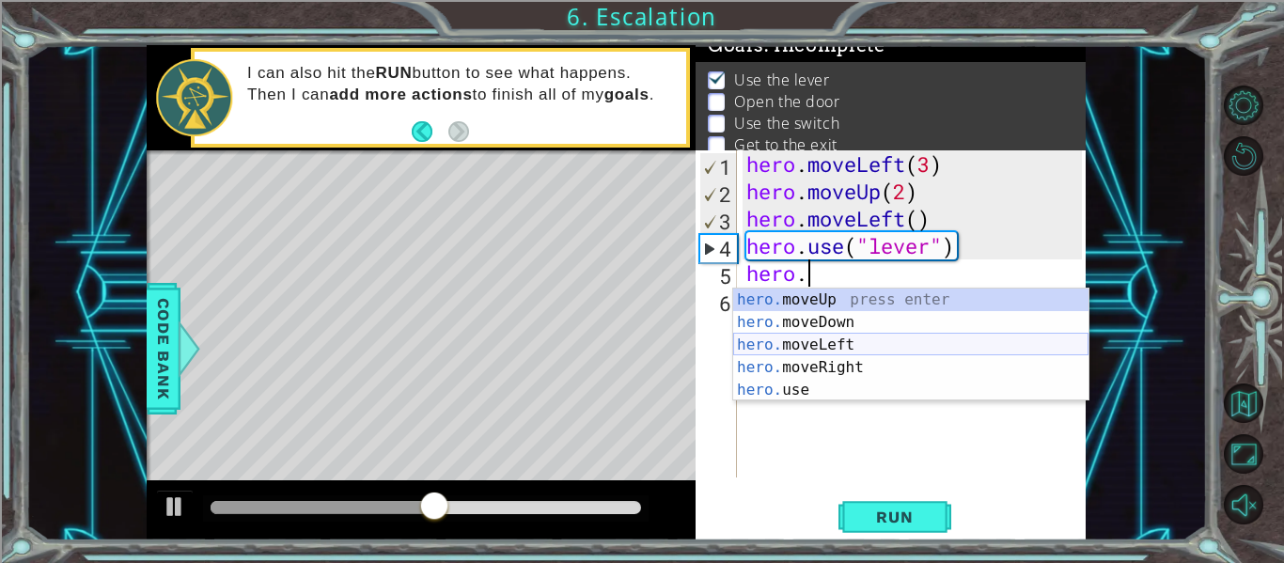
click at [838, 349] on div "hero. moveUp press enter hero. moveDown press enter hero. moveLeft press enter …" at bounding box center [910, 368] width 355 height 158
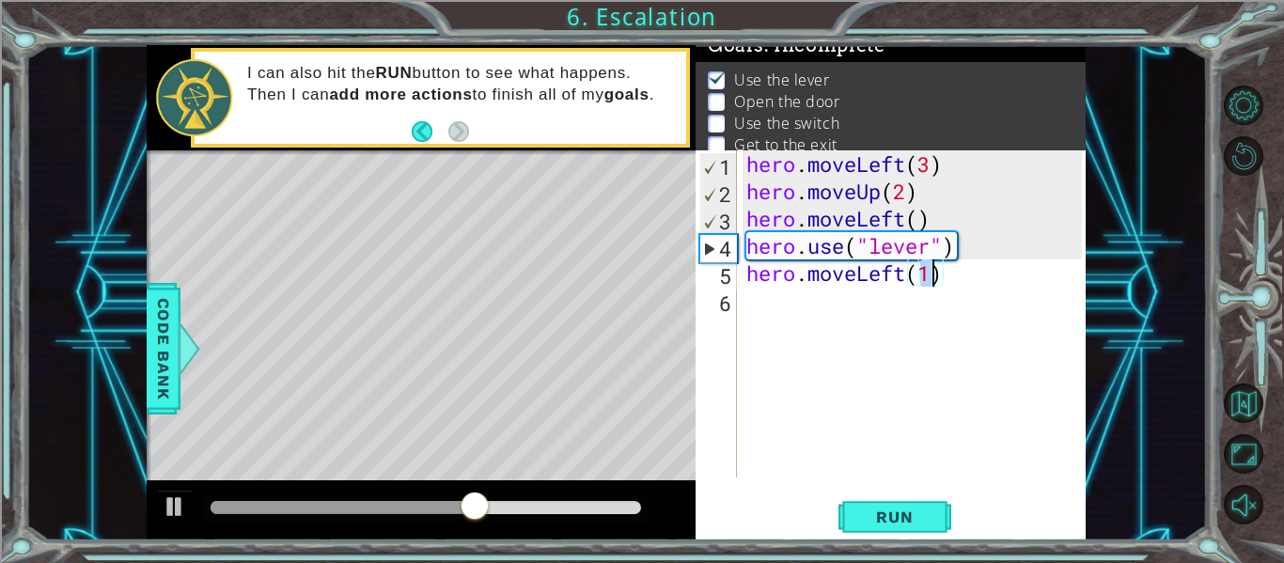
click at [1000, 237] on div "hero . moveLeft ( 3 ) hero . moveUp ( 2 ) hero . moveLeft ( ) hero . use ( "lev…" at bounding box center [917, 341] width 349 height 382
click at [992, 257] on div "hero . moveLeft ( 3 ) hero . moveUp ( 2 ) hero . moveLeft ( ) hero . use ( "lev…" at bounding box center [917, 341] width 349 height 382
click at [986, 281] on div "hero . moveLeft ( 3 ) hero . moveUp ( 2 ) hero . moveLeft ( ) hero . use ( "lev…" at bounding box center [917, 341] width 349 height 382
type textarea "hero.moveLeft(1)"
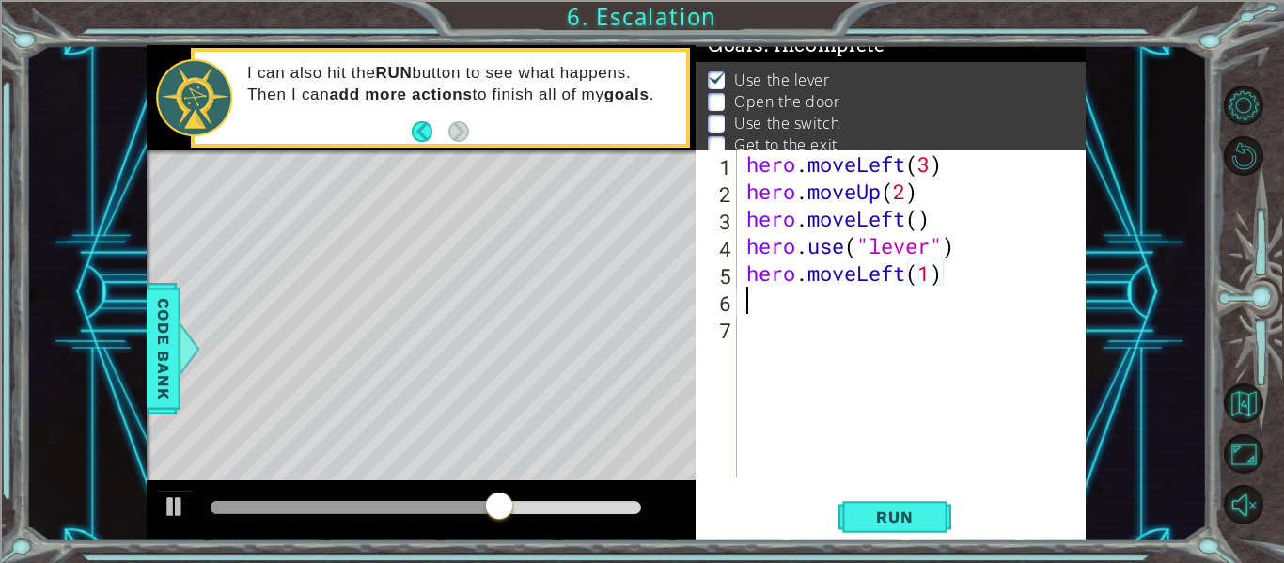
scroll to position [0, 0]
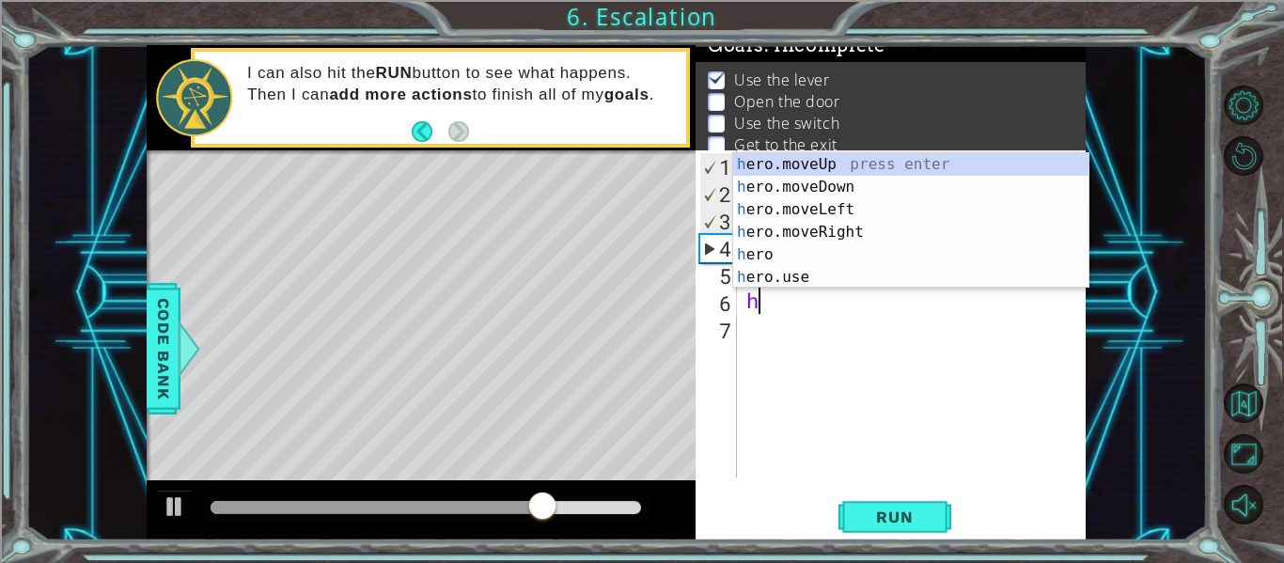
type textarea "hero.moveUp(1)"
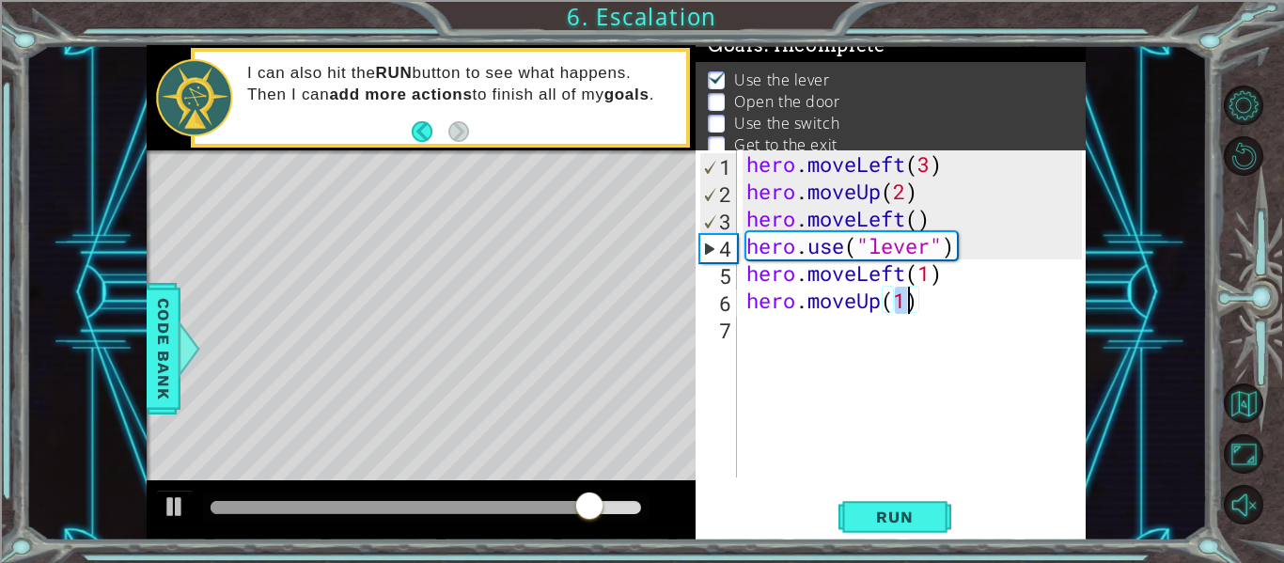
click at [988, 313] on div "hero . moveLeft ( 3 ) hero . moveUp ( 2 ) hero . moveLeft ( ) hero . use ( "lev…" at bounding box center [917, 341] width 349 height 382
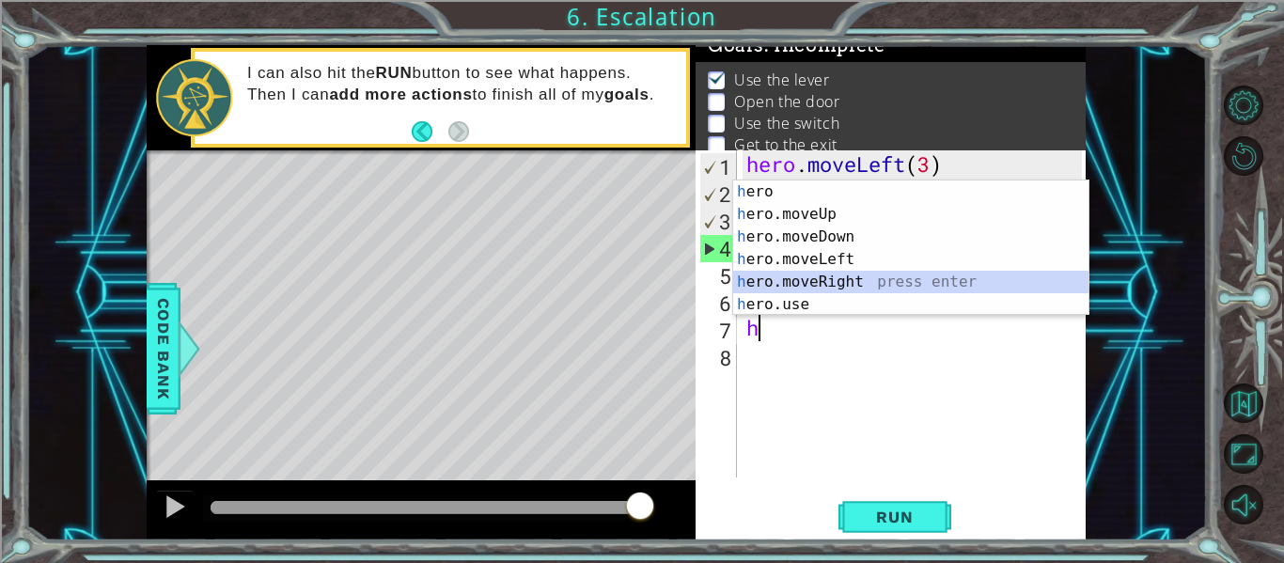
click at [925, 285] on div "h ero press enter h ero.moveUp press enter h ero.moveDown press enter h ero.mov…" at bounding box center [910, 271] width 355 height 181
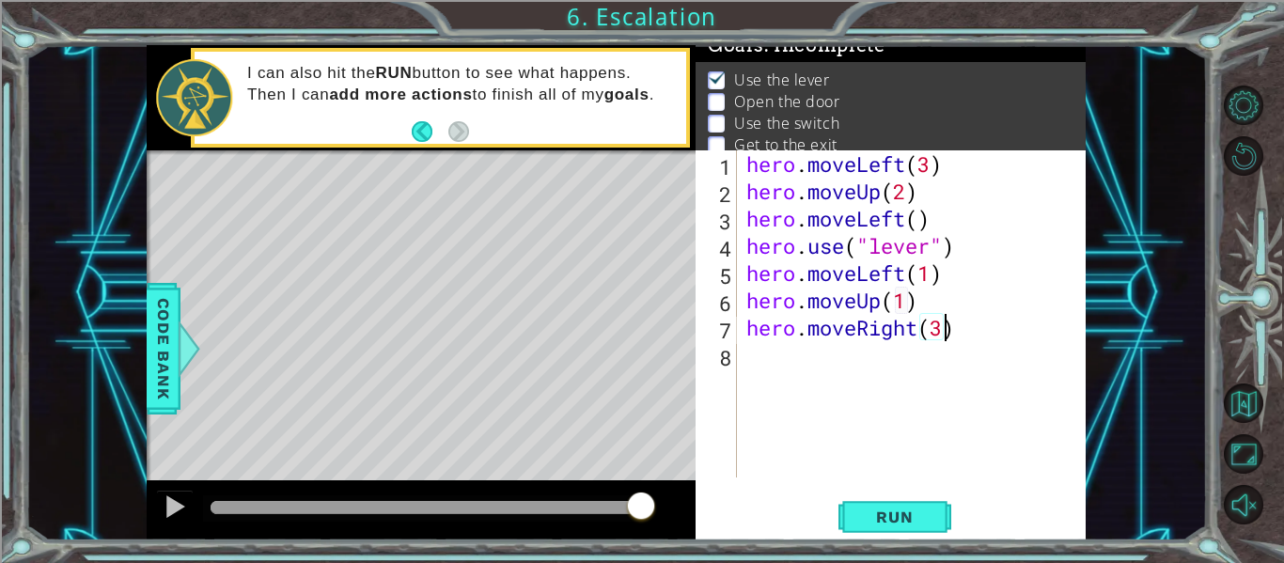
type textarea "hero.moveRight(3)"
click at [963, 332] on div "hero . moveLeft ( 3 ) hero . moveUp ( 2 ) hero . moveLeft ( ) hero . use ( "lev…" at bounding box center [917, 341] width 349 height 382
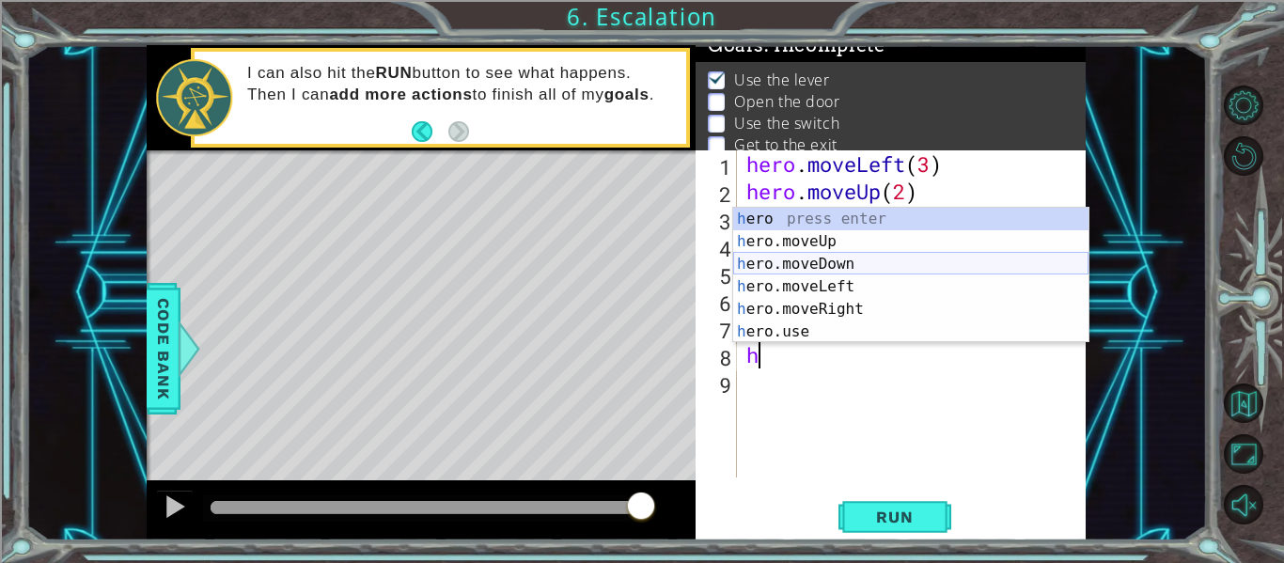
click at [852, 253] on div "h ero press enter h ero.moveUp press enter h ero.moveDown press enter h ero.mov…" at bounding box center [910, 298] width 355 height 181
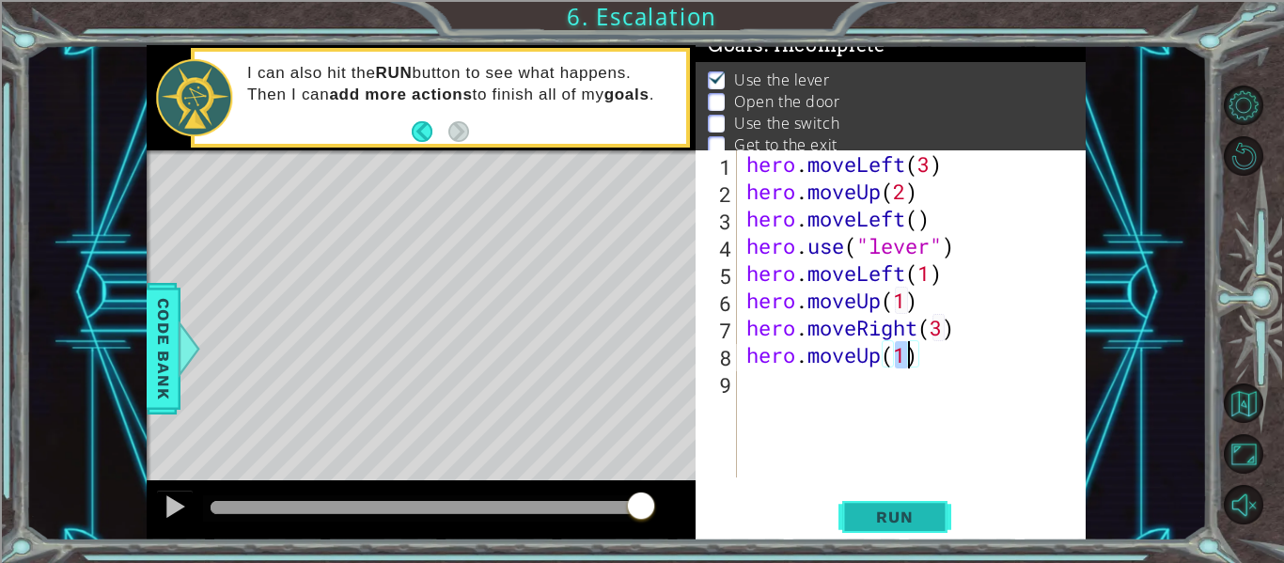
click at [908, 530] on button "Run" at bounding box center [895, 517] width 113 height 39
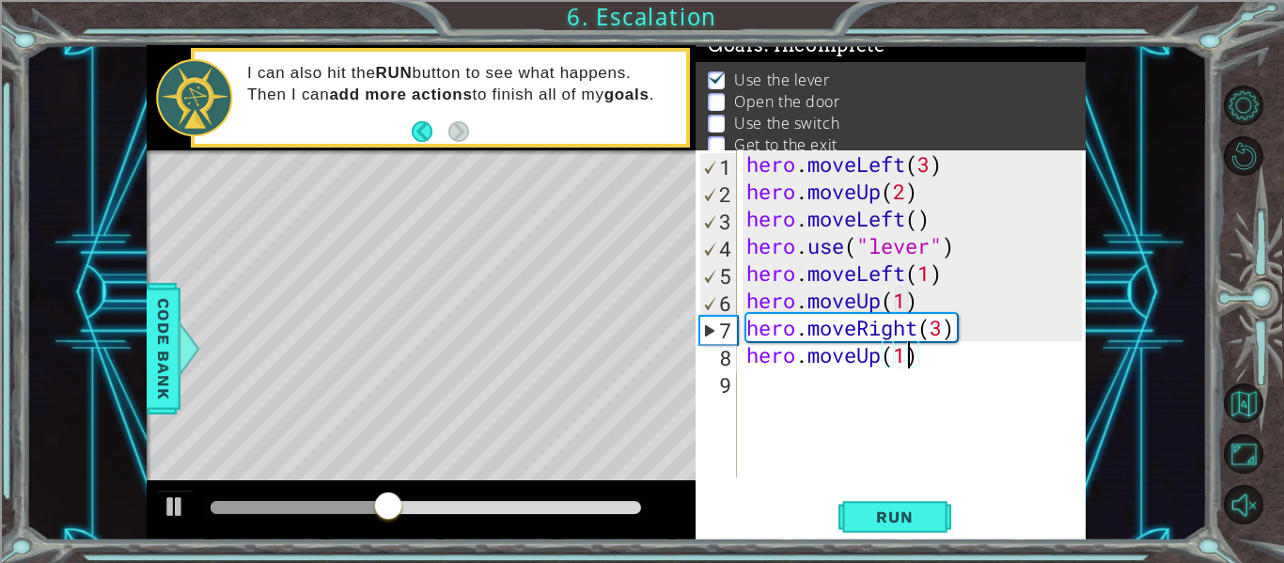
click at [957, 279] on div "hero . moveLeft ( 3 ) hero . moveUp ( 2 ) hero . moveLeft ( ) hero . use ( "lev…" at bounding box center [917, 341] width 349 height 382
type textarea "hero.moveLeft(1)"
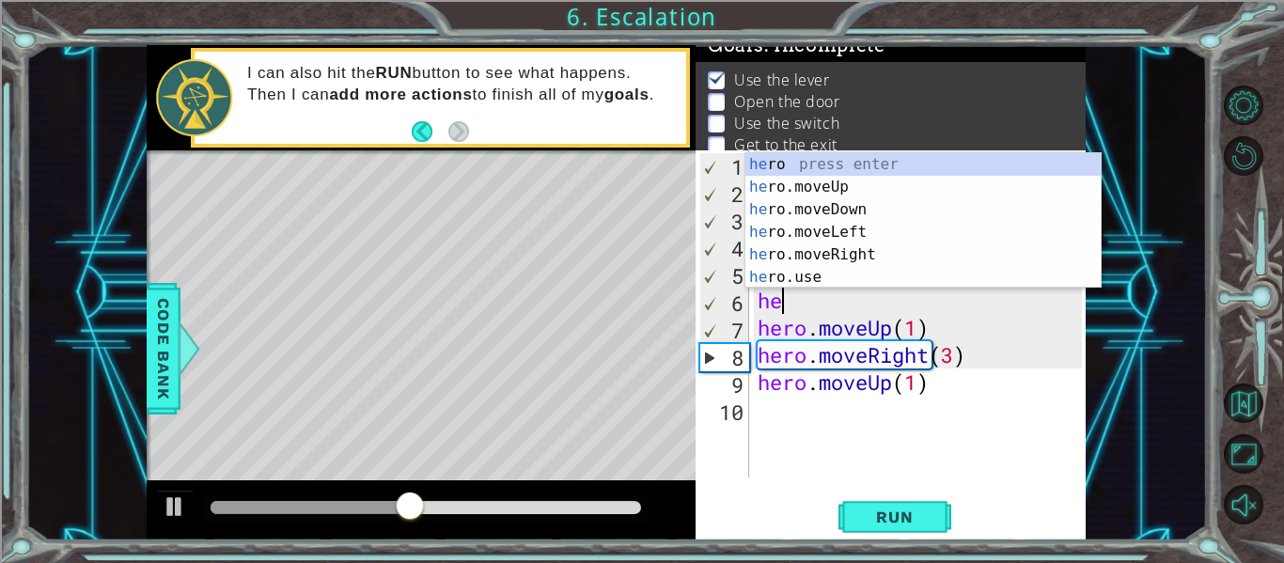
scroll to position [0, 1]
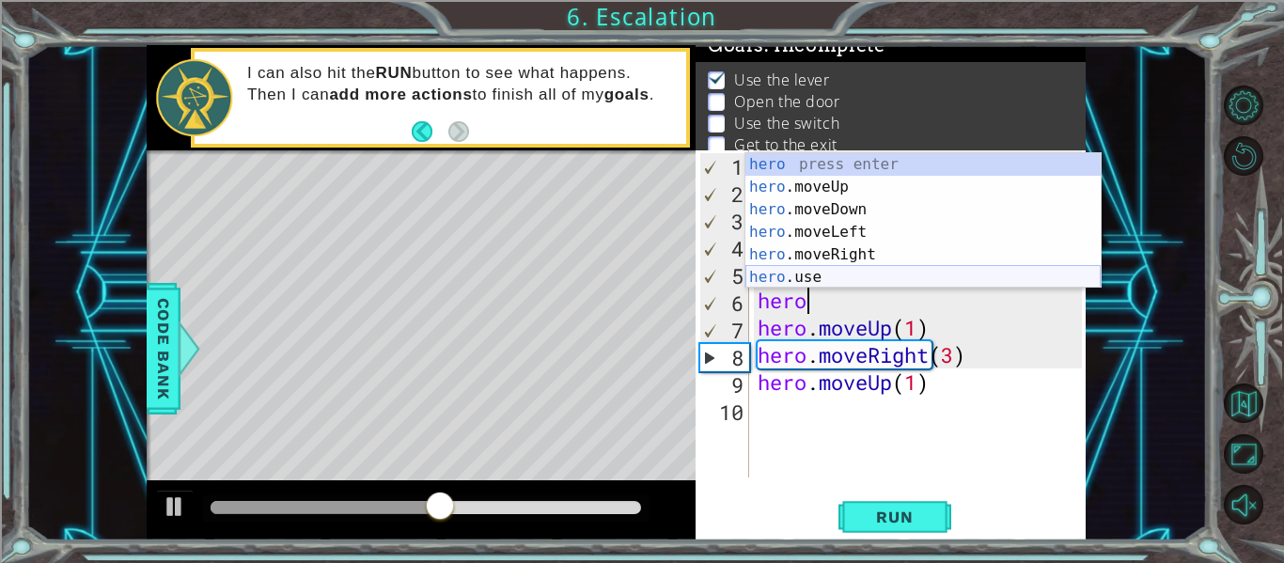
click at [945, 280] on div "hero press enter hero .moveUp press enter hero .moveDown press enter hero .move…" at bounding box center [923, 243] width 355 height 181
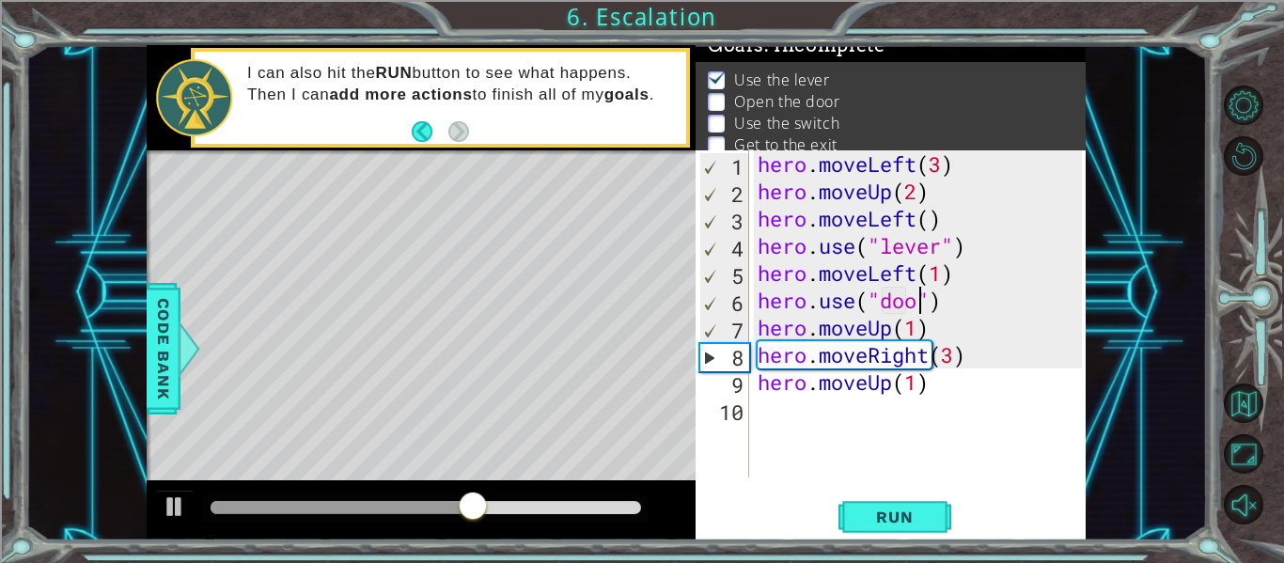
scroll to position [0, 8]
click at [910, 514] on span "Run" at bounding box center [895, 517] width 74 height 19
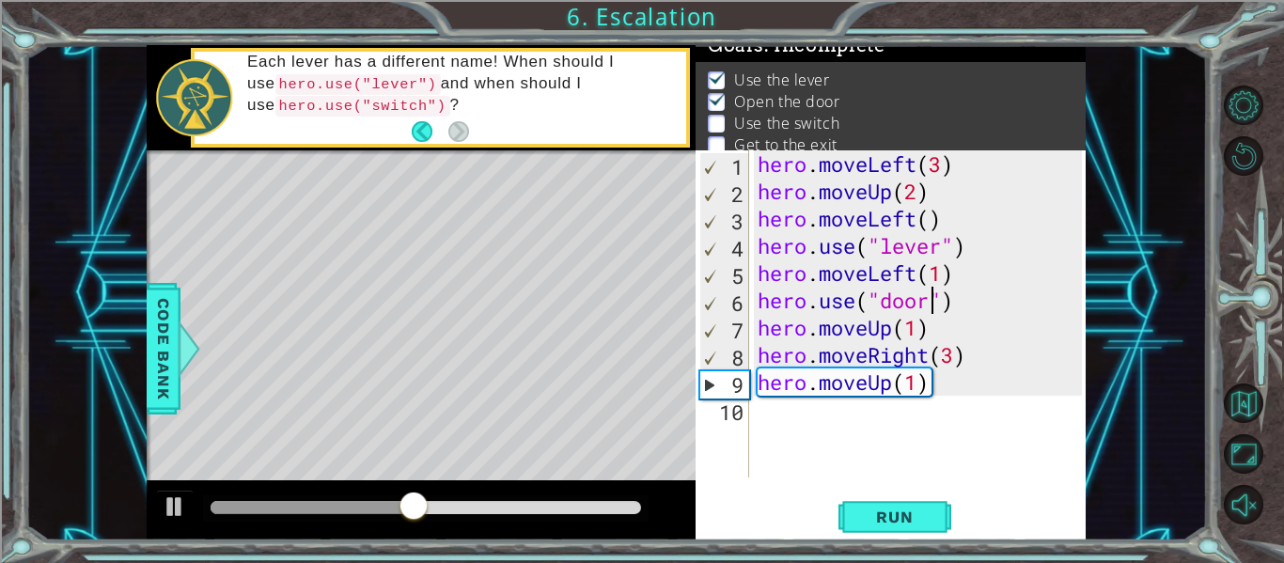
click at [947, 339] on div "hero . moveLeft ( 3 ) hero . moveUp ( 2 ) hero . moveLeft ( ) hero . use ( "lev…" at bounding box center [923, 341] width 338 height 382
click at [913, 334] on div "hero . moveLeft ( 3 ) hero . moveUp ( 2 ) hero . moveLeft ( ) hero . use ( "lev…" at bounding box center [923, 341] width 338 height 382
click at [907, 530] on button "Run" at bounding box center [895, 517] width 113 height 39
click at [955, 364] on div "hero . moveLeft ( 3 ) hero . moveUp ( 2 ) hero . moveLeft ( ) hero . use ( "lev…" at bounding box center [923, 341] width 338 height 382
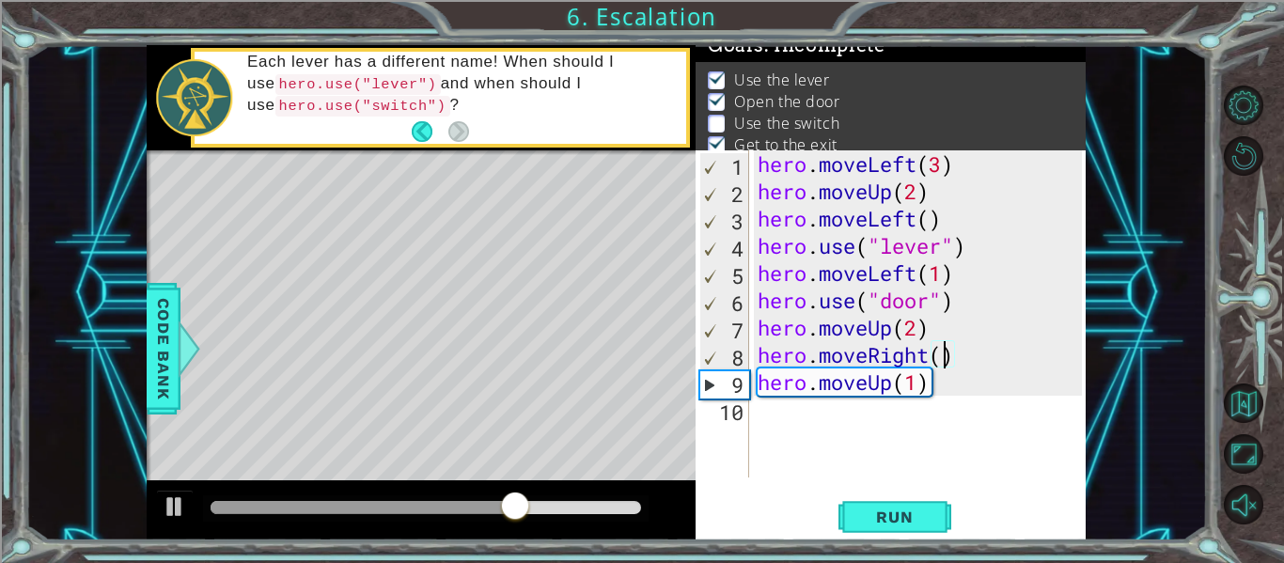
type textarea "hero.moveRight(2)"
click at [986, 364] on div "hero . moveLeft ( 3 ) hero . moveUp ( 2 ) hero . moveLeft ( ) hero . use ( "lev…" at bounding box center [923, 341] width 338 height 382
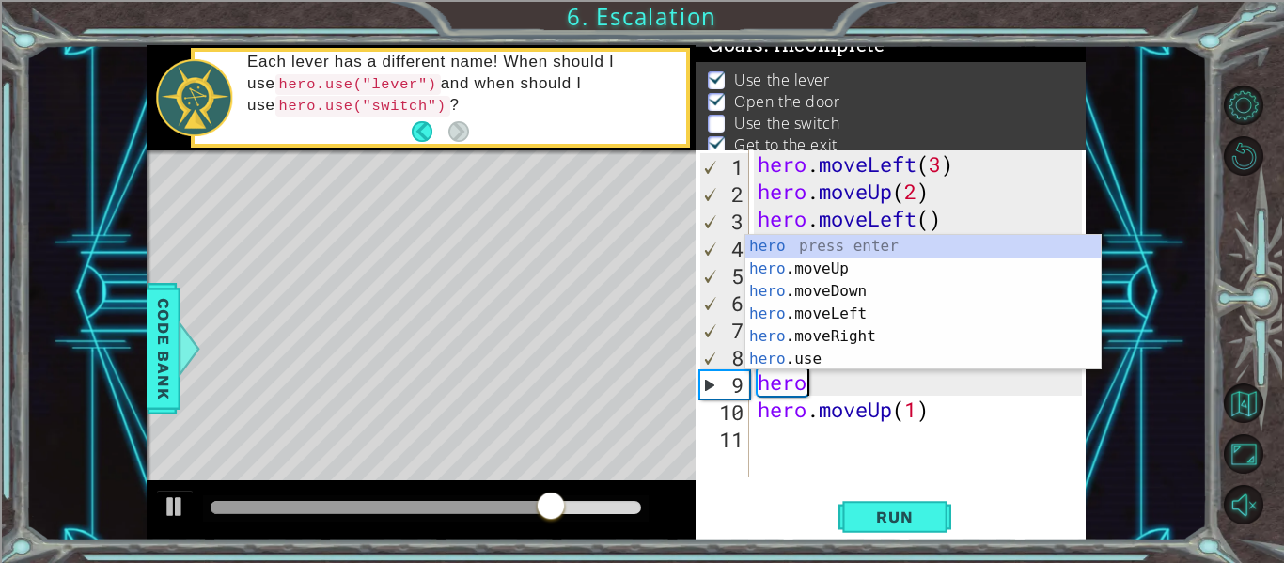
scroll to position [0, 2]
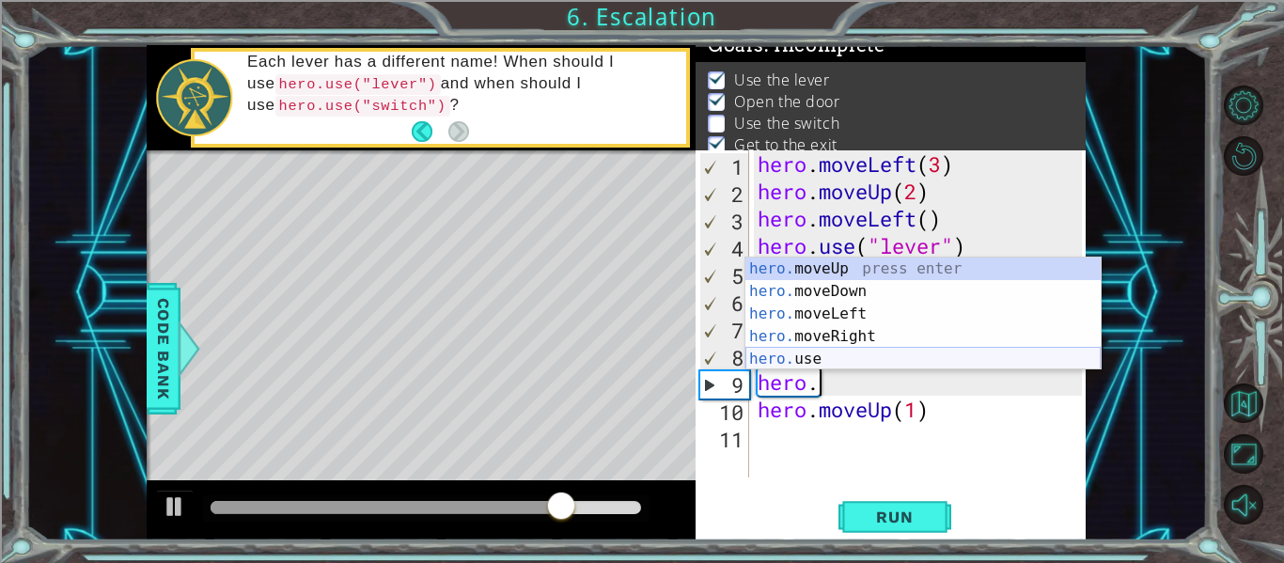
click at [969, 354] on div "hero. moveUp press enter hero. moveDown press enter hero. moveLeft press enter …" at bounding box center [923, 337] width 355 height 158
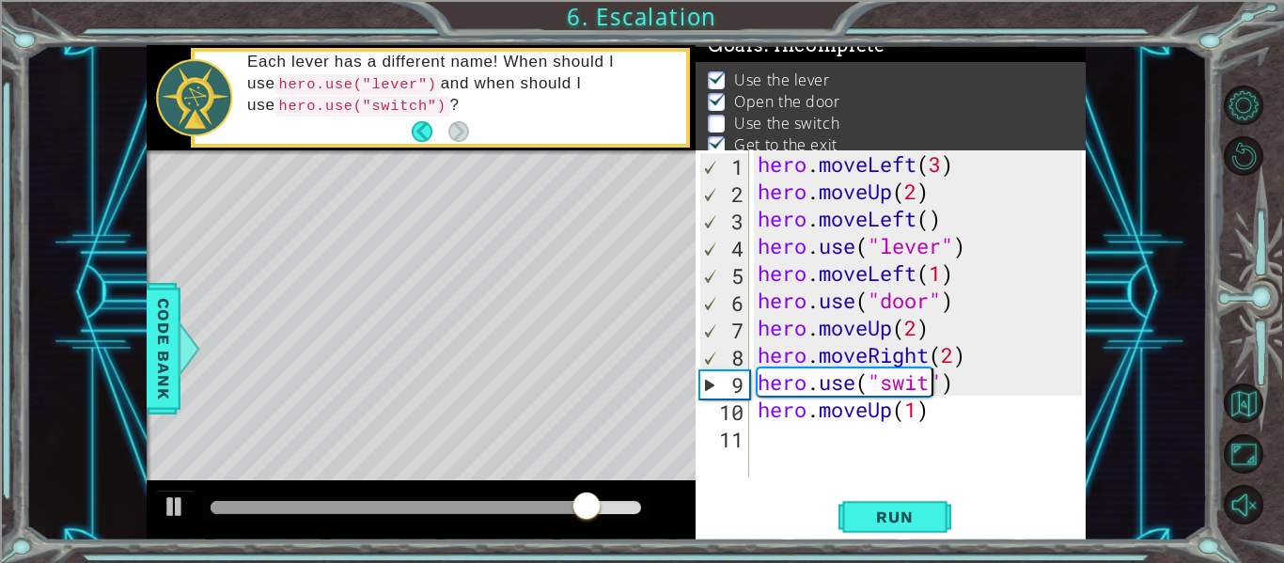
type textarea "hero.use("switch")"
click at [995, 374] on div "hero . moveLeft ( 3 ) hero . moveUp ( 2 ) hero . moveLeft ( ) hero . use ( "lev…" at bounding box center [923, 341] width 338 height 382
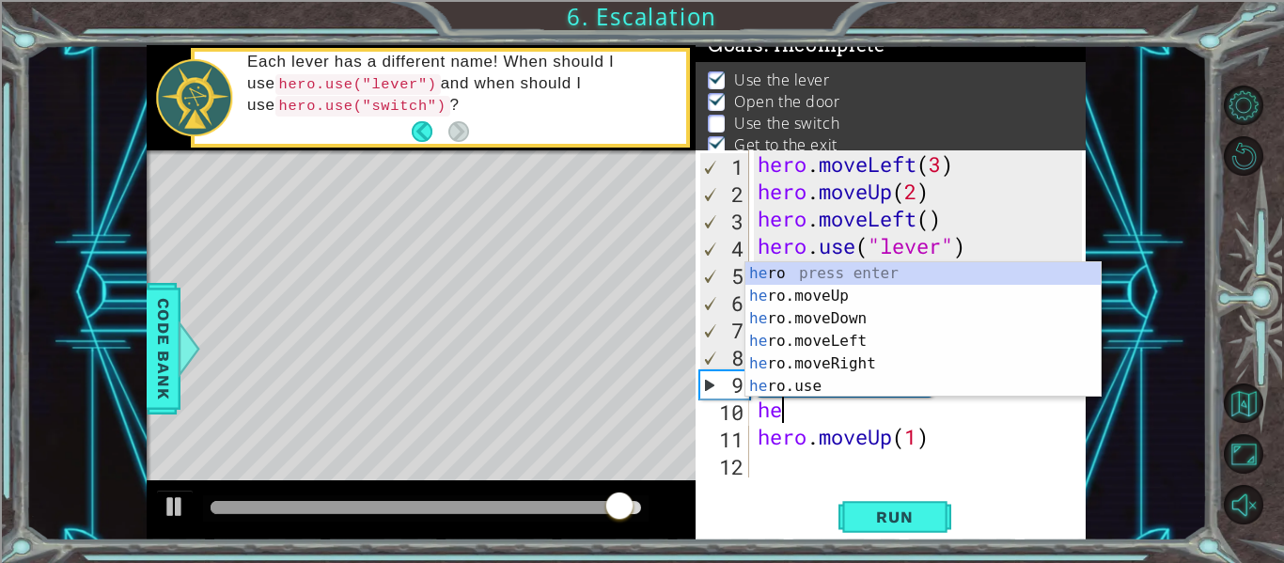
scroll to position [0, 1]
click at [966, 362] on div "hero press enter hero .moveUp press enter hero .moveDown press enter hero .move…" at bounding box center [923, 352] width 355 height 181
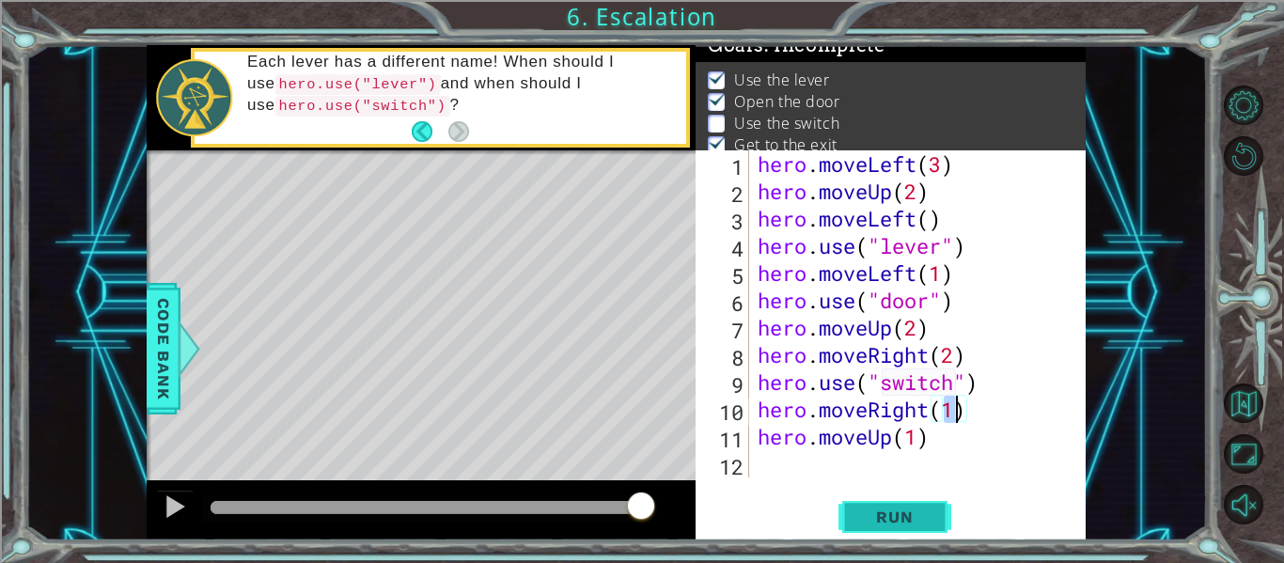
type textarea "hero.moveRight(1)"
click at [901, 504] on button "Run" at bounding box center [895, 517] width 113 height 39
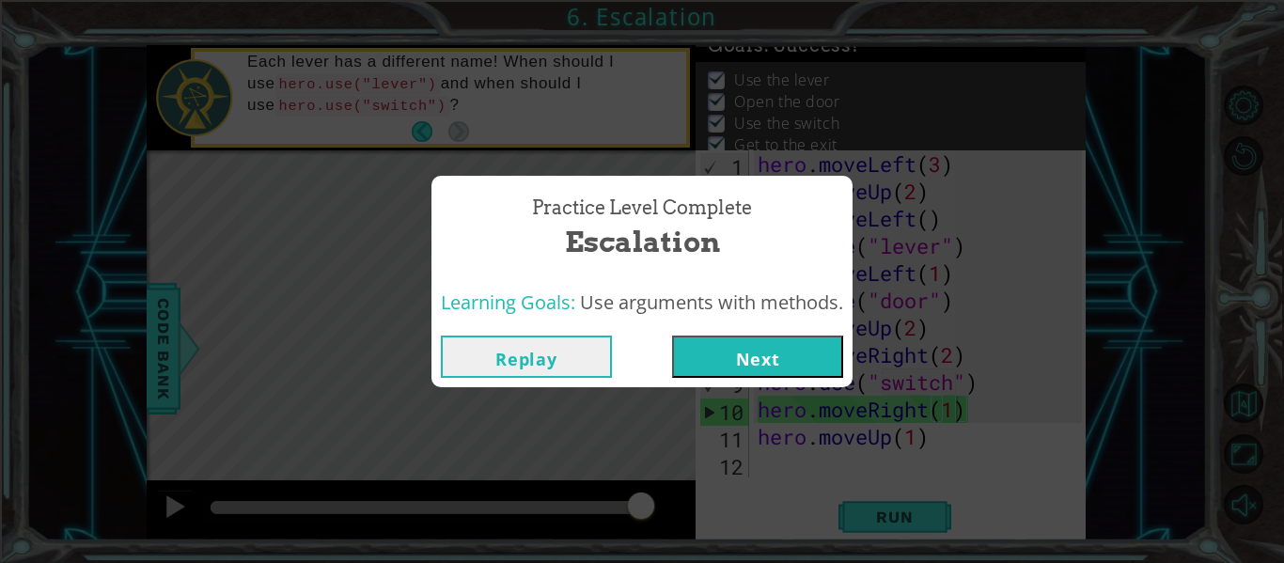
click at [783, 362] on button "Next" at bounding box center [757, 357] width 171 height 42
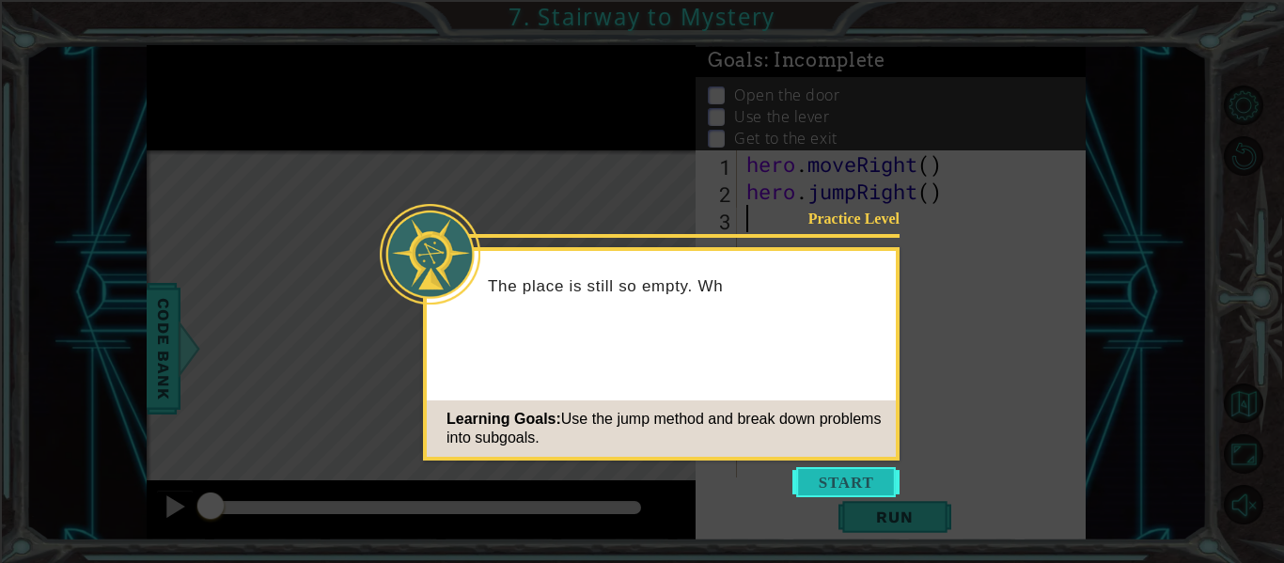
click at [829, 486] on button "Start" at bounding box center [846, 482] width 107 height 30
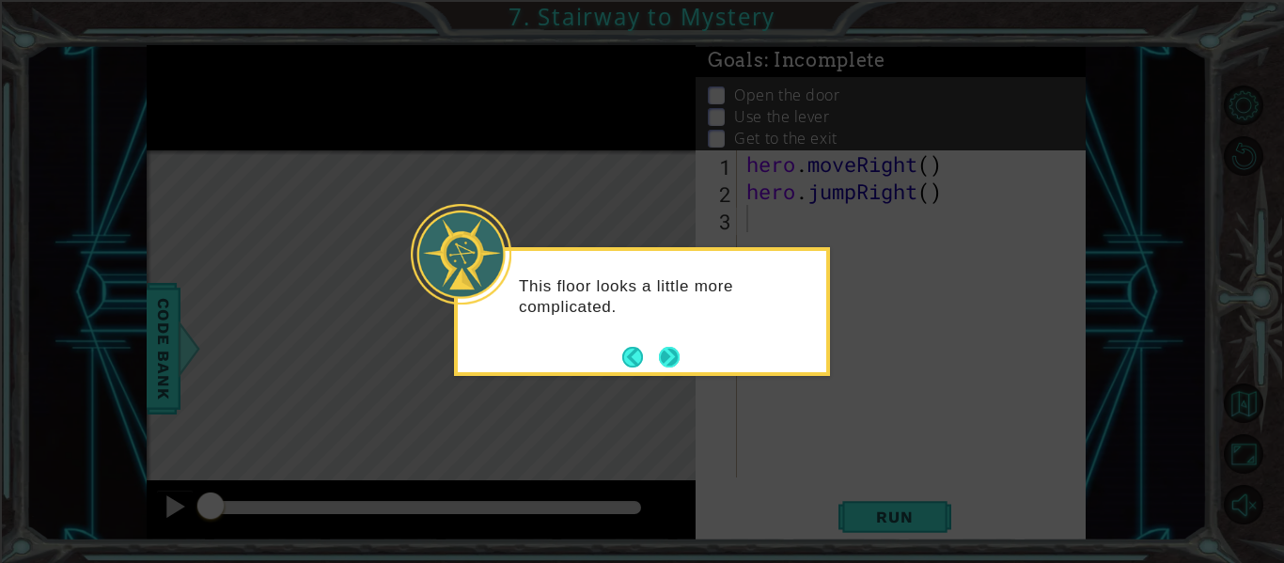
click at [670, 351] on button "Next" at bounding box center [669, 357] width 22 height 22
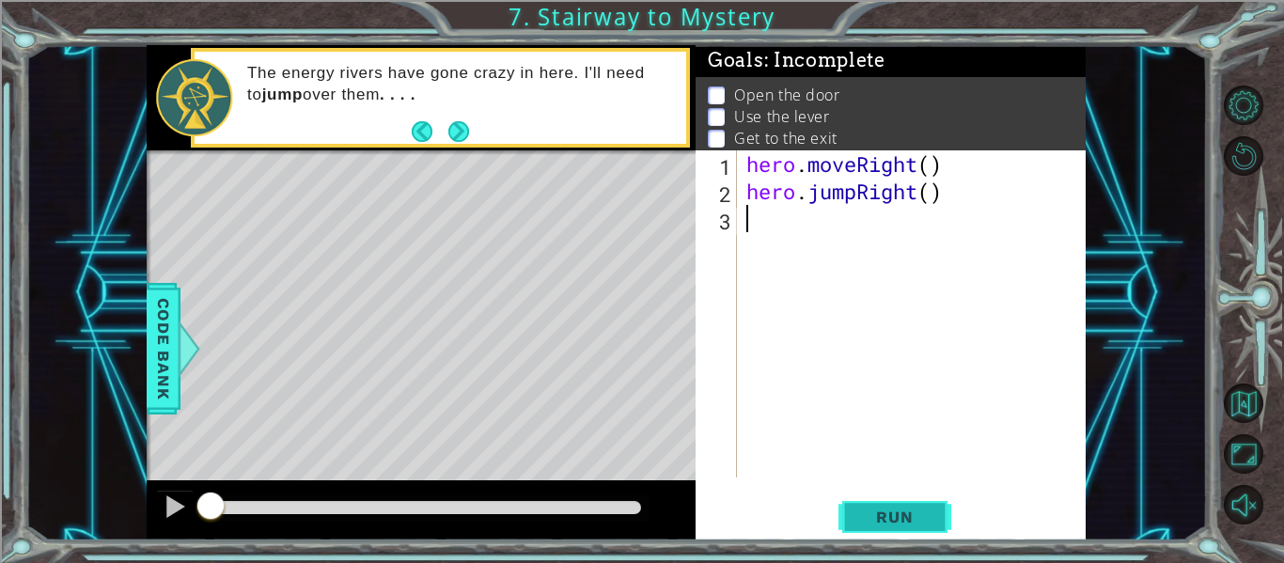
click at [872, 522] on span "Run" at bounding box center [895, 517] width 74 height 19
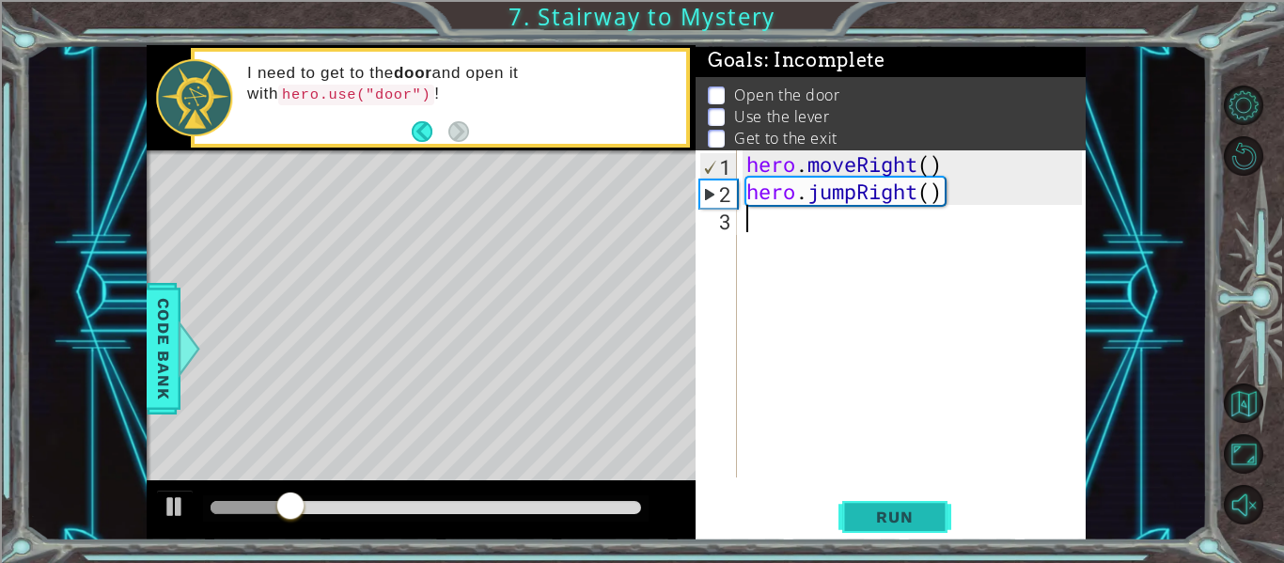
click at [872, 522] on span "Run" at bounding box center [895, 517] width 74 height 19
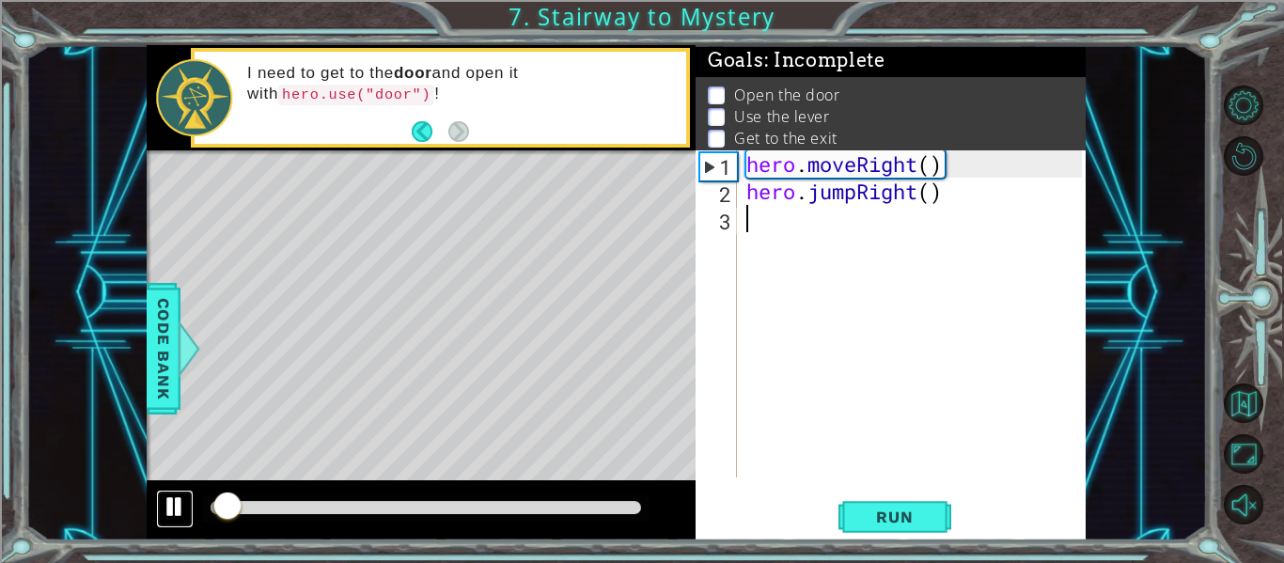
click at [176, 512] on div at bounding box center [175, 507] width 24 height 24
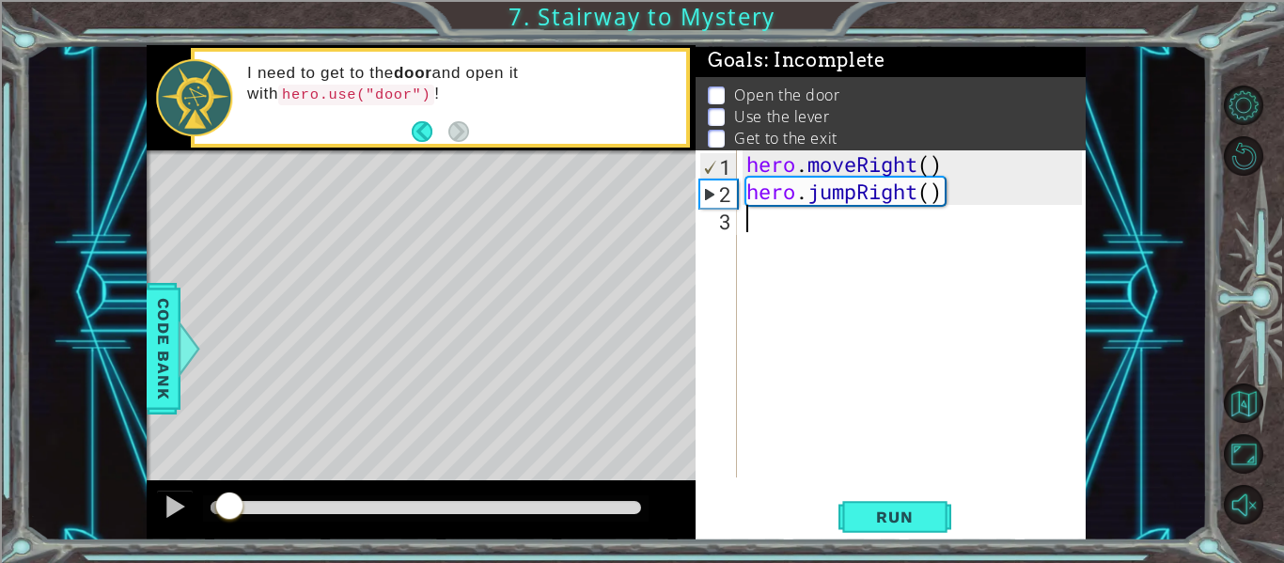
click at [925, 229] on div "hero . moveRight ( ) hero . jumpRight ( )" at bounding box center [917, 341] width 349 height 382
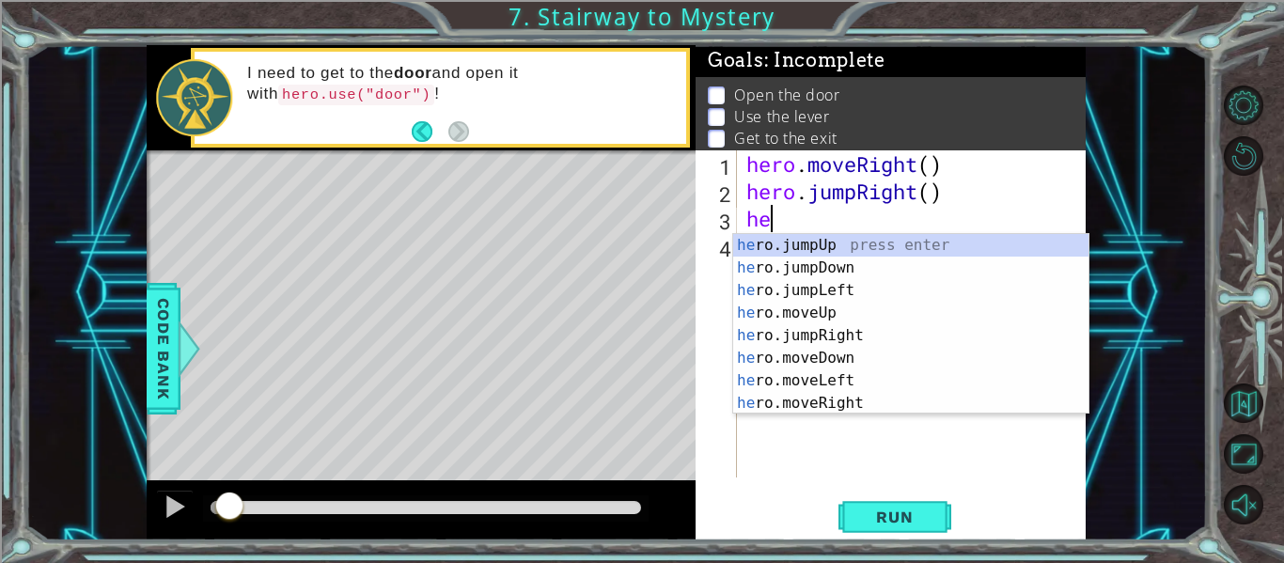
scroll to position [0, 1]
click at [866, 399] on div "her o . jumpUp press enter her o . moveUp press enter her o . jumpDown press en…" at bounding box center [910, 347] width 355 height 226
type textarea "hero.moveRight(1)"
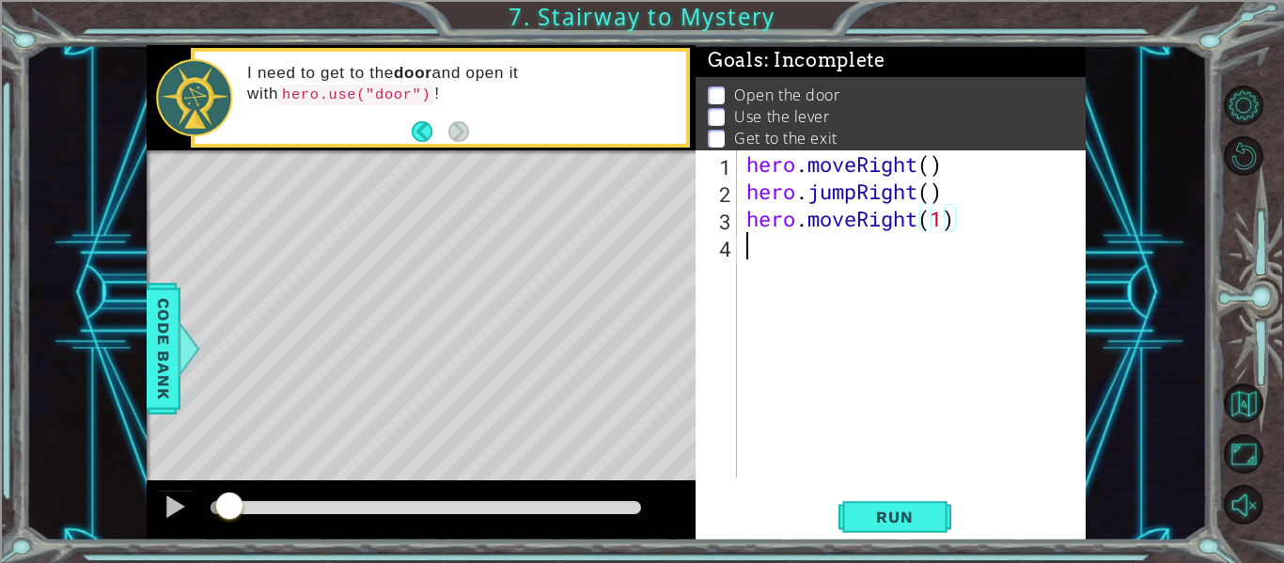
click at [991, 241] on div "hero . moveRight ( ) hero . jumpRight ( ) hero . moveRight ( 1 )" at bounding box center [917, 341] width 349 height 382
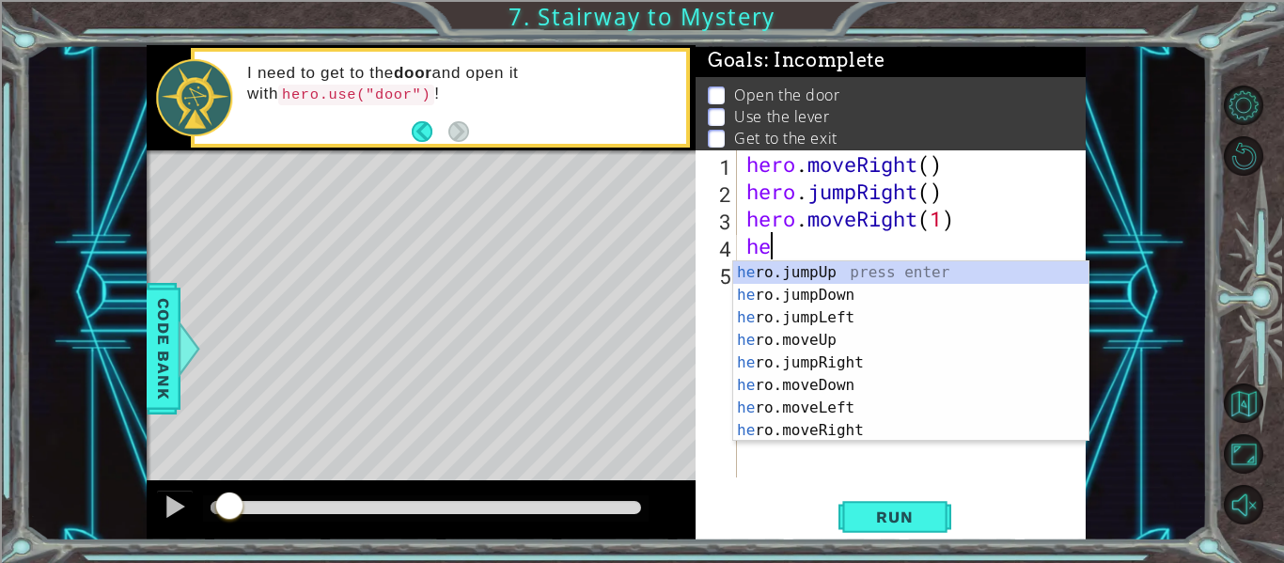
type textarea "her"
click at [928, 267] on div "her o.jumpUp press enter her o.jumpDown press enter her o.jumpLeft press enter …" at bounding box center [910, 374] width 355 height 226
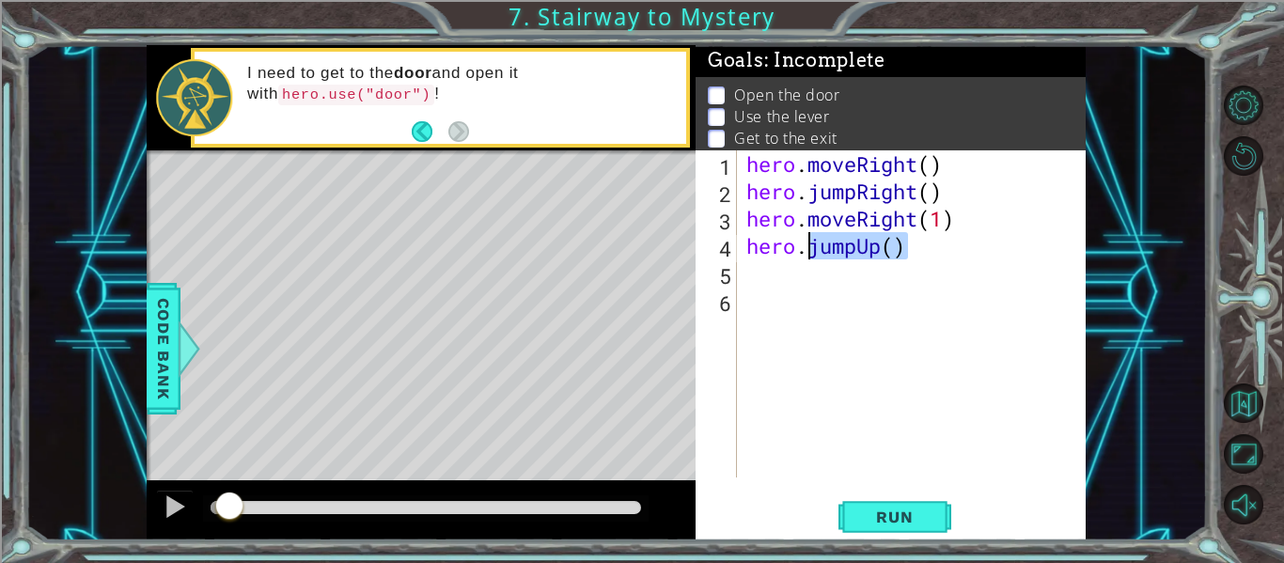
drag, startPoint x: 912, startPoint y: 248, endPoint x: 809, endPoint y: 244, distance: 103.5
click at [809, 244] on div "hero . moveRight ( ) hero . jumpRight ( ) hero . moveRight ( 1 ) hero . jumpUp …" at bounding box center [917, 341] width 349 height 382
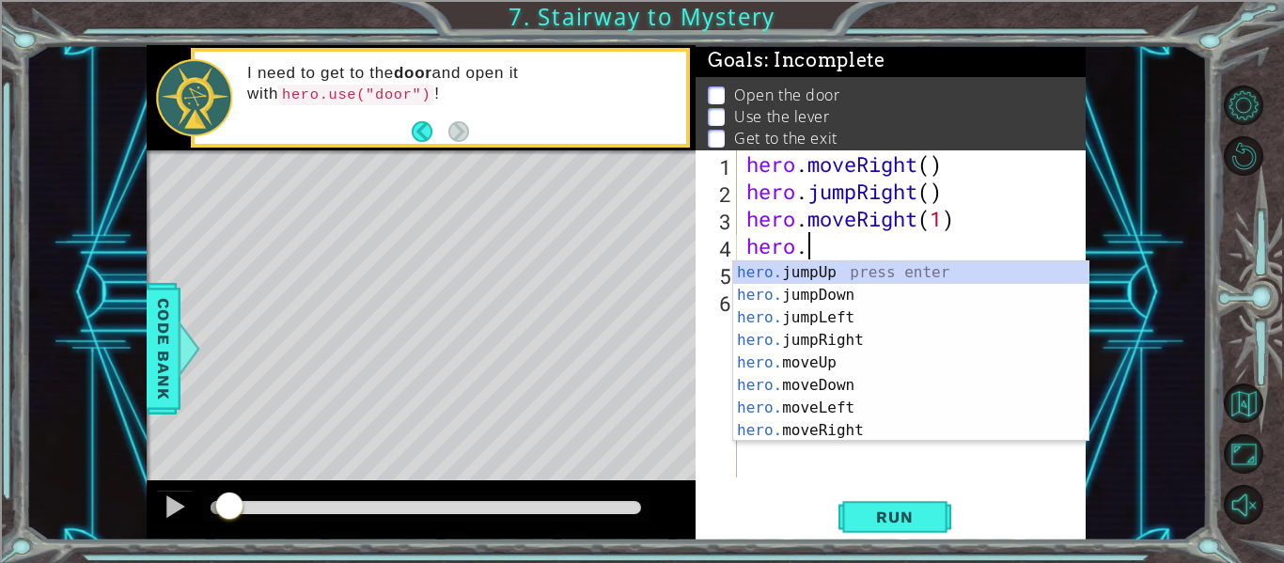
scroll to position [0, 3]
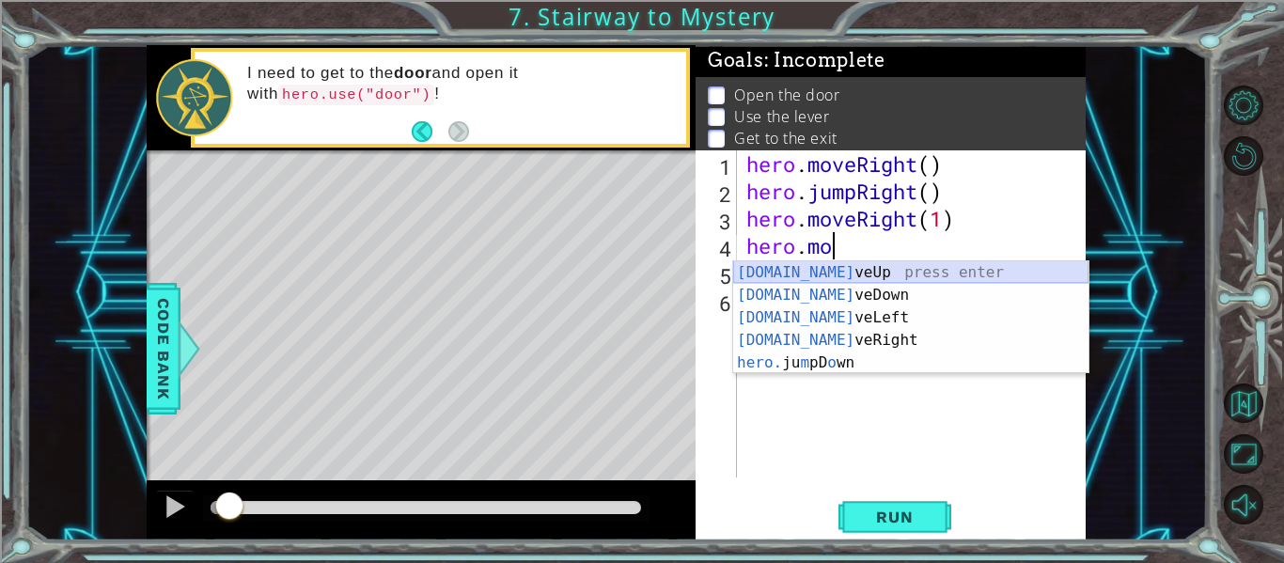
click at [823, 276] on div "[DOMAIN_NAME] veUp press enter [DOMAIN_NAME] veDown press enter [DOMAIN_NAME] v…" at bounding box center [910, 340] width 355 height 158
type textarea "hero.moveUp(1)"
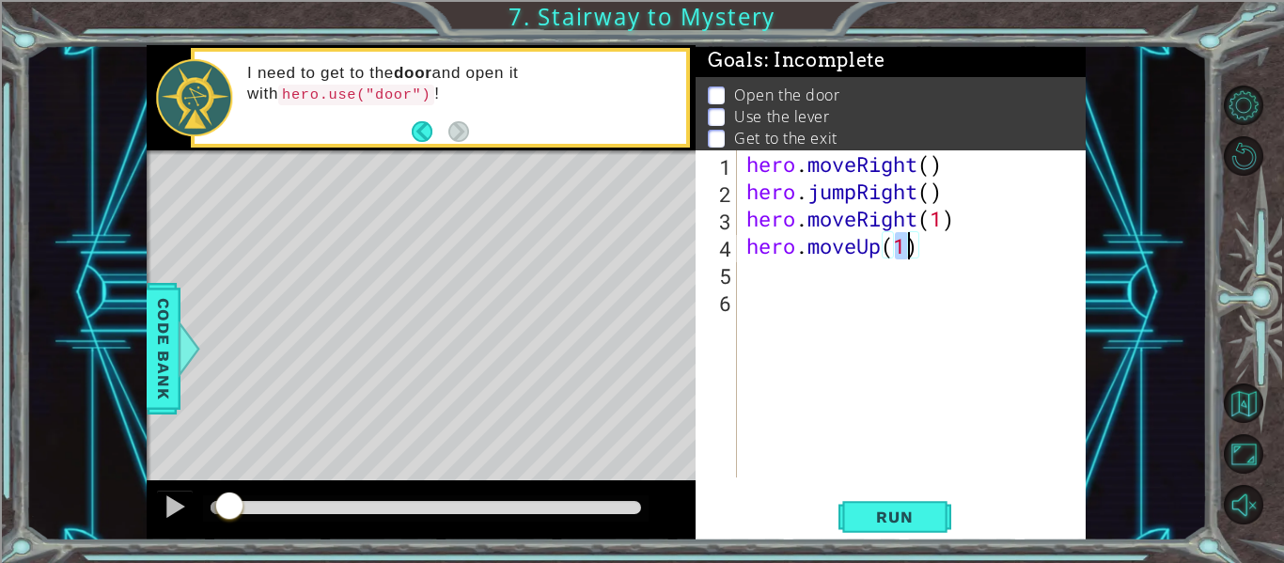
click at [961, 257] on div "hero . moveRight ( ) hero . jumpRight ( ) hero . moveRight ( 1 ) hero . moveUp …" at bounding box center [917, 341] width 349 height 382
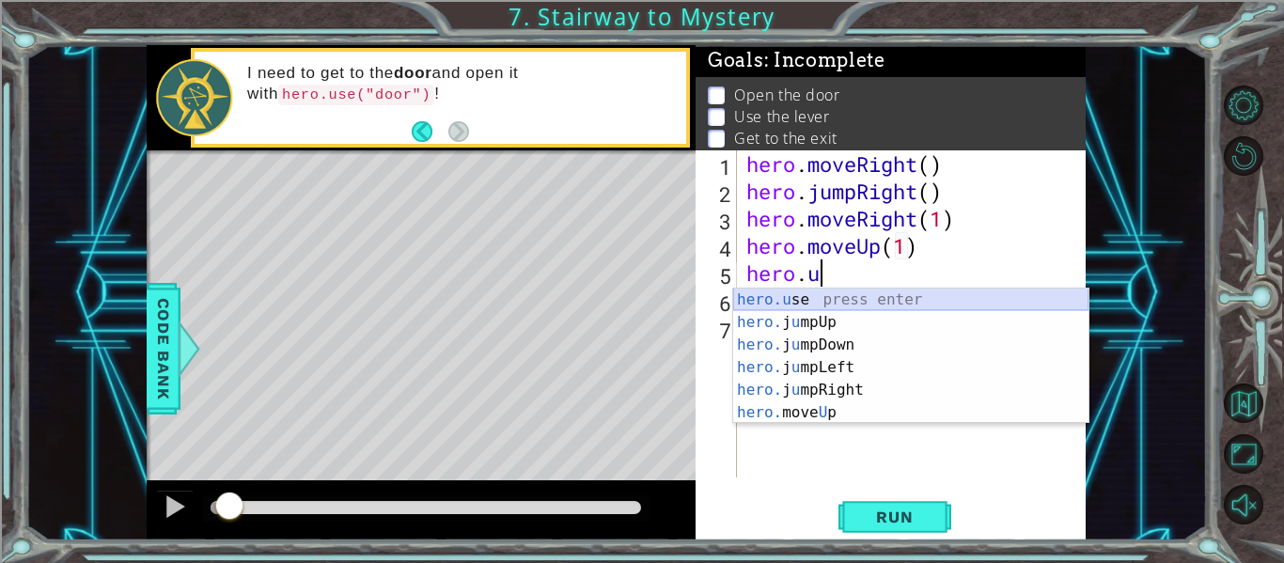
click at [906, 304] on div "hero.u se press enter hero. j u mpUp press enter hero. j u mpDown press enter h…" at bounding box center [910, 379] width 355 height 181
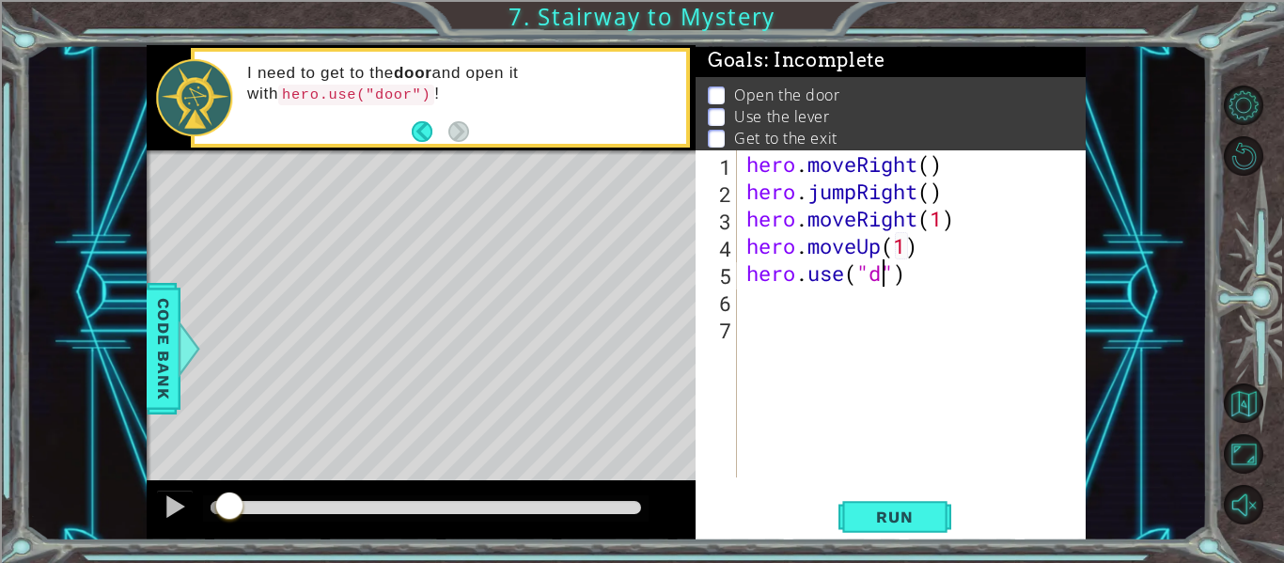
type textarea "hero.use("door")"
click at [953, 288] on div "hero . moveRight ( ) hero . jumpRight ( ) hero . moveRight ( 1 ) hero . moveUp …" at bounding box center [917, 341] width 349 height 382
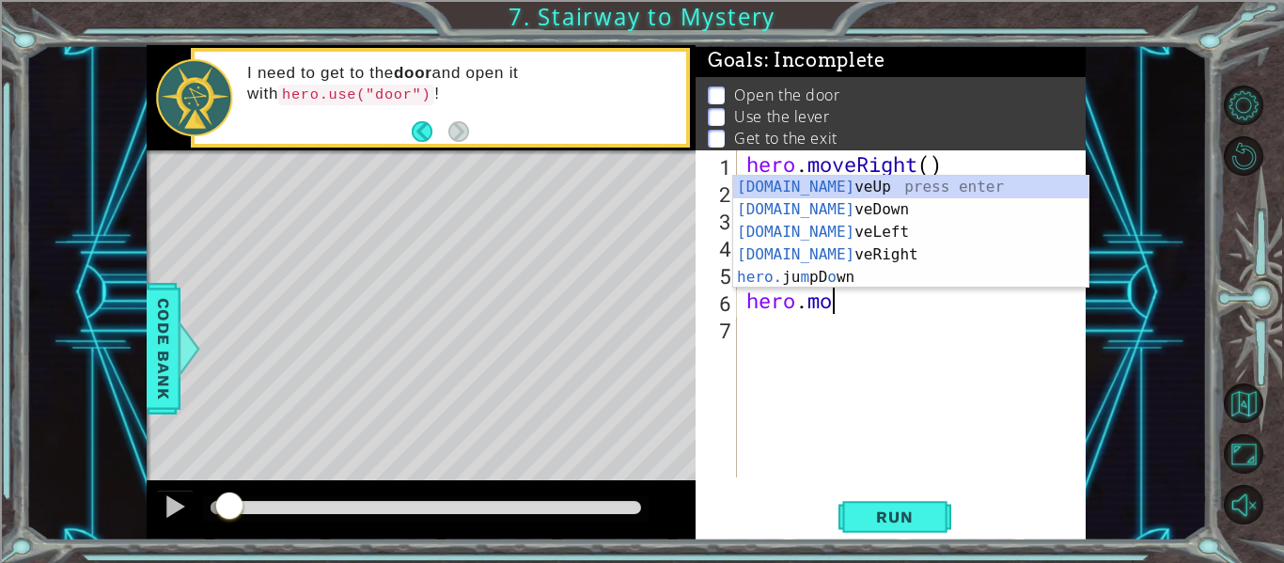
scroll to position [0, 4]
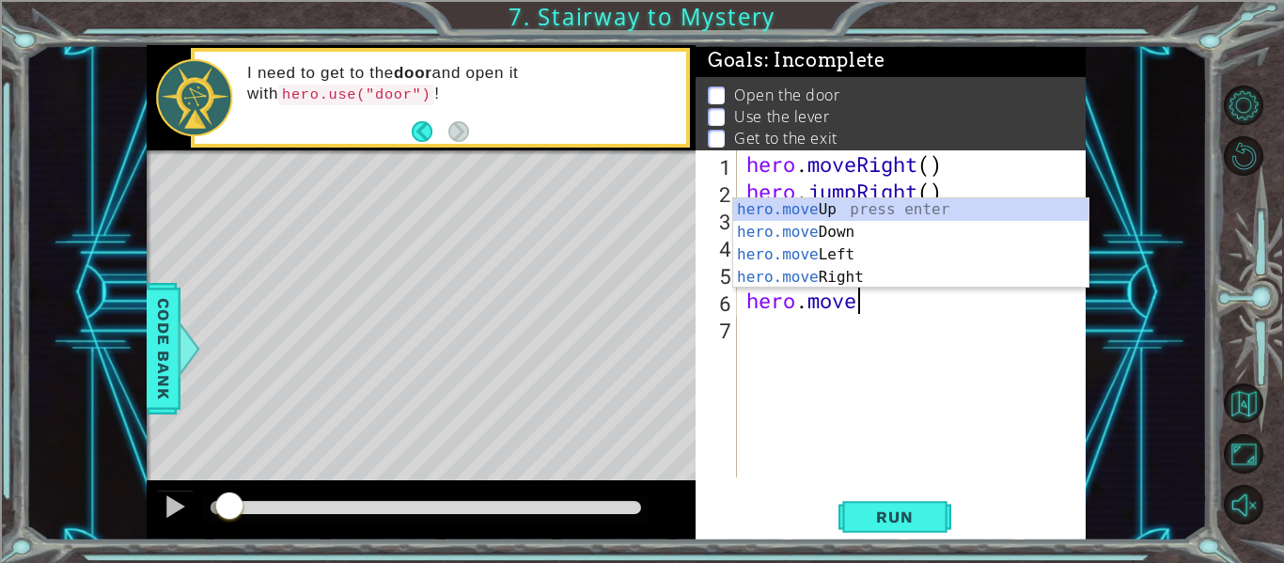
type textarea "hero.moveUp(1)"
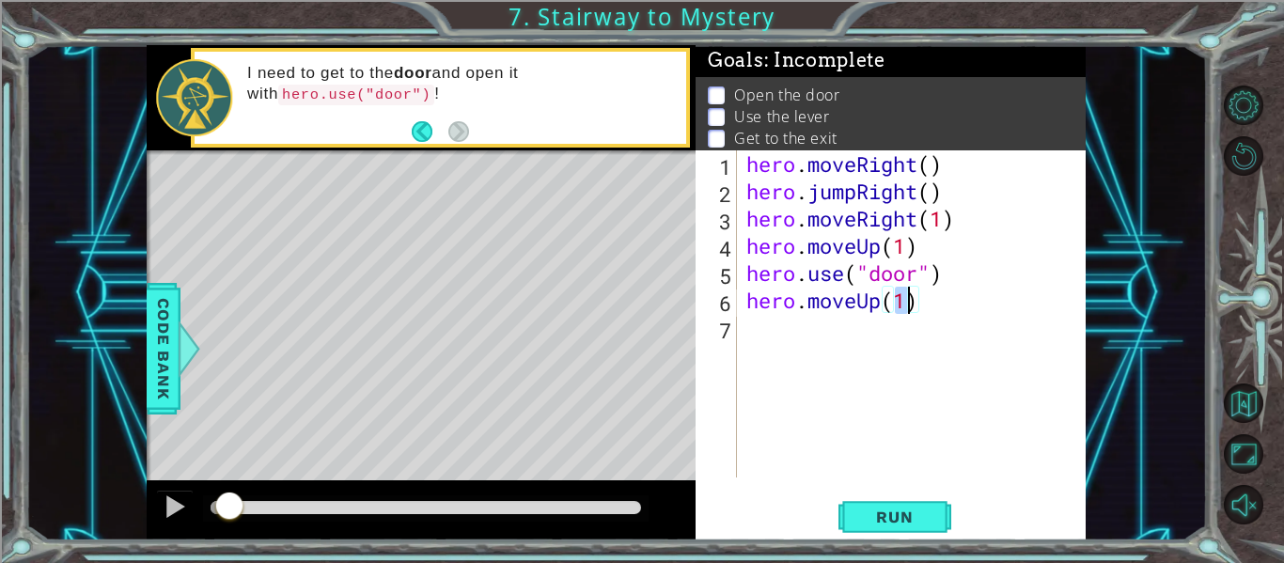
click at [966, 304] on div "hero . moveRight ( ) hero . jumpRight ( ) hero . moveRight ( 1 ) hero . moveUp …" at bounding box center [917, 341] width 349 height 382
click at [899, 304] on div "hero . moveRight ( ) hero . jumpRight ( ) hero . moveRight ( 1 ) hero . moveUp …" at bounding box center [917, 341] width 349 height 382
click at [910, 307] on div "hero . moveRight ( ) hero . jumpRight ( ) hero . moveRight ( 1 ) hero . moveUp …" at bounding box center [917, 341] width 349 height 382
type textarea "hero.moveUp(2)"
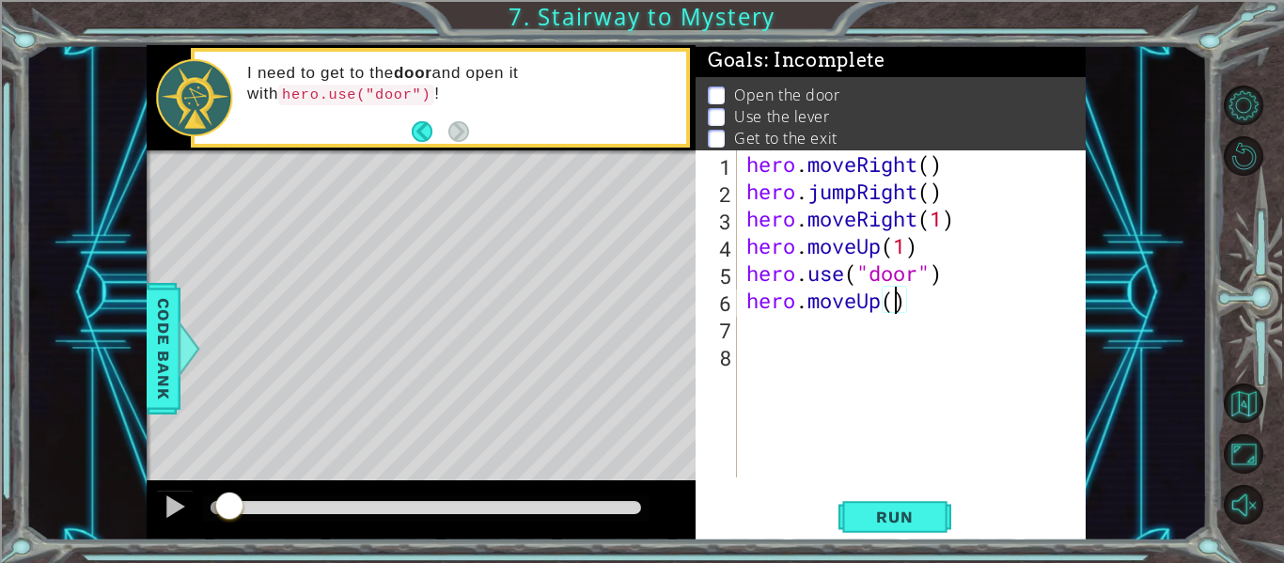
scroll to position [0, 7]
click at [921, 305] on div "hero . moveRight ( ) hero . jumpRight ( ) hero . moveRight ( 1 ) hero . moveUp …" at bounding box center [917, 341] width 349 height 382
click at [945, 302] on div "hero . moveRight ( ) hero . jumpRight ( ) hero . moveRight ( 1 ) hero . moveUp …" at bounding box center [917, 341] width 349 height 382
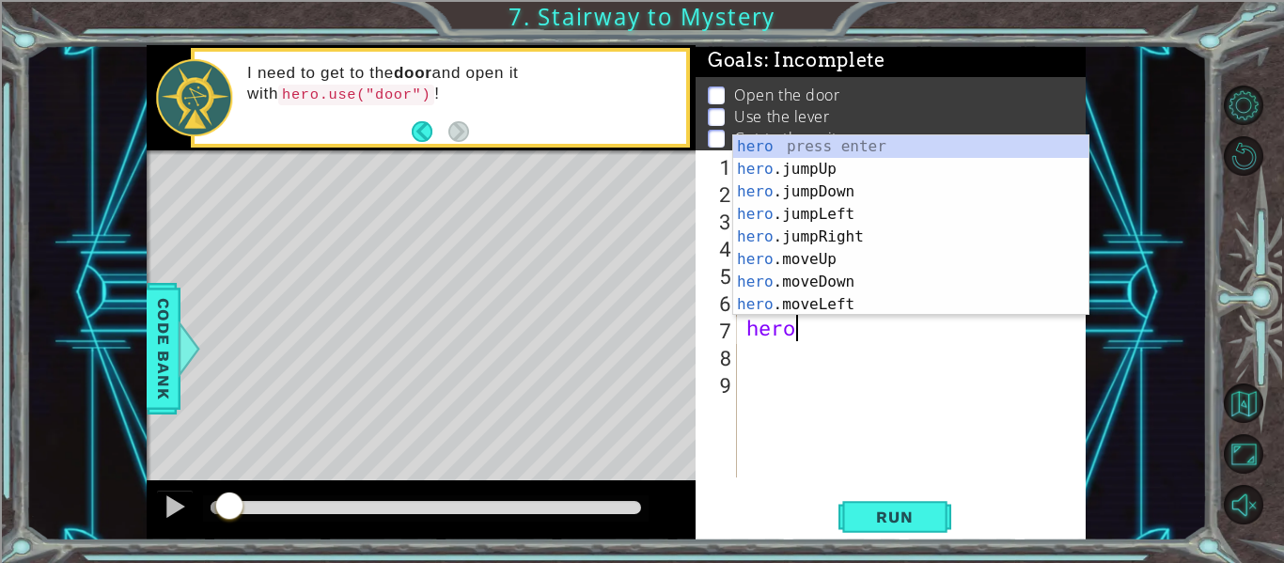
scroll to position [0, 2]
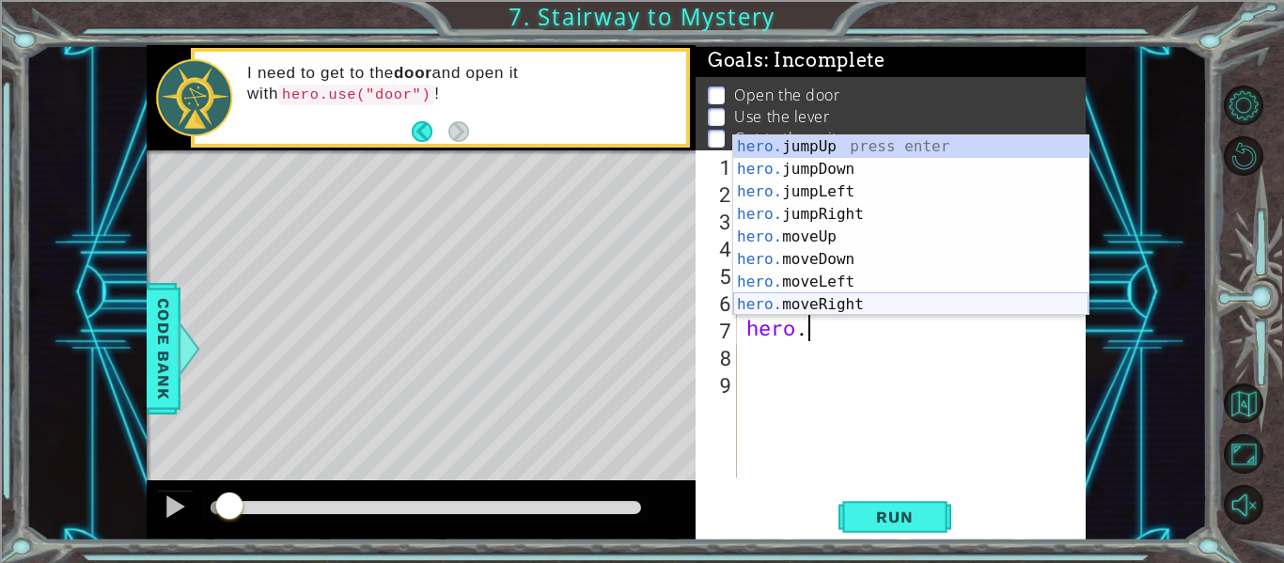
click at [903, 301] on div "hero. jumpUp press enter hero. jumpDown press enter hero. jumpLeft press enter …" at bounding box center [910, 248] width 355 height 226
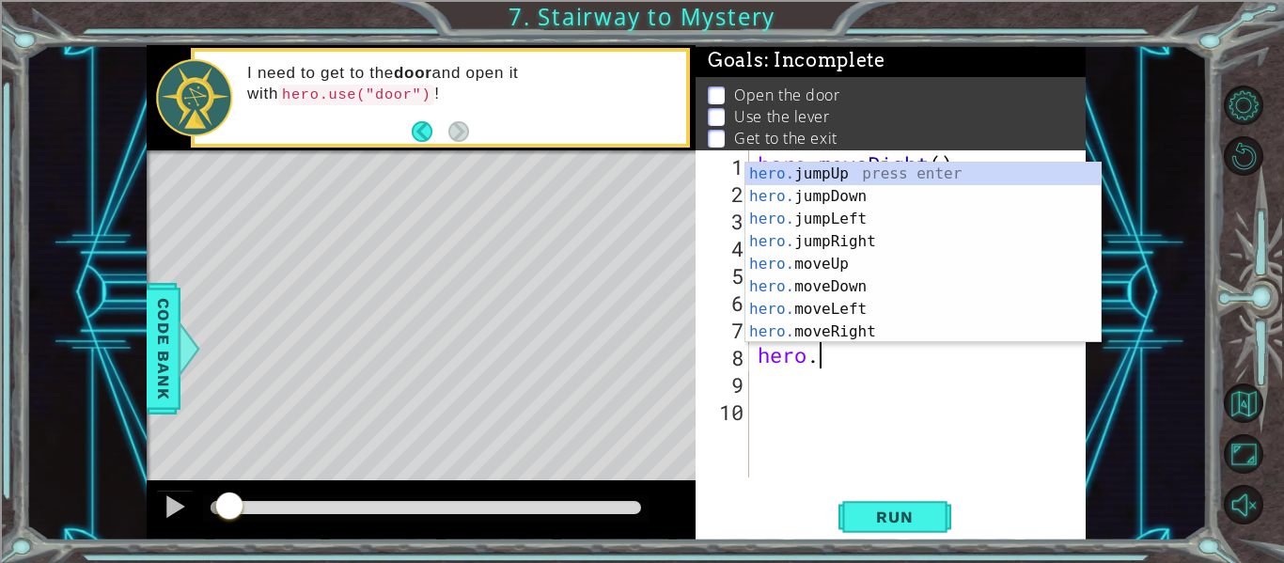
scroll to position [0, 3]
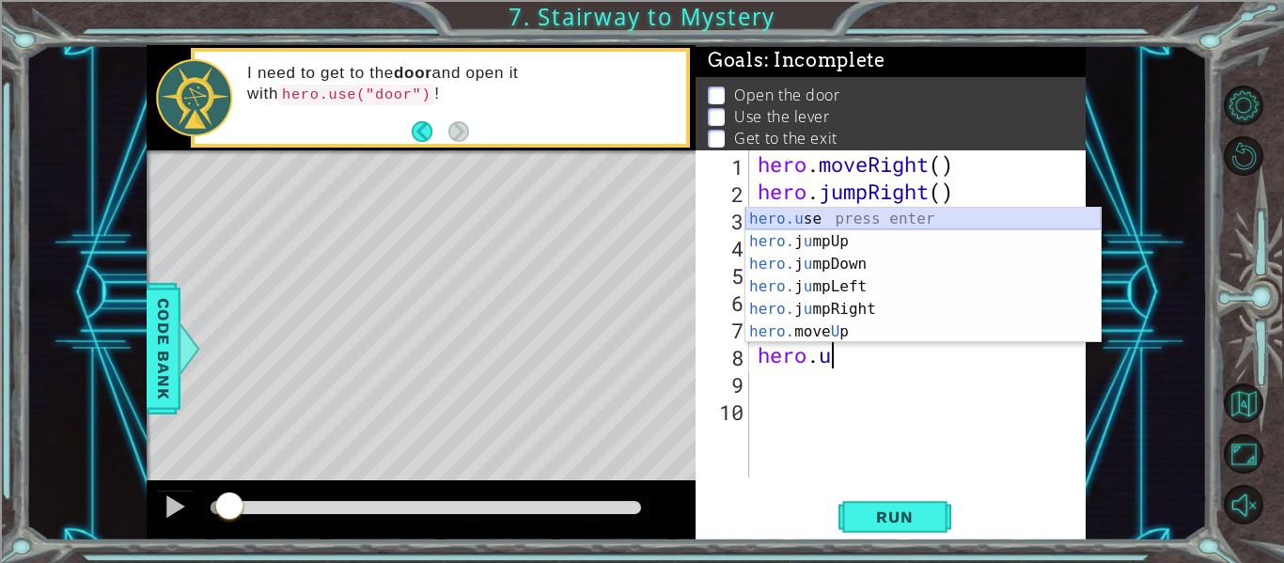
click at [864, 210] on div "hero.u se press enter hero. j u mpUp press enter hero. j u mpDown press enter h…" at bounding box center [923, 298] width 355 height 181
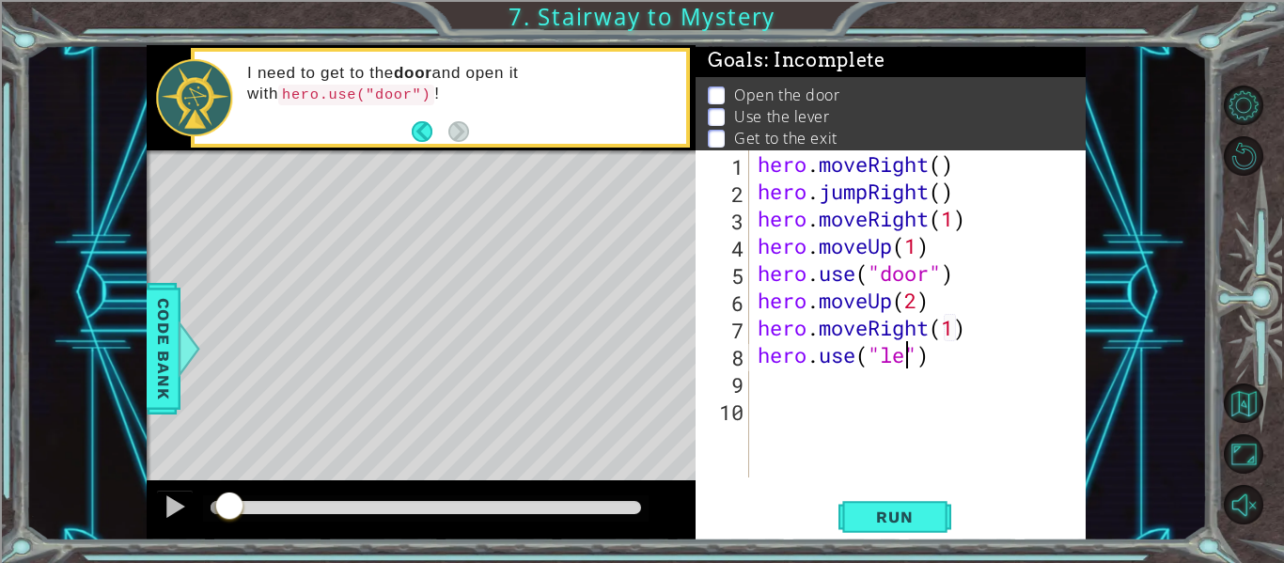
scroll to position [0, 8]
type textarea "hero.use("lever")"
click at [1003, 357] on div "hero . moveRight ( ) hero . jumpRight ( ) hero . moveRight ( 1 ) hero . moveUp …" at bounding box center [923, 341] width 338 height 382
type textarea "l"
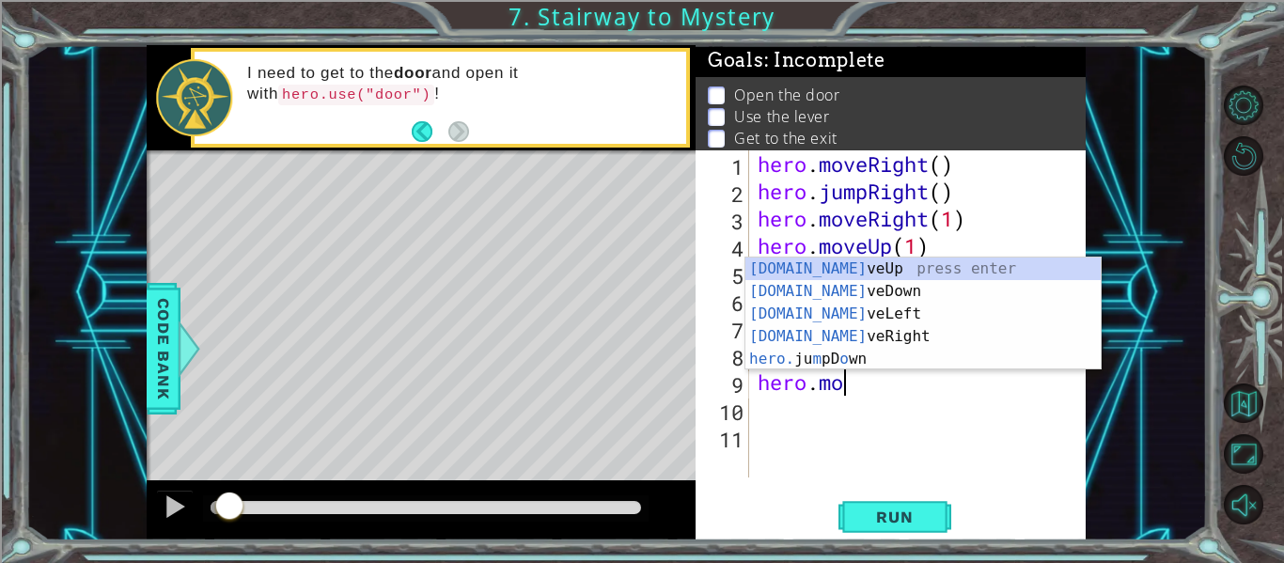
scroll to position [0, 4]
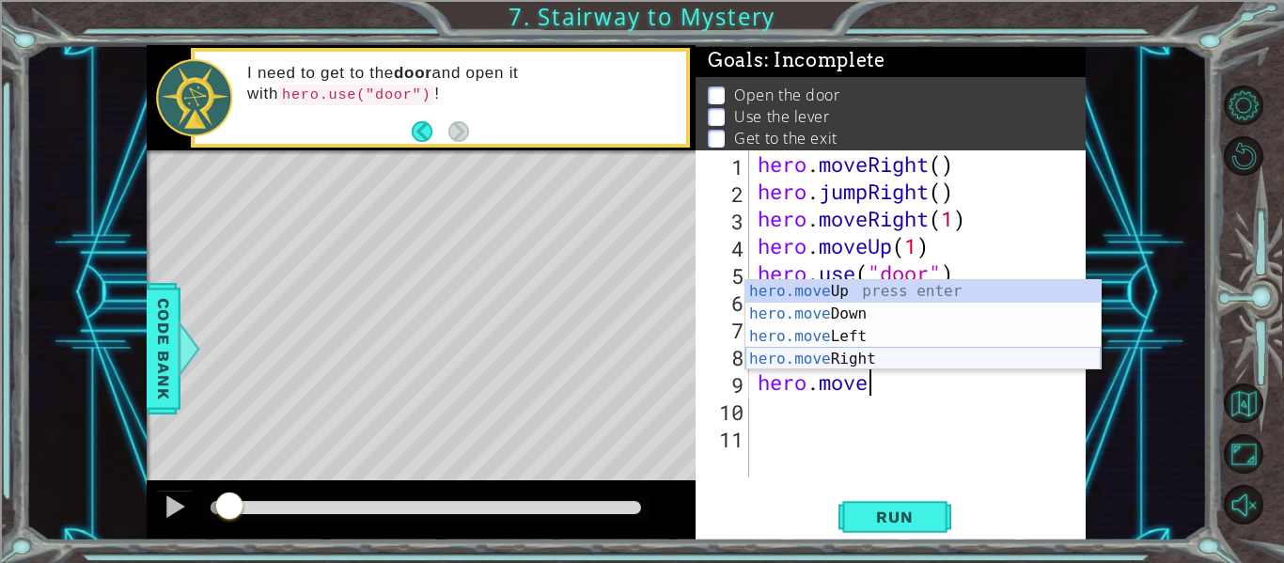
click at [914, 353] on div "hero.move Up press enter hero.move Down press enter hero.move Left press enter …" at bounding box center [923, 347] width 355 height 135
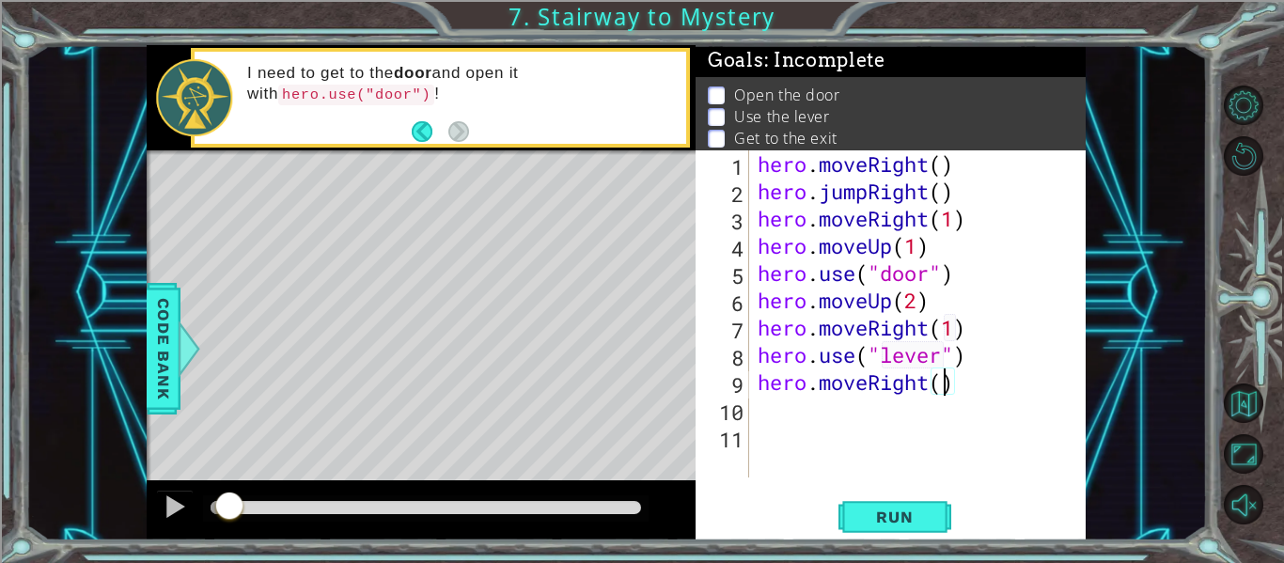
type textarea "hero.moveRight(2)"
click at [988, 383] on div "hero . moveRight ( ) hero . jumpRight ( ) hero . moveRight ( 1 ) hero . moveUp …" at bounding box center [923, 341] width 338 height 382
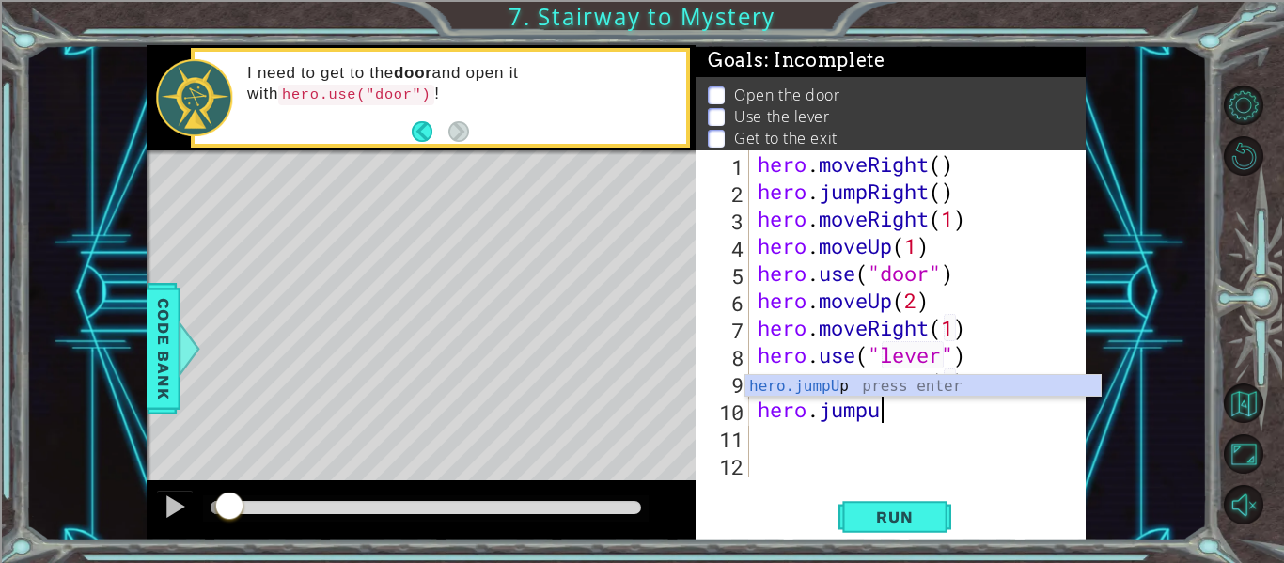
type textarea "hero.jumpup"
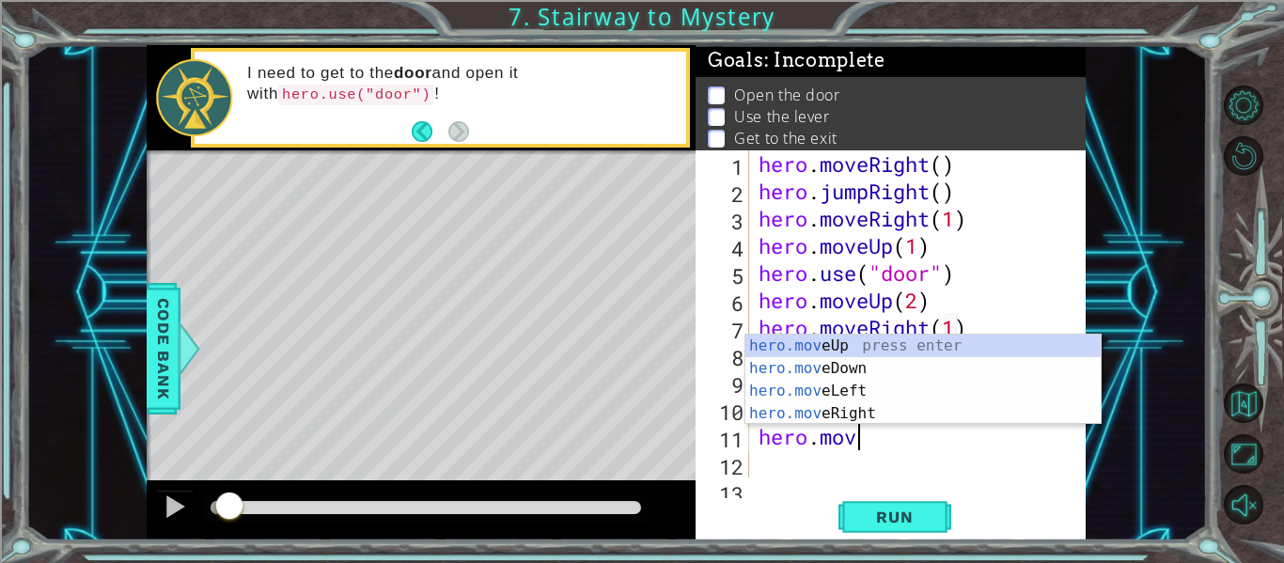
scroll to position [0, 4]
click at [964, 408] on div "hero.move Up press enter hero.move Down press enter hero.move Left press enter …" at bounding box center [923, 402] width 355 height 135
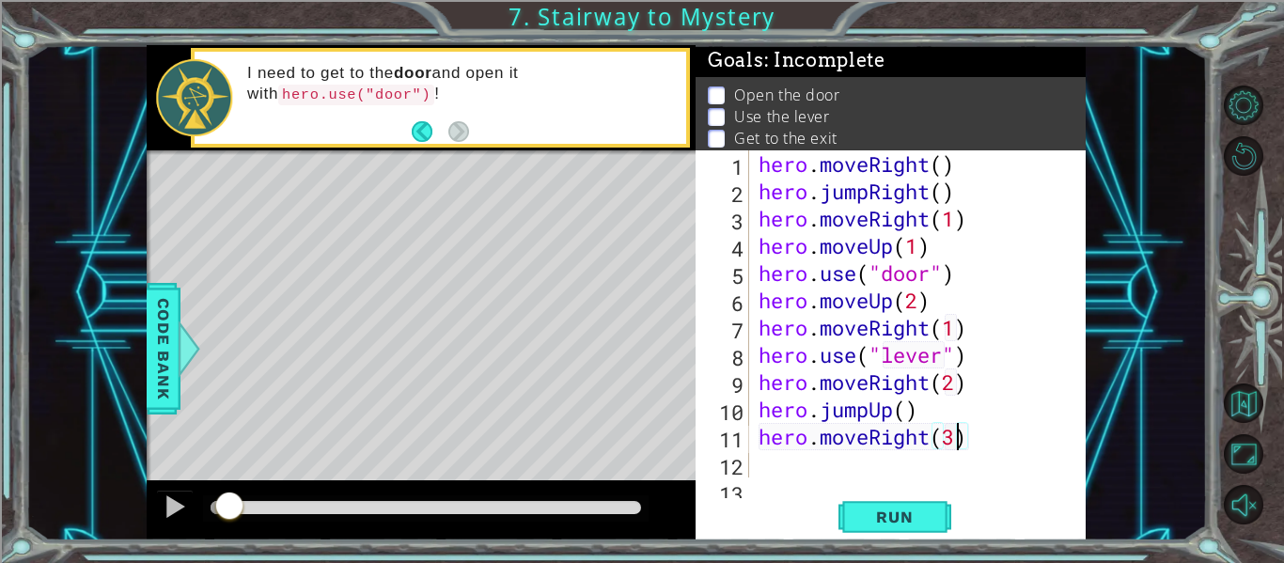
scroll to position [0, 8]
type textarea "hero.moveRight(3)"
click at [899, 513] on span "Run" at bounding box center [895, 517] width 74 height 19
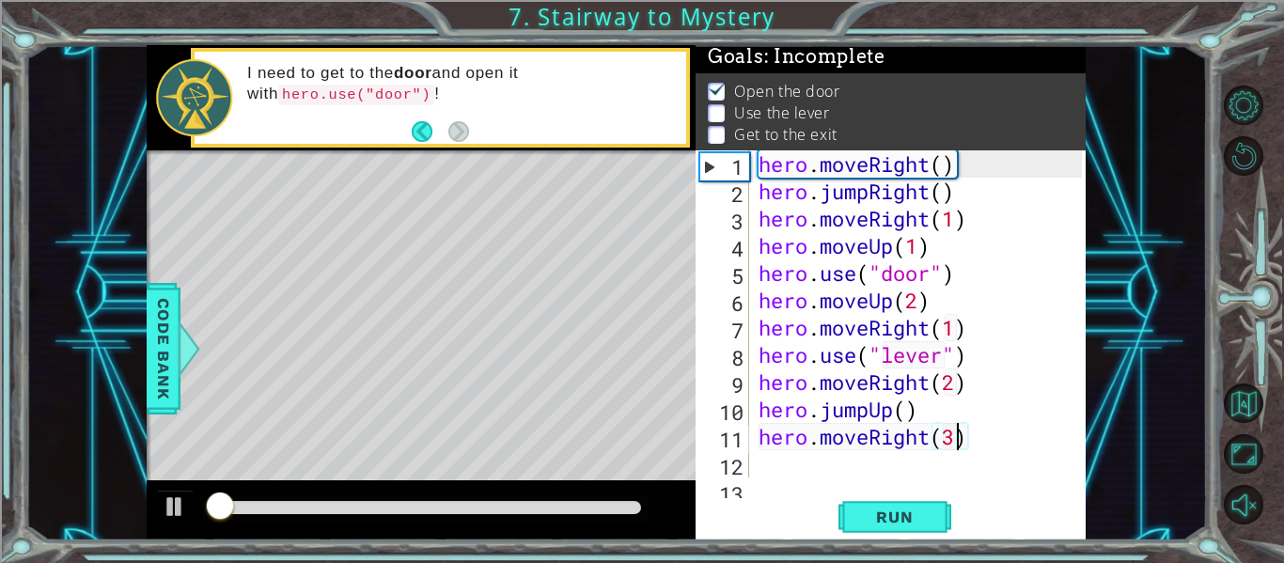
scroll to position [5, 0]
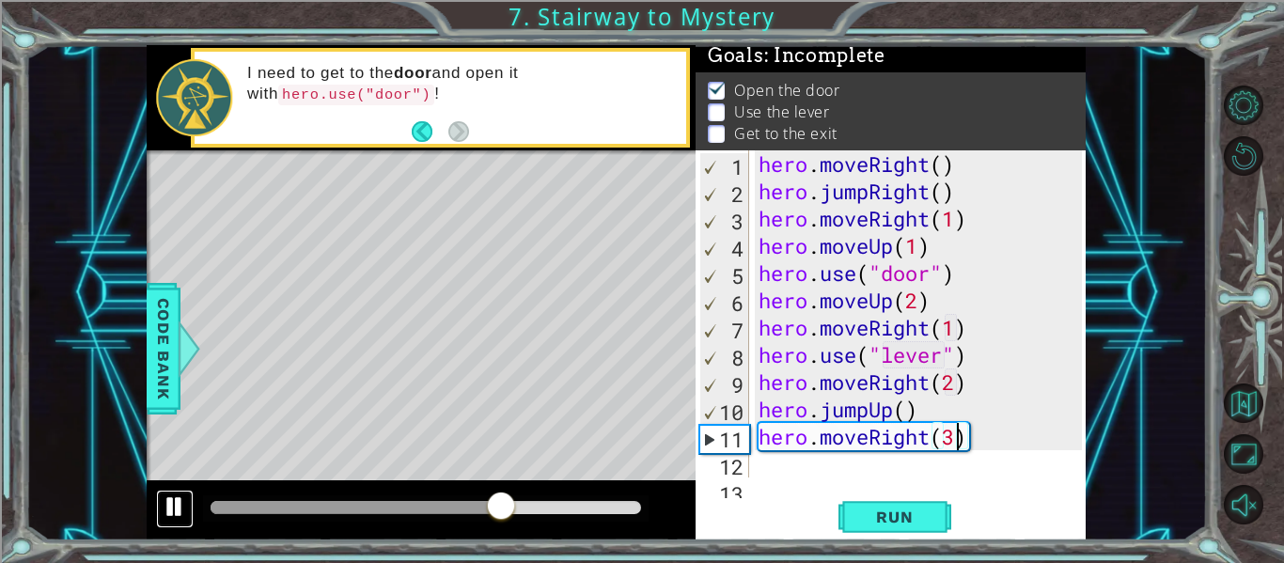
click at [164, 497] on div at bounding box center [175, 507] width 24 height 24
